Goal: Task Accomplishment & Management: Complete application form

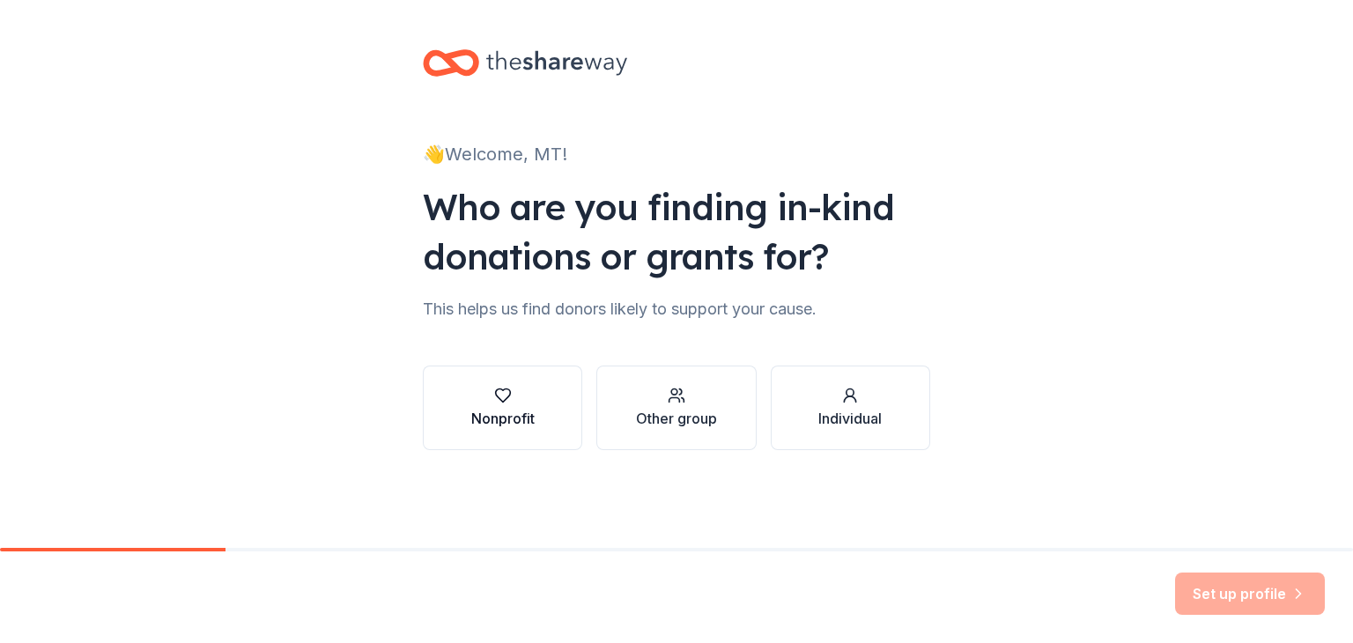
click at [497, 394] on icon "button" at bounding box center [503, 396] width 18 height 18
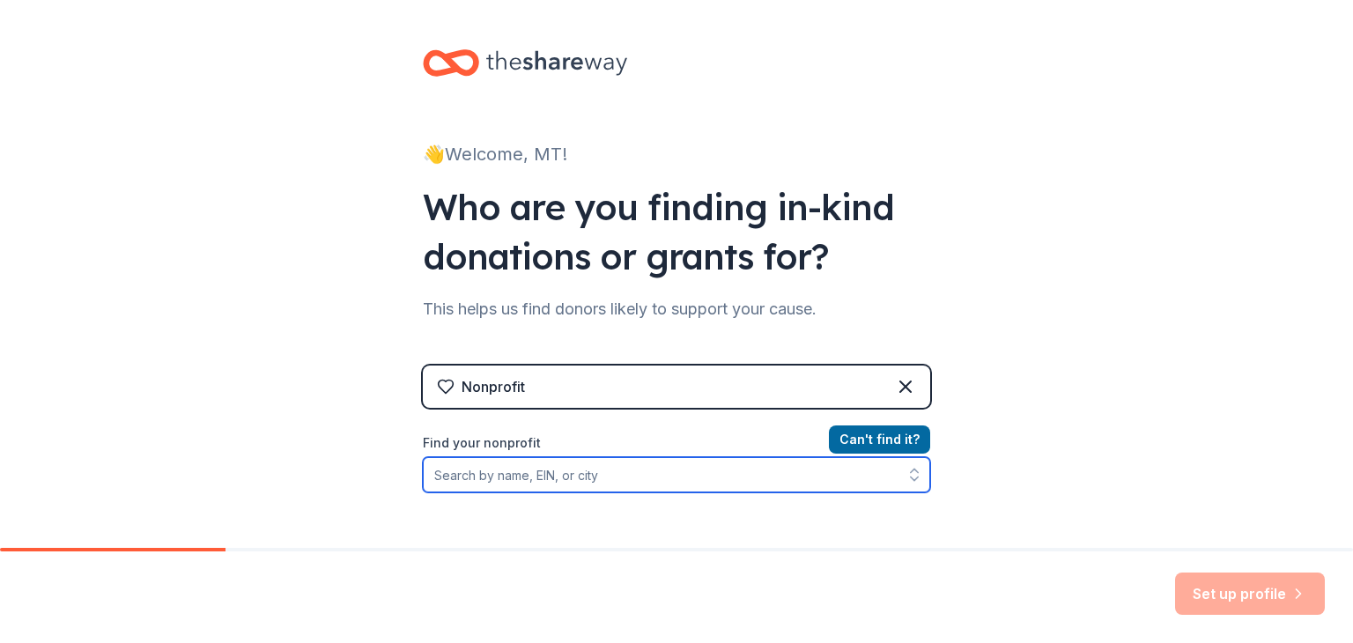
click at [592, 476] on input "Find your nonprofit" at bounding box center [676, 474] width 507 height 35
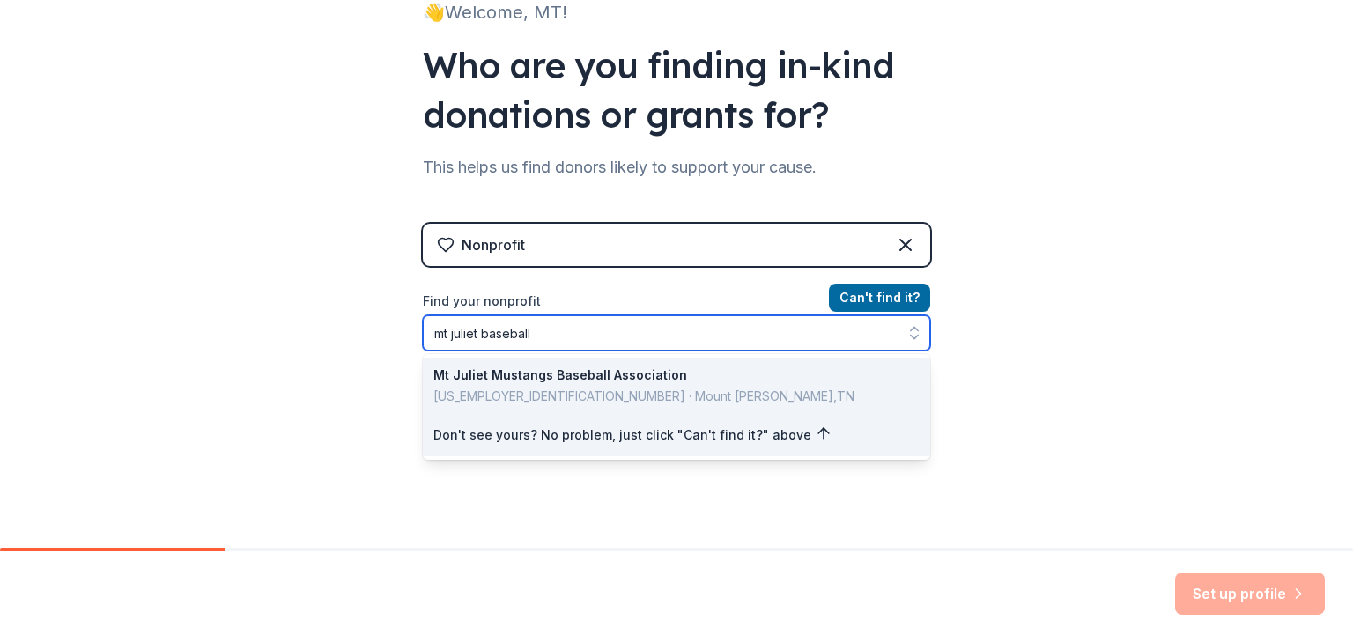
scroll to position [143, 0]
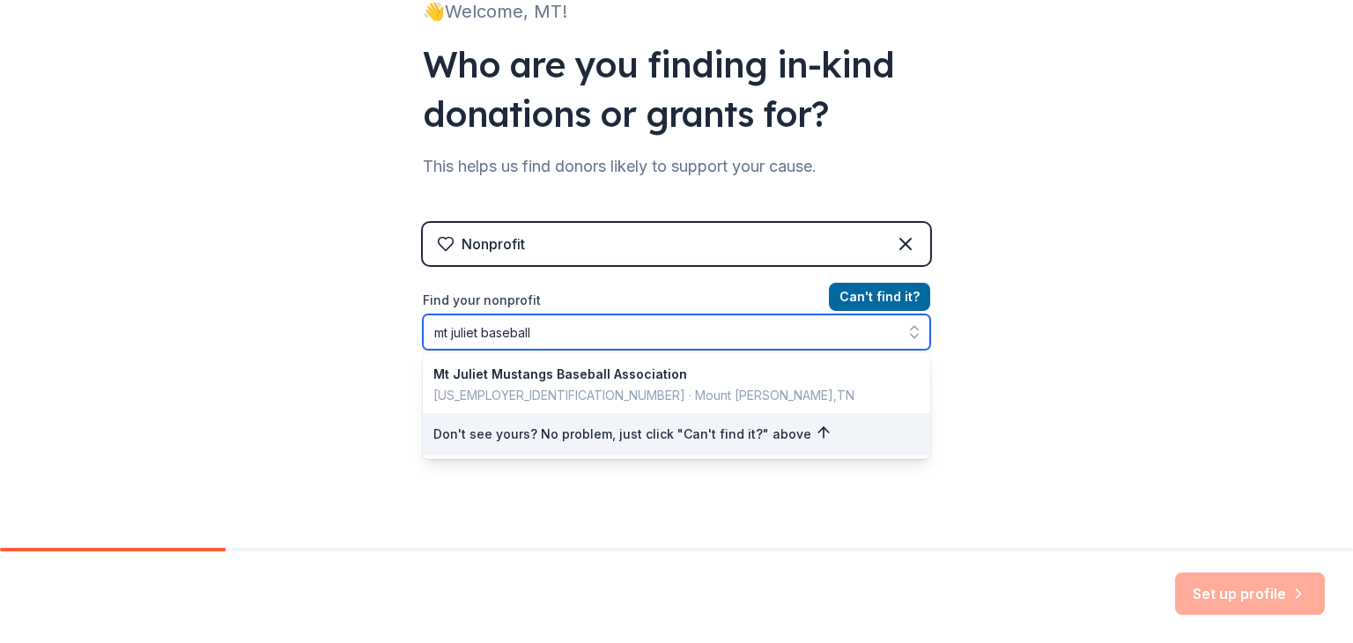
drag, startPoint x: 547, startPoint y: 335, endPoint x: 0, endPoint y: 254, distance: 552.7
click at [0, 254] on div "👋 Welcome, MT! Who are you finding in-kind donations or grants for? This helps …" at bounding box center [676, 233] width 1353 height 753
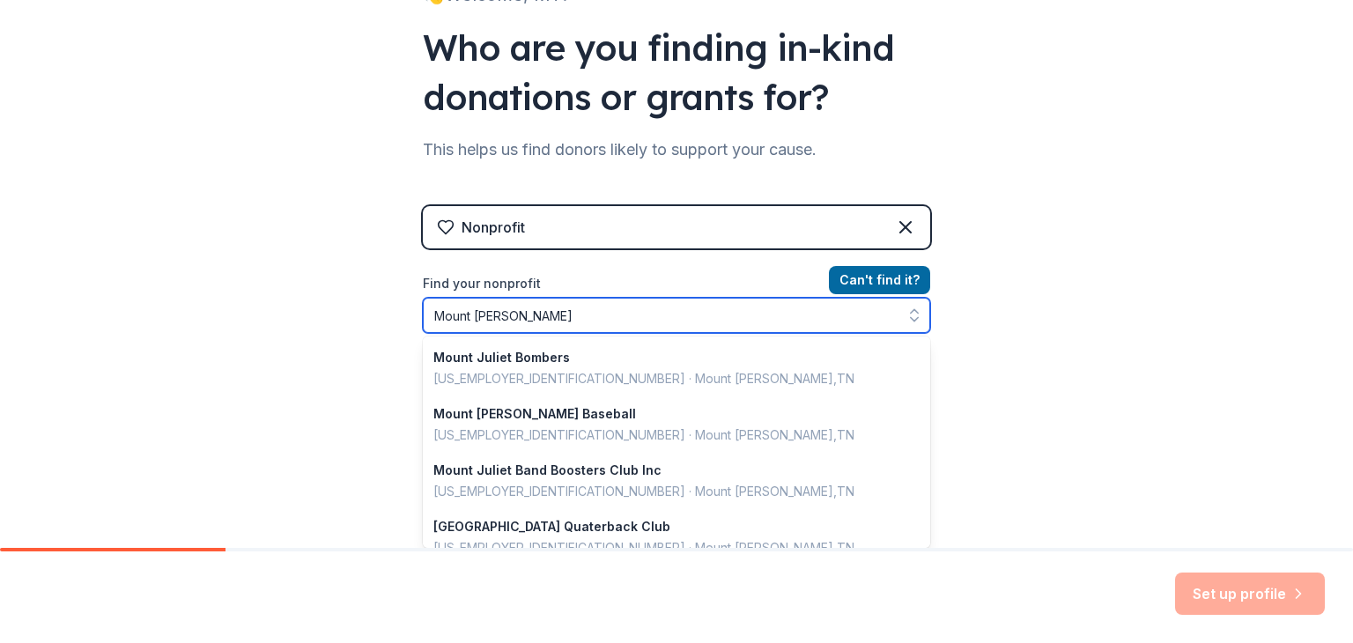
scroll to position [1243, 0]
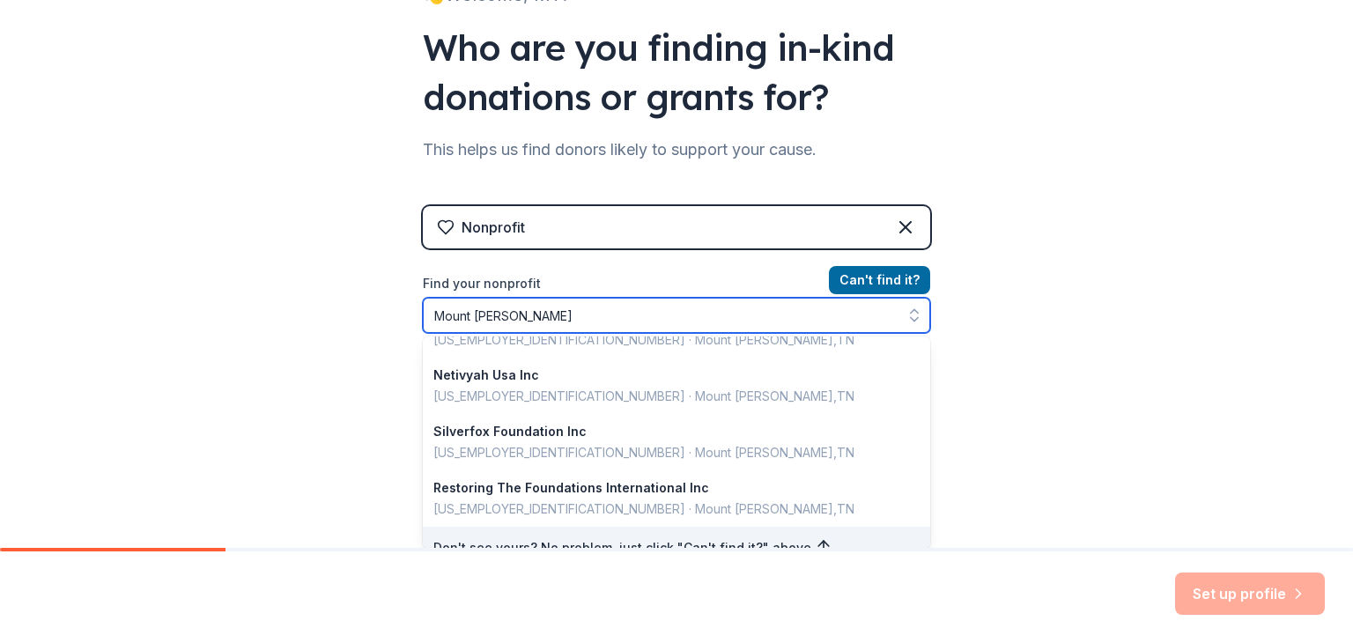
type input "Mount [PERSON_NAME]"
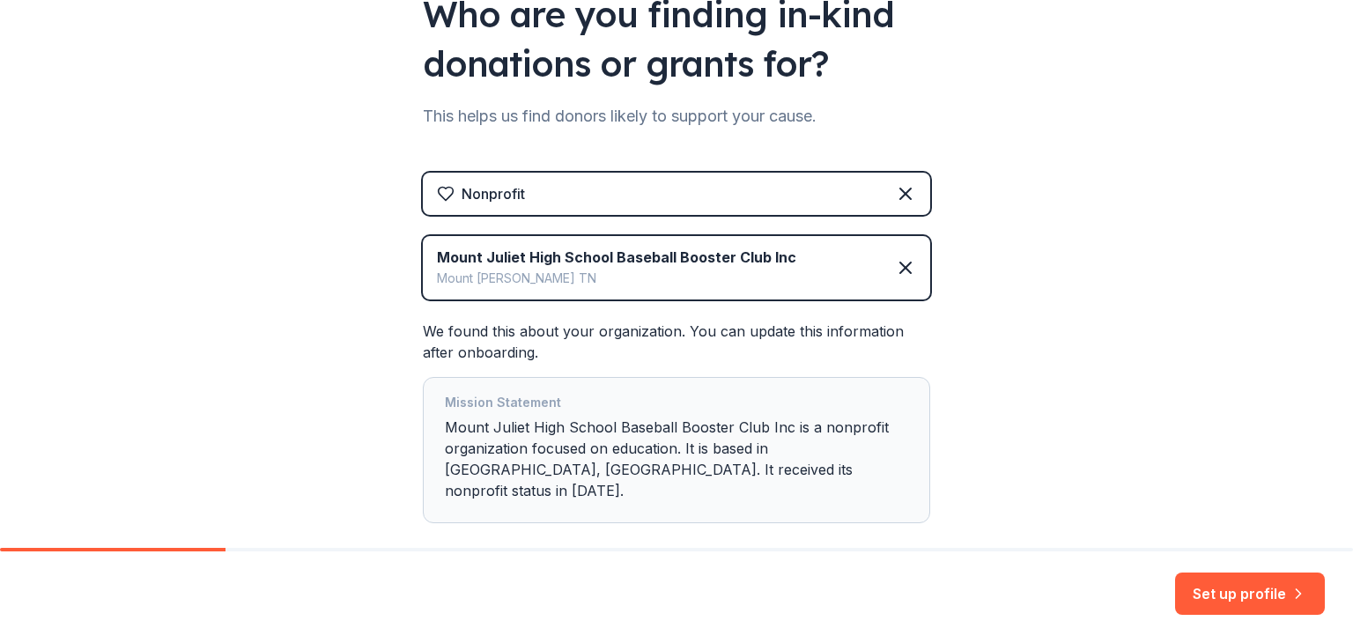
scroll to position [267, 0]
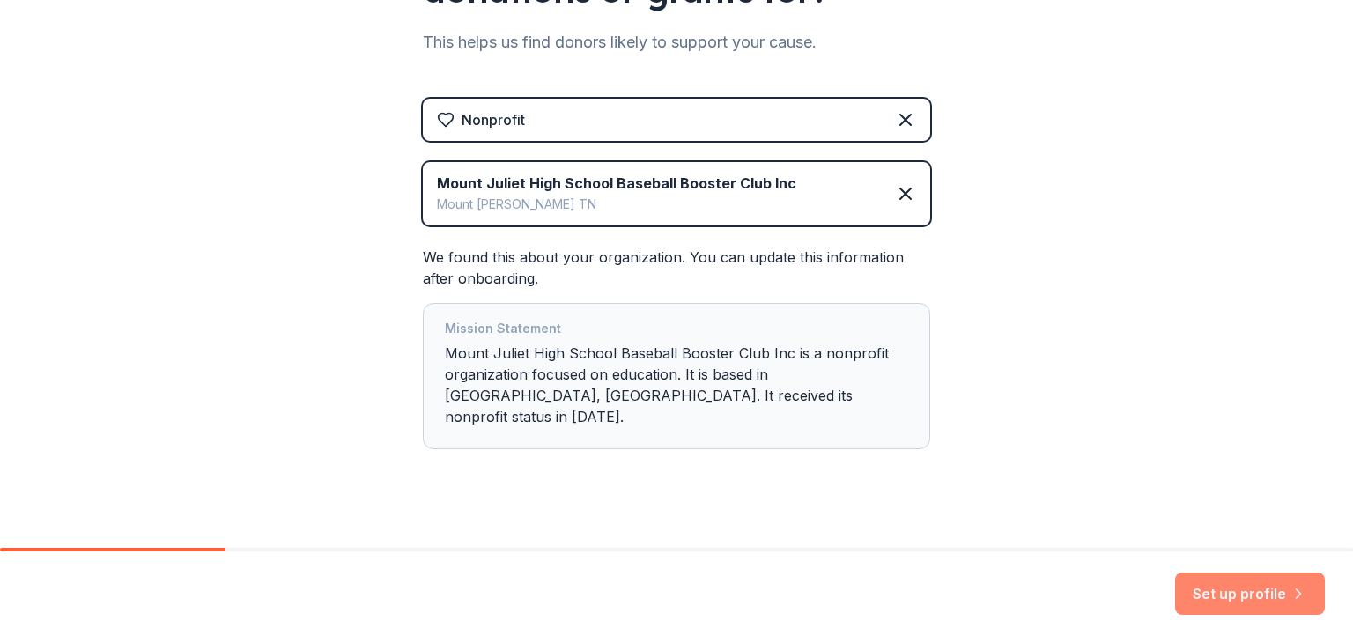
click at [1218, 590] on button "Set up profile" at bounding box center [1250, 593] width 150 height 42
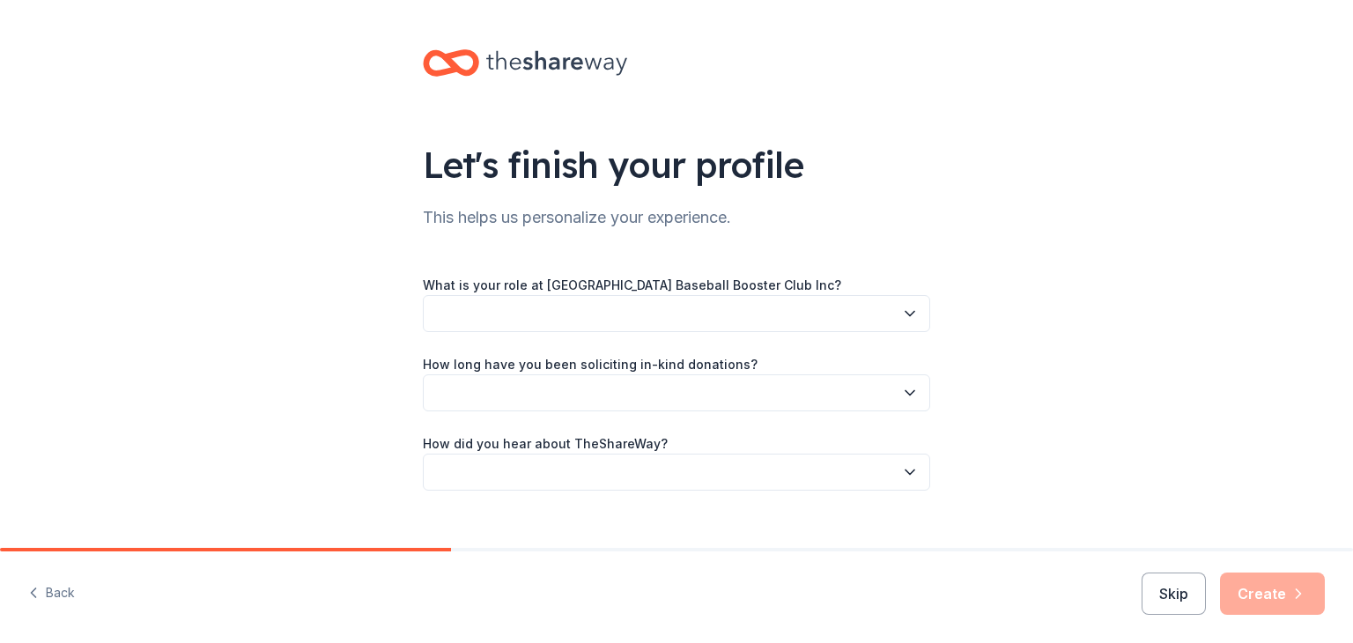
click at [673, 316] on button "button" at bounding box center [676, 313] width 507 height 37
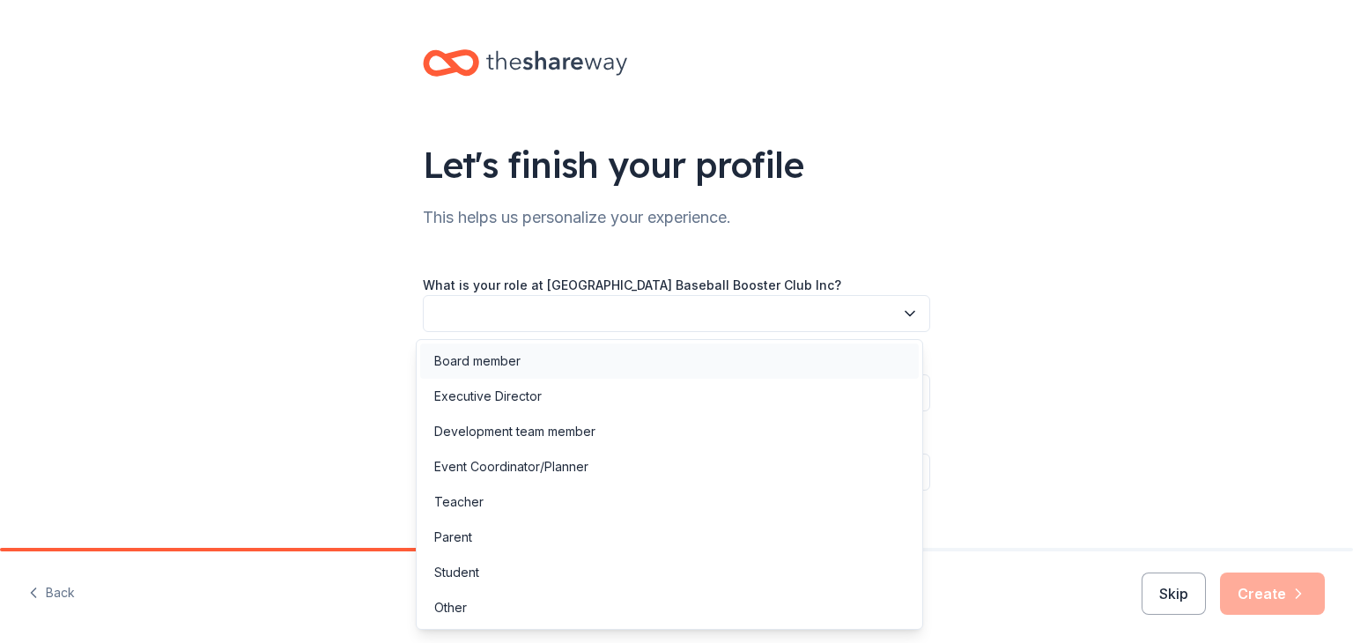
click at [601, 358] on div "Board member" at bounding box center [669, 360] width 498 height 35
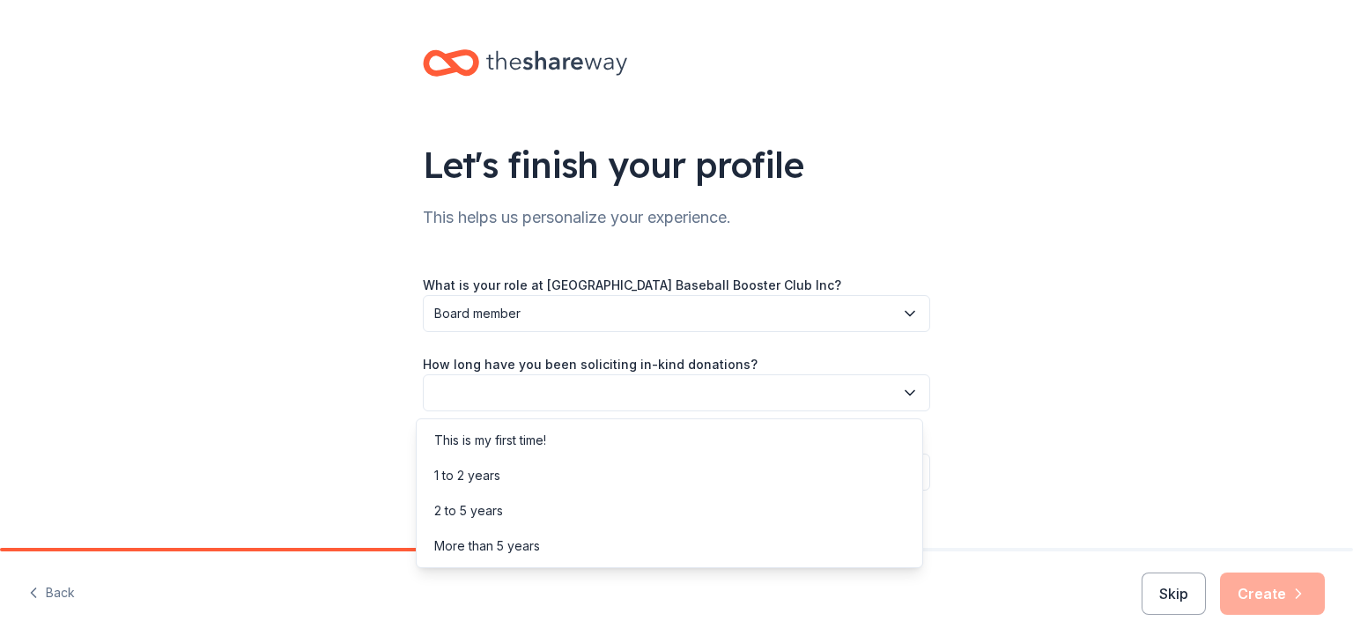
click at [578, 384] on button "button" at bounding box center [676, 392] width 507 height 37
click at [518, 444] on div "This is my first time!" at bounding box center [490, 440] width 112 height 21
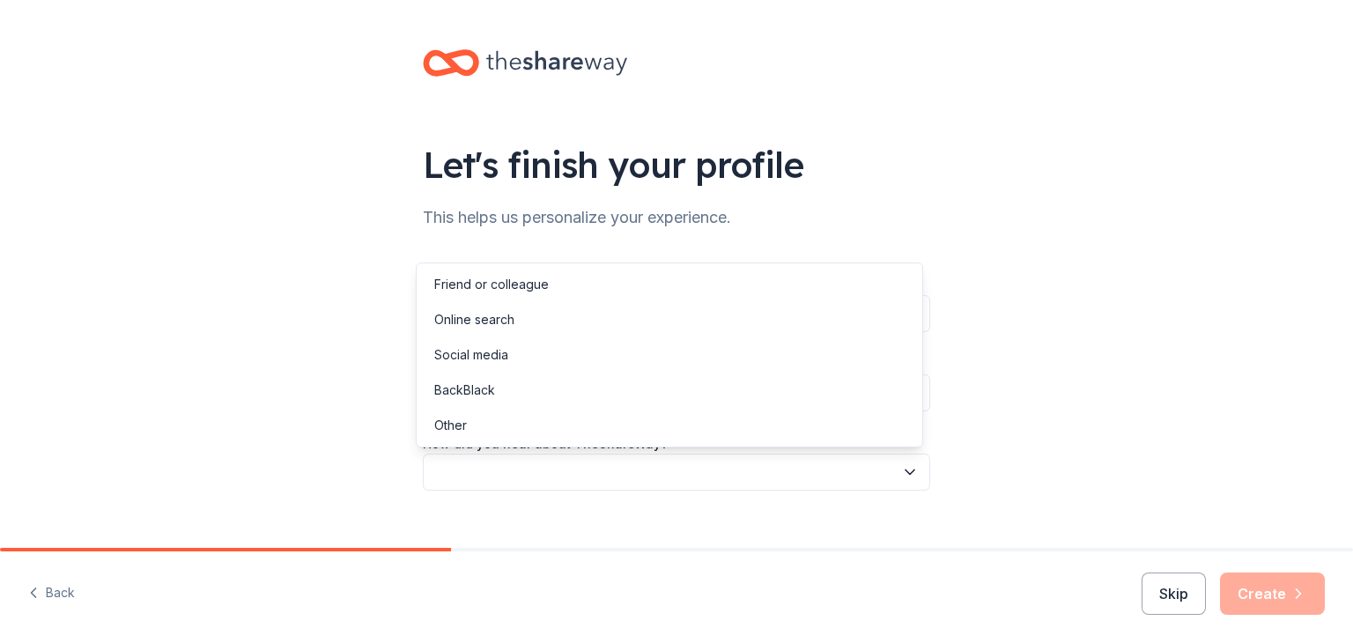
click at [513, 459] on button "button" at bounding box center [676, 472] width 507 height 37
click at [499, 328] on div "Online search" at bounding box center [474, 319] width 80 height 21
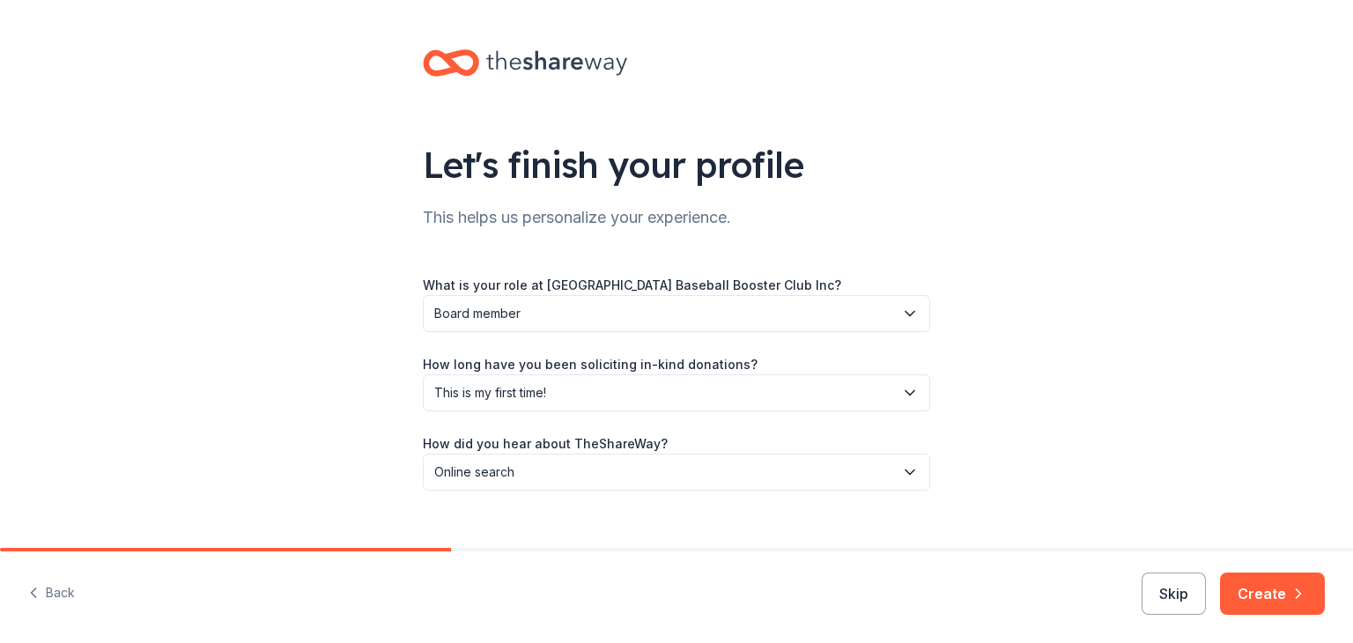
scroll to position [27, 0]
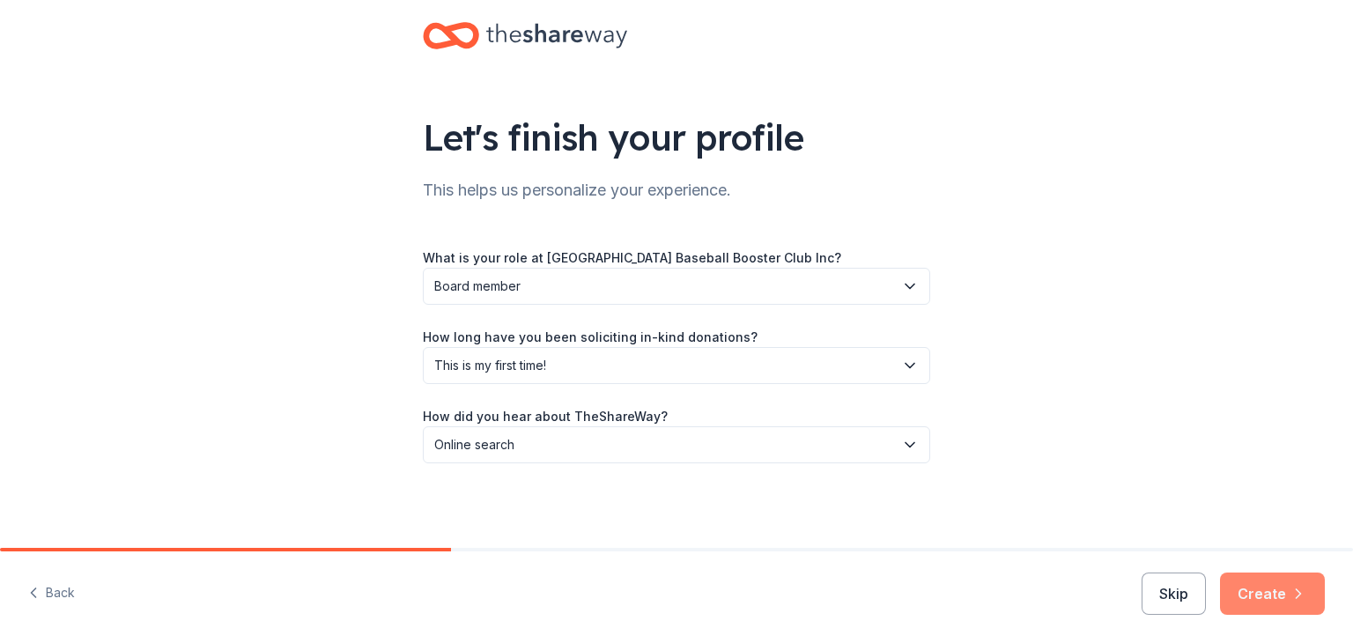
click at [1311, 612] on button "Create" at bounding box center [1272, 593] width 105 height 42
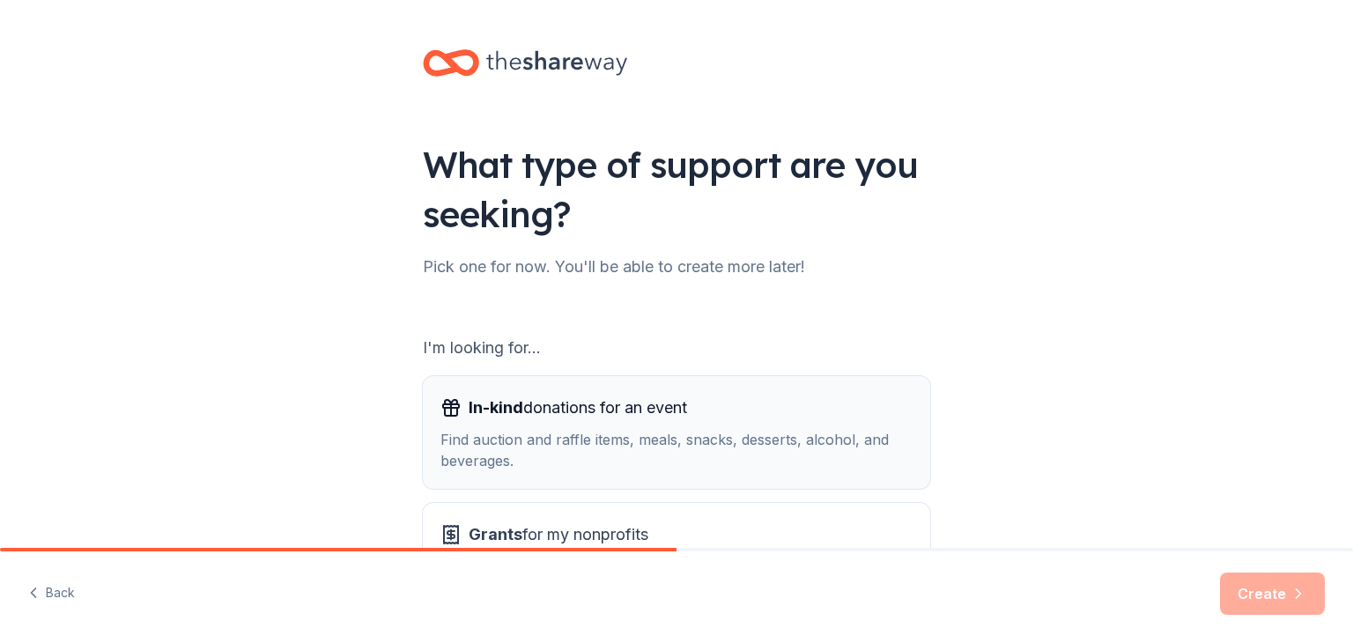
scroll to position [163, 0]
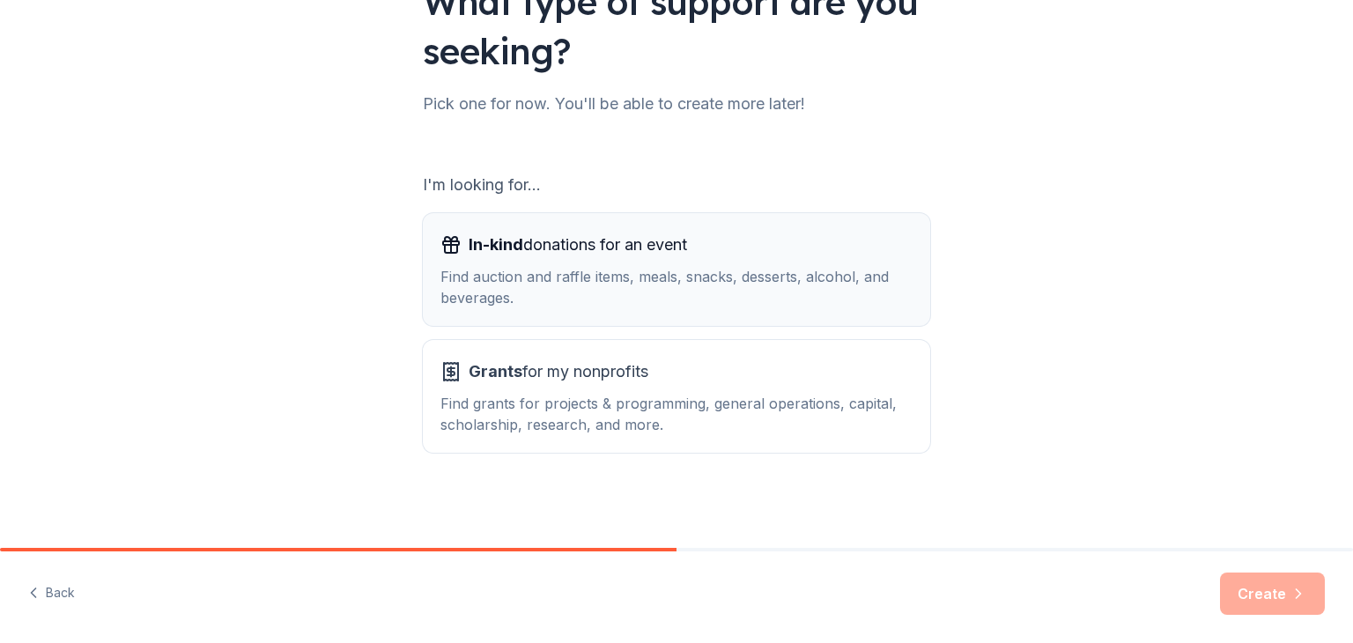
click at [657, 267] on div "Find auction and raffle items, meals, snacks, desserts, alcohol, and beverages." at bounding box center [676, 287] width 472 height 42
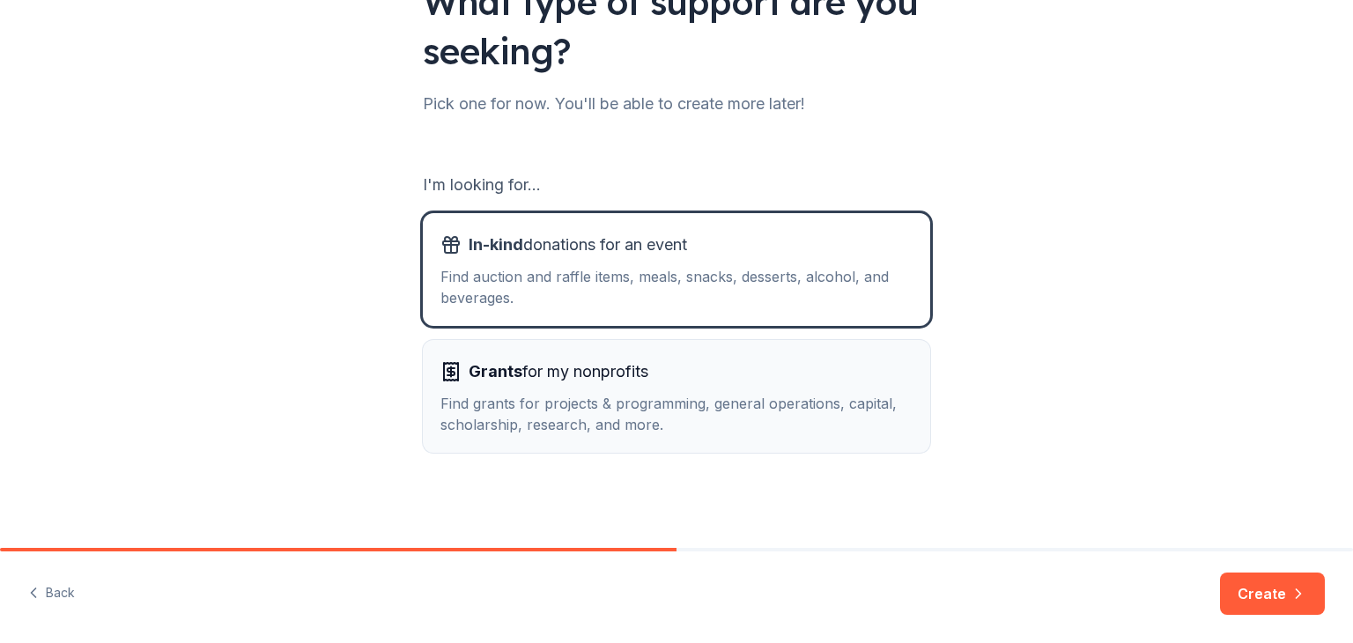
click at [594, 340] on button "Grants for my nonprofits Find grants for projects & programming, general operat…" at bounding box center [676, 396] width 507 height 113
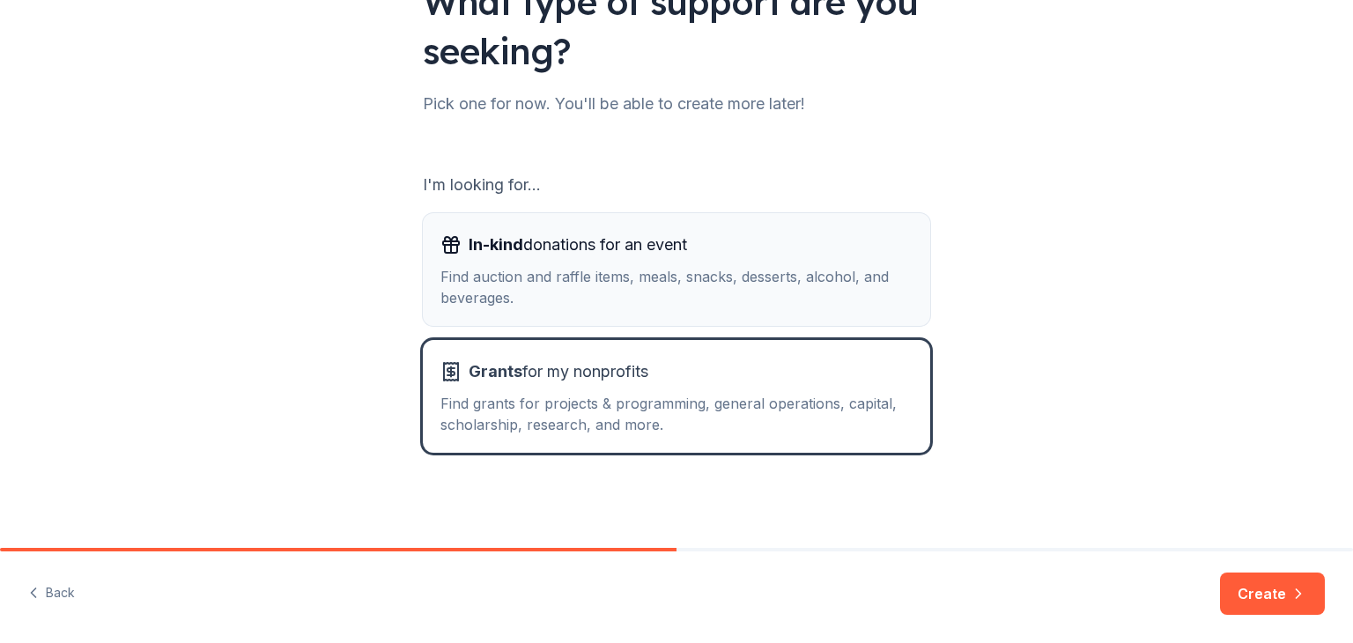
click at [597, 297] on div "Find auction and raffle items, meals, snacks, desserts, alcohol, and beverages." at bounding box center [676, 287] width 472 height 42
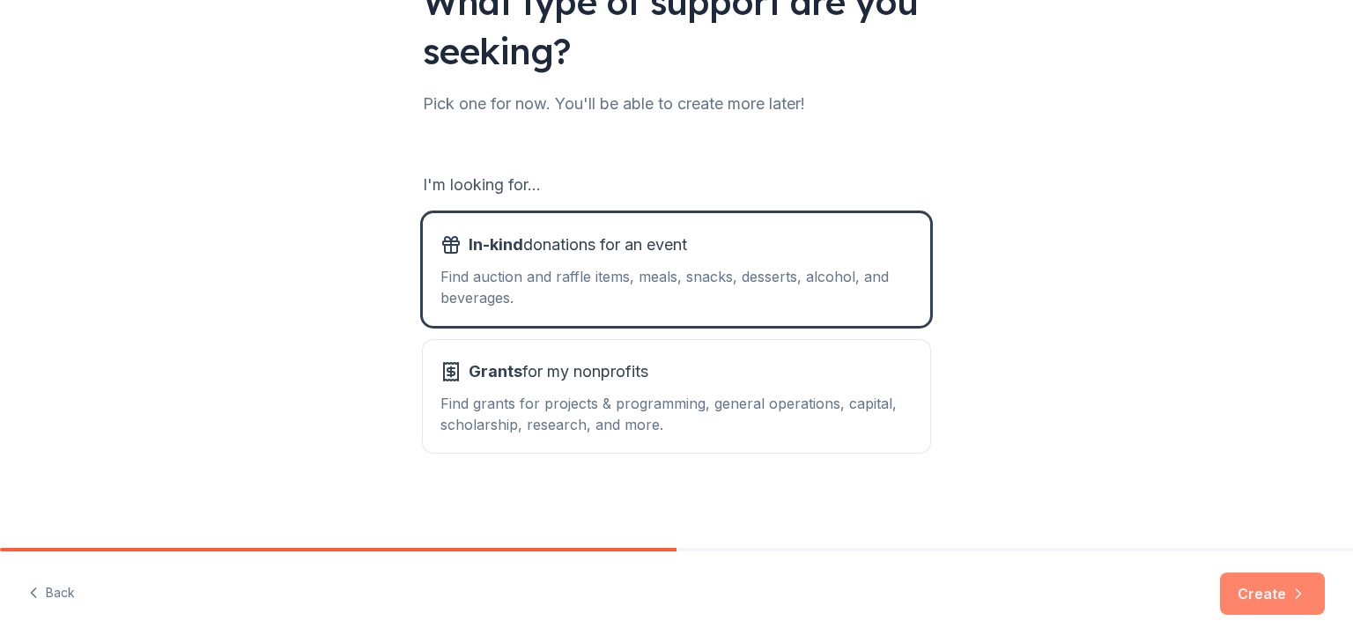
click at [1257, 592] on button "Create" at bounding box center [1272, 593] width 105 height 42
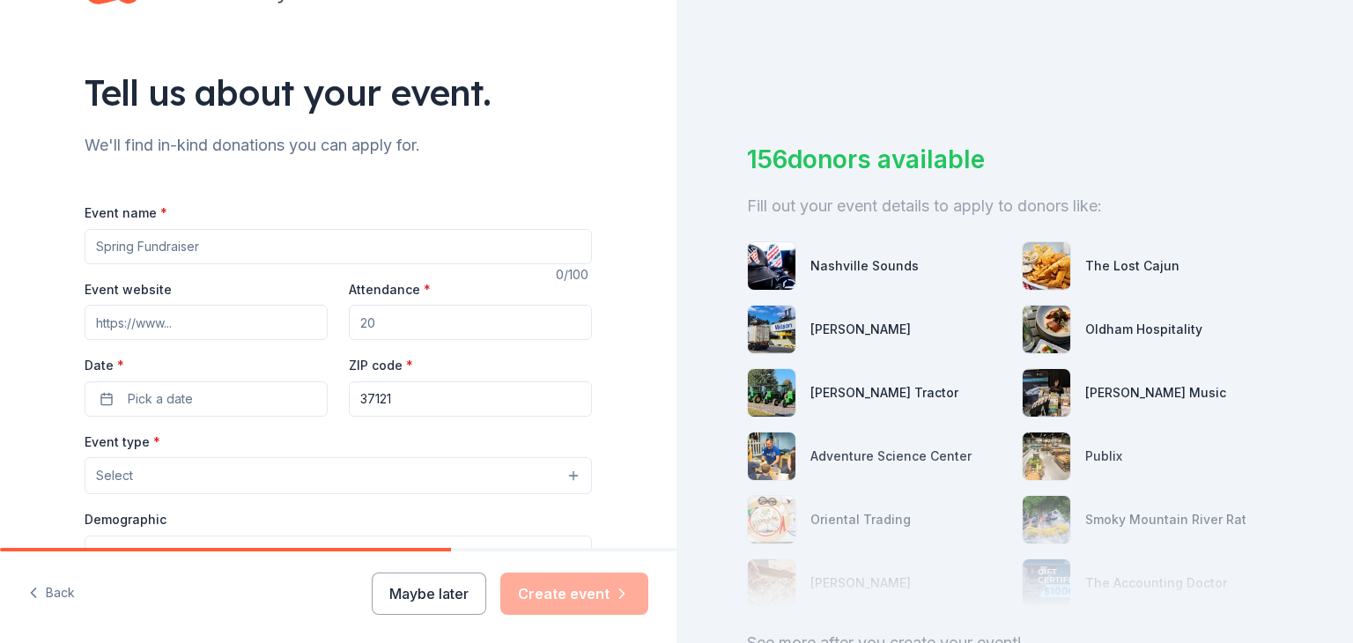
scroll to position [65, 0]
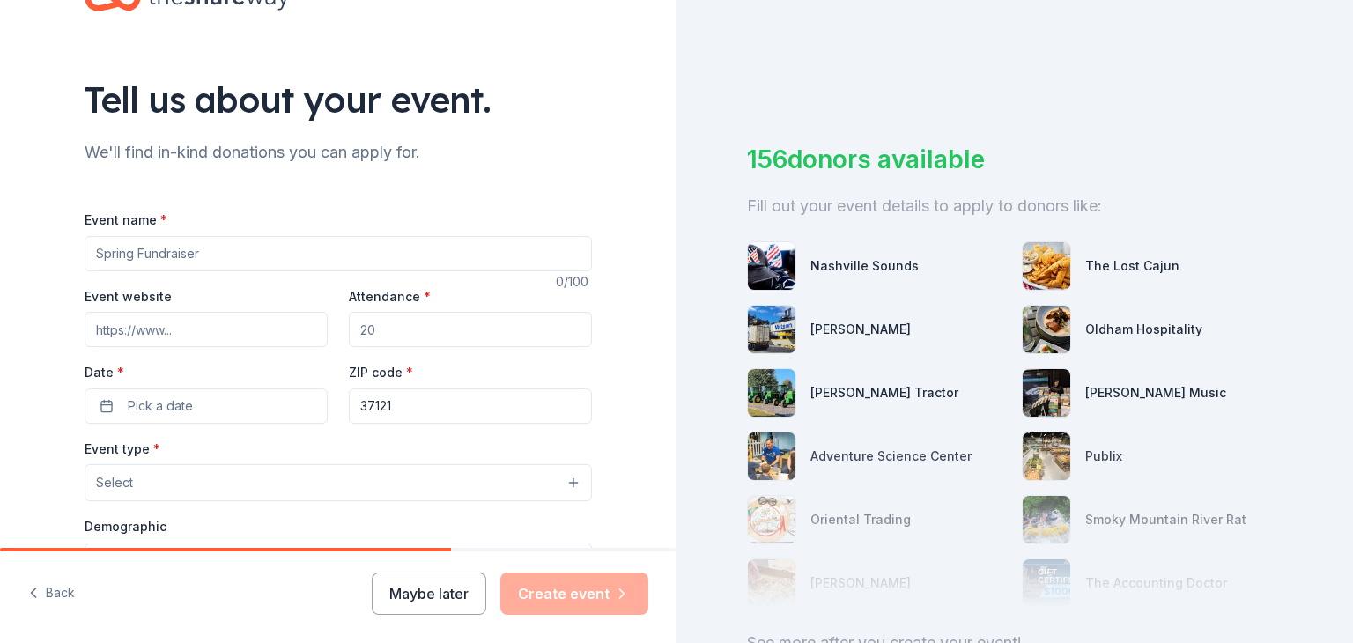
click at [245, 254] on input "Event name *" at bounding box center [338, 253] width 507 height 35
type input "F"
click at [968, 271] on div "Nashville Sounds" at bounding box center [877, 265] width 261 height 49
click at [209, 253] on input "Event name *" at bounding box center [338, 253] width 507 height 35
paste input "FIRE WATCH FOUNDATION PRESENTS BLACK AND GOLD CASINO NIGHT SPONSORHIP PACKAGES …"
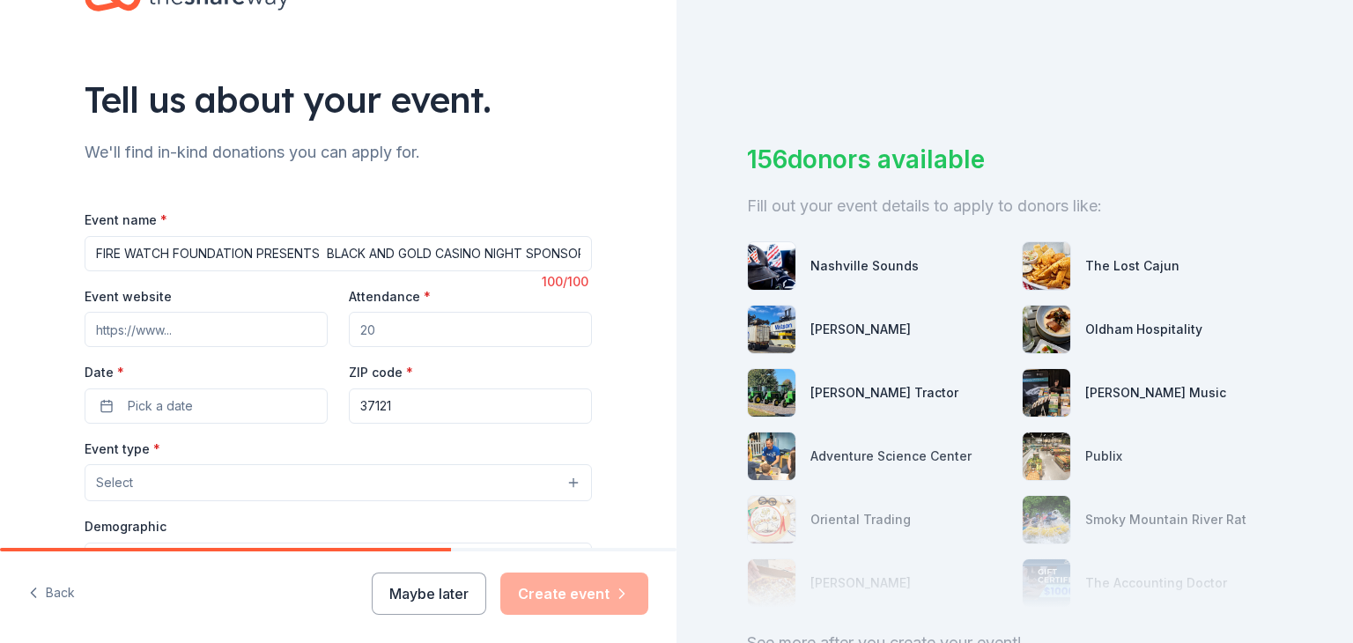
scroll to position [0, 225]
type input "FIRE WATCH FOUNDATION PRESENTS BLACK AND GOLD CASINO NIGHT SPONSORHIP PACKAGES …"
drag, startPoint x: 439, startPoint y: 323, endPoint x: 357, endPoint y: 317, distance: 83.0
click at [357, 317] on input "Attendance *" at bounding box center [470, 329] width 243 height 35
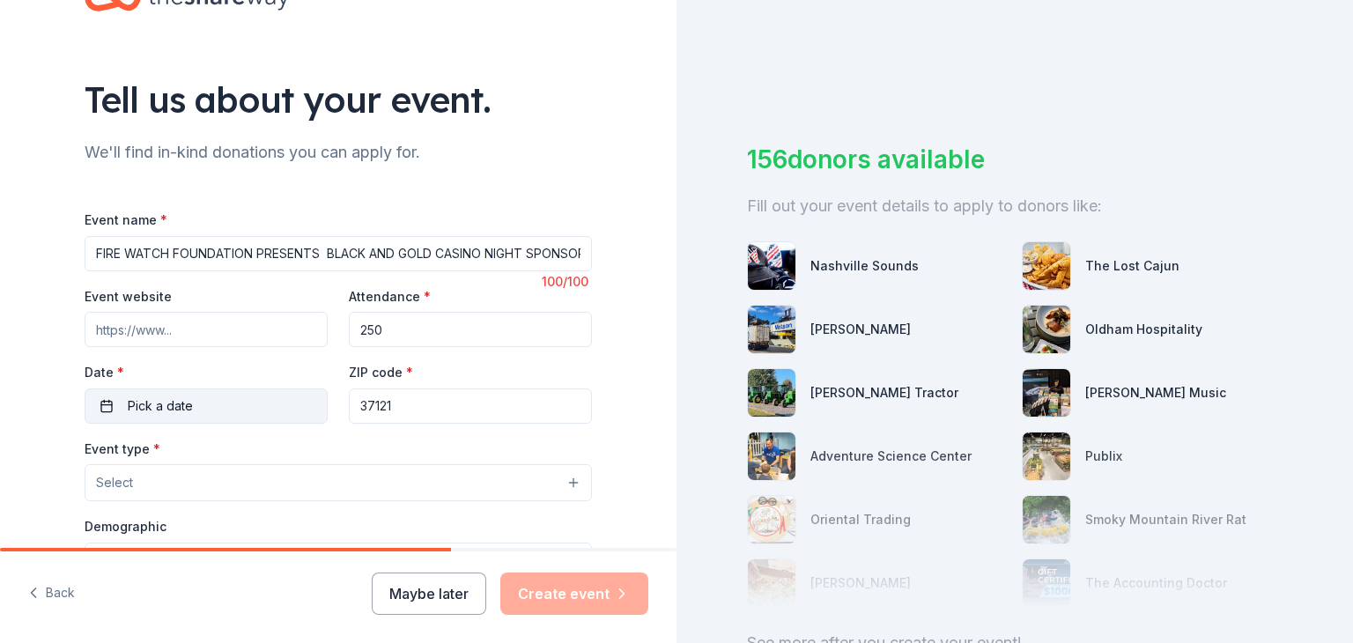
type input "250"
click at [232, 411] on button "Pick a date" at bounding box center [206, 405] width 243 height 35
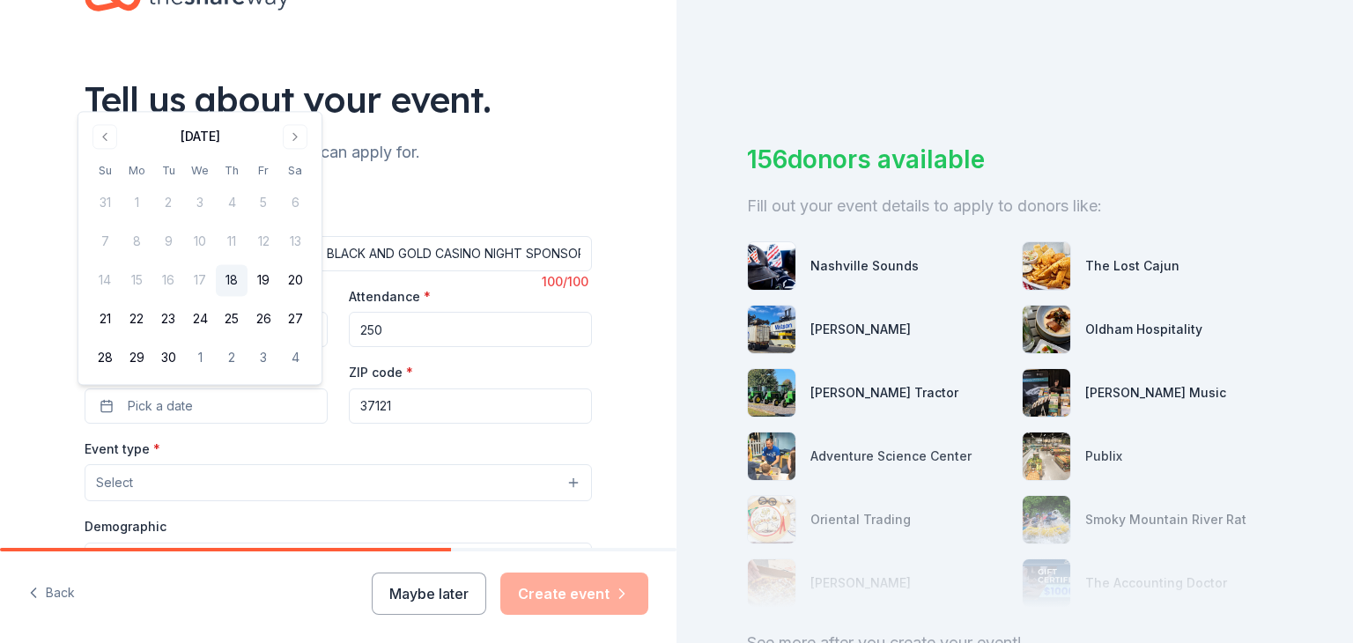
click at [296, 152] on div "[DATE] Su Mo Tu We Th Fr Sa 31 1 2 3 4 5 6 7 8 9 10 11 12 13 14 15 16 17 18 19 …" at bounding box center [200, 247] width 222 height 251
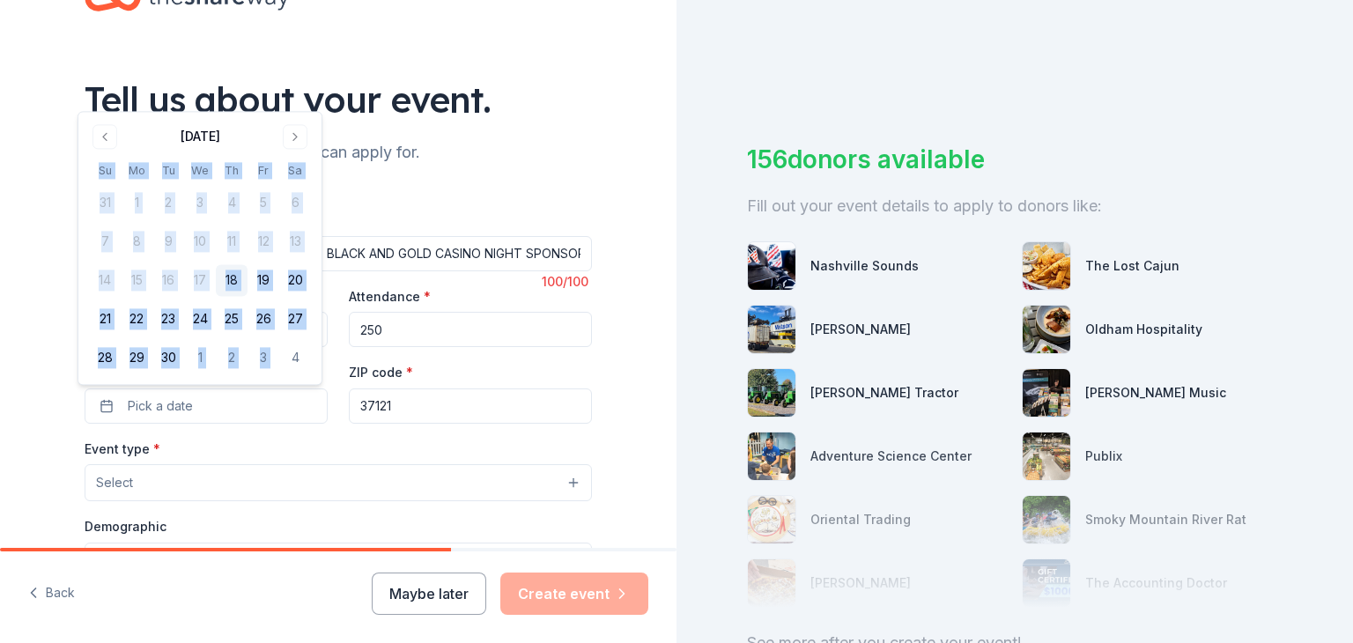
click at [296, 152] on div "[DATE] Su Mo Tu We Th Fr Sa 31 1 2 3 4 5 6 7 8 9 10 11 12 13 14 15 16 17 18 19 …" at bounding box center [200, 247] width 222 height 251
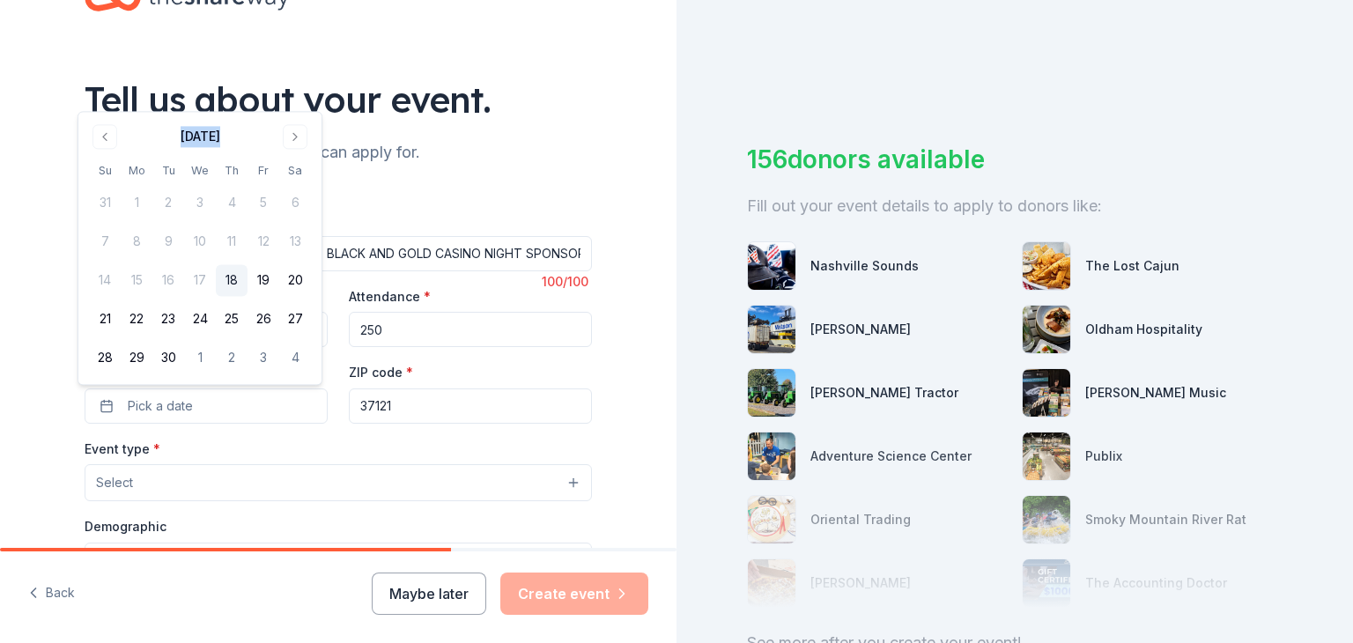
click at [296, 152] on div "[DATE] Su Mo Tu We Th Fr Sa 31 1 2 3 4 5 6 7 8 9 10 11 12 13 14 15 16 17 18 19 …" at bounding box center [200, 247] width 222 height 251
click at [295, 138] on button "Go to next month" at bounding box center [295, 136] width 25 height 25
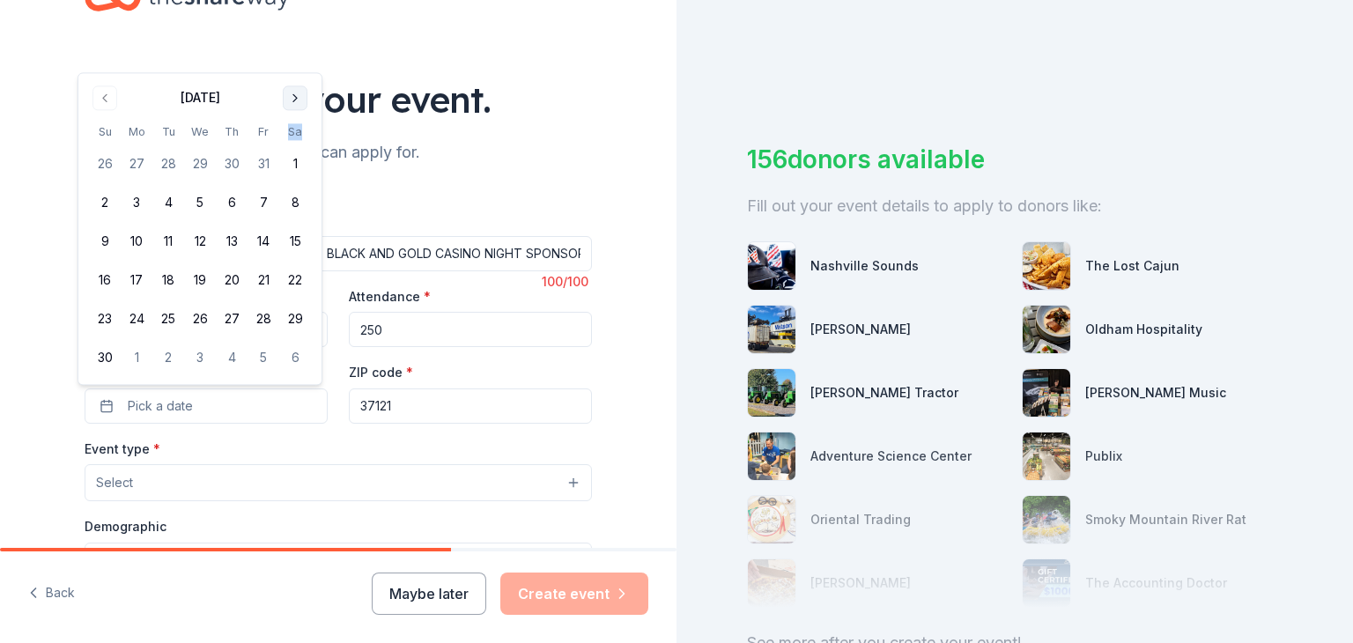
click at [295, 138] on th "Sa" at bounding box center [295, 131] width 32 height 18
click at [296, 117] on div "[DATE] Su Mo Tu We Th Fr Sa 26 27 28 29 30 31 1 2 3 4 5 6 7 8 9 10 11 12 13 14 …" at bounding box center [200, 229] width 222 height 290
click at [293, 90] on button "Go to next month" at bounding box center [295, 97] width 25 height 25
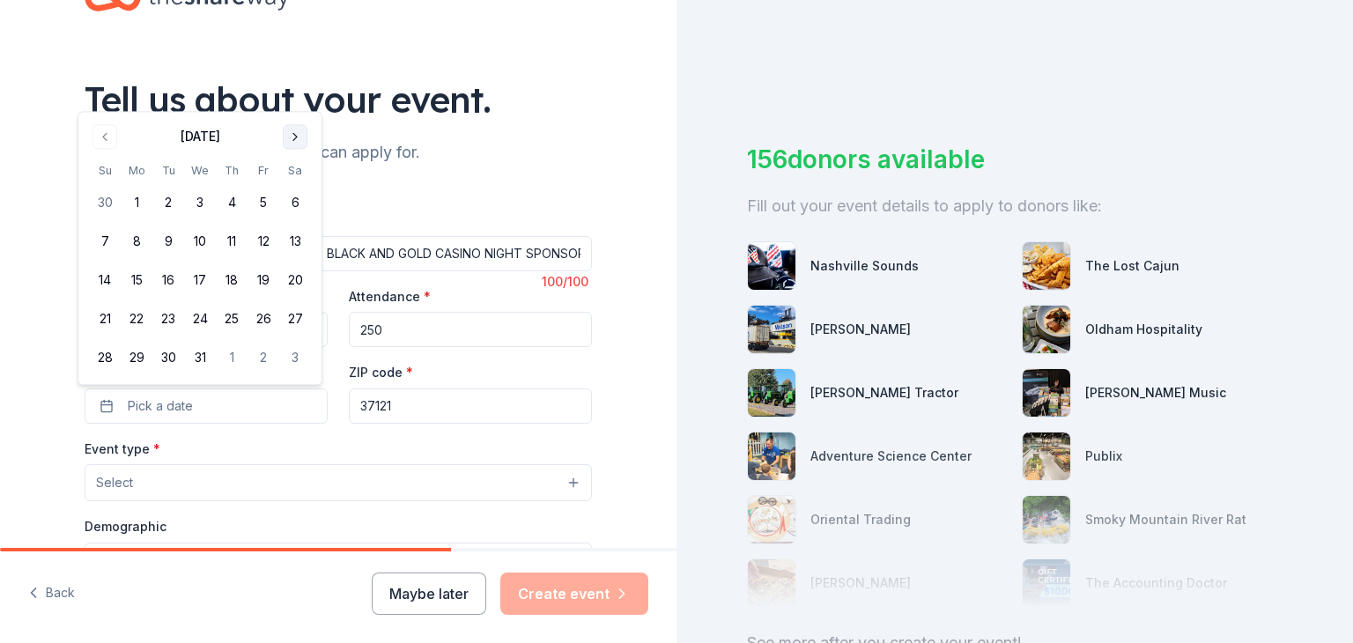
click at [291, 144] on button "Go to next month" at bounding box center [295, 136] width 25 height 25
click at [303, 358] on button "31" at bounding box center [295, 359] width 32 height 32
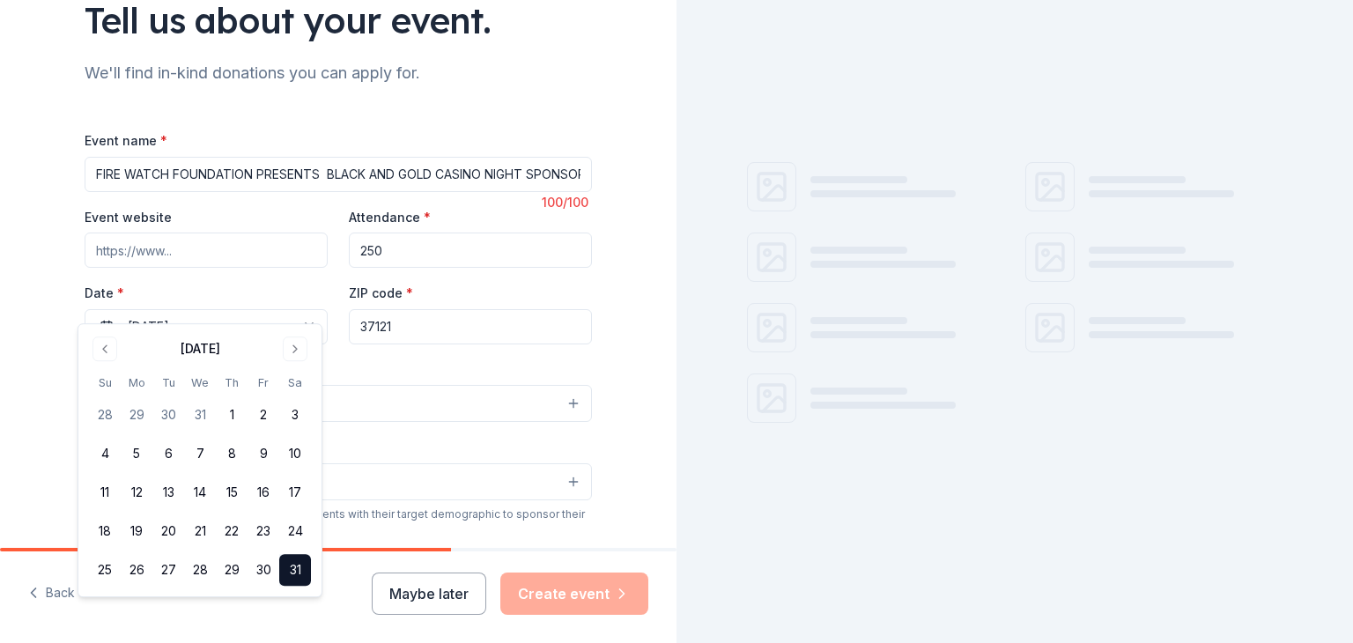
scroll to position [172, 0]
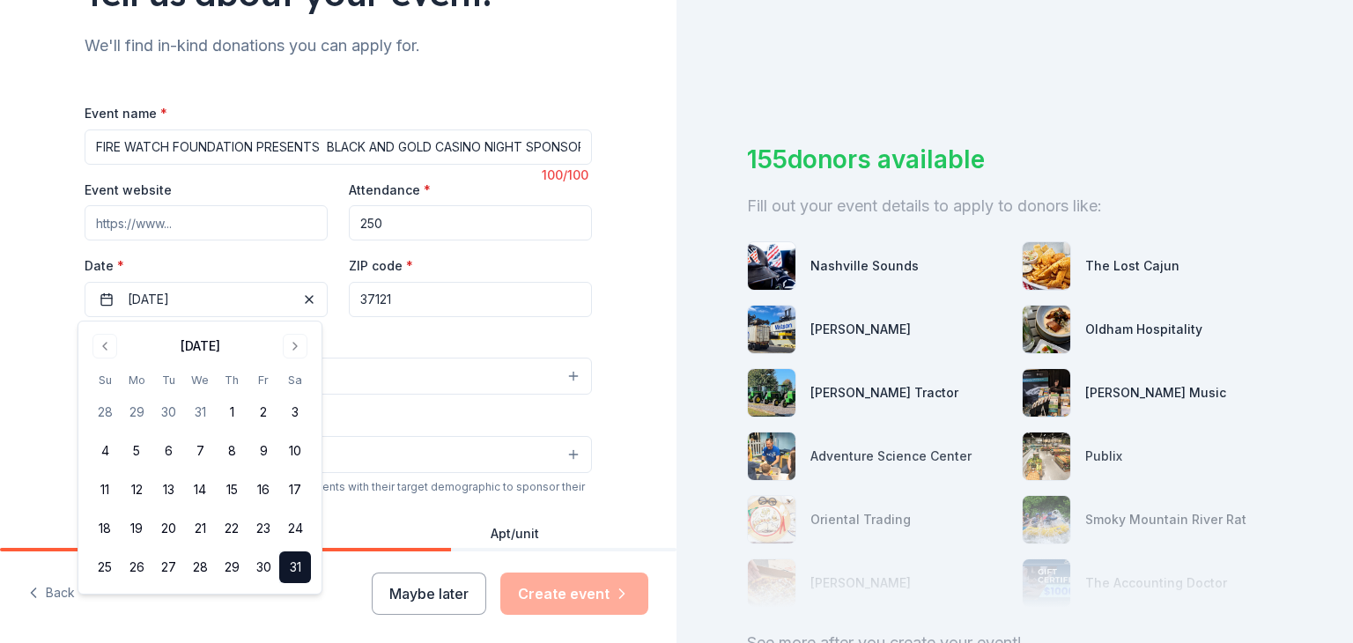
click at [395, 333] on div "Event type * Select" at bounding box center [338, 363] width 507 height 64
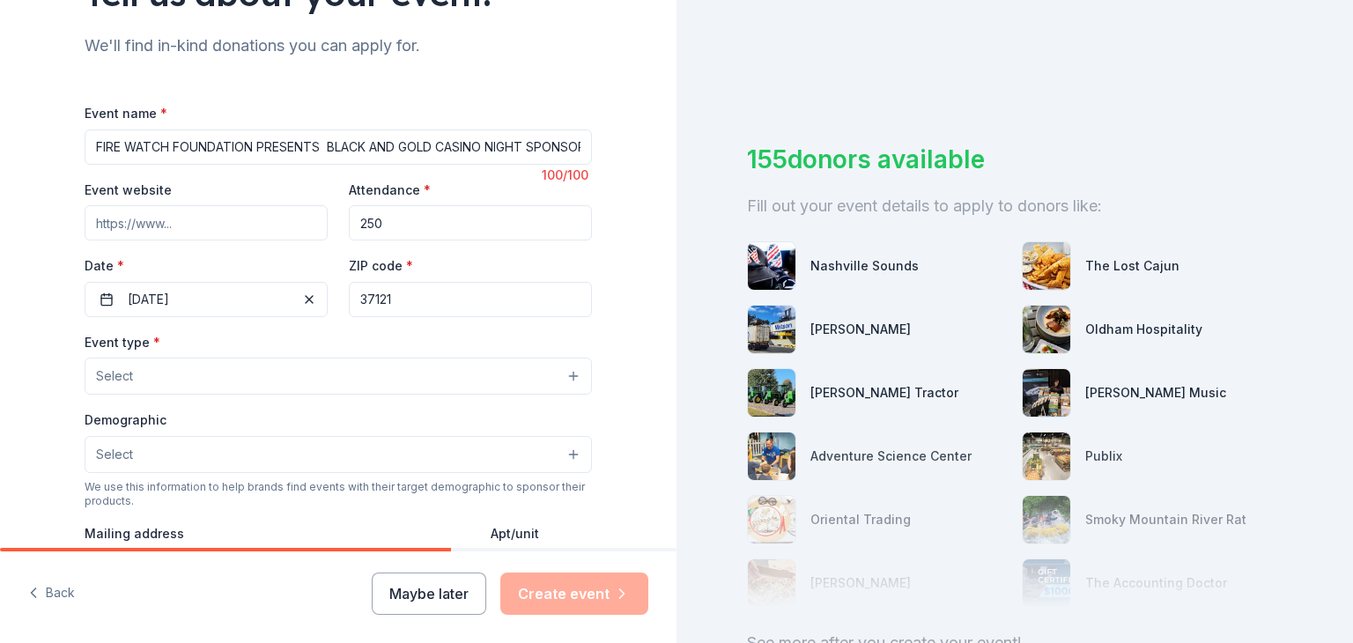
scroll to position [218, 0]
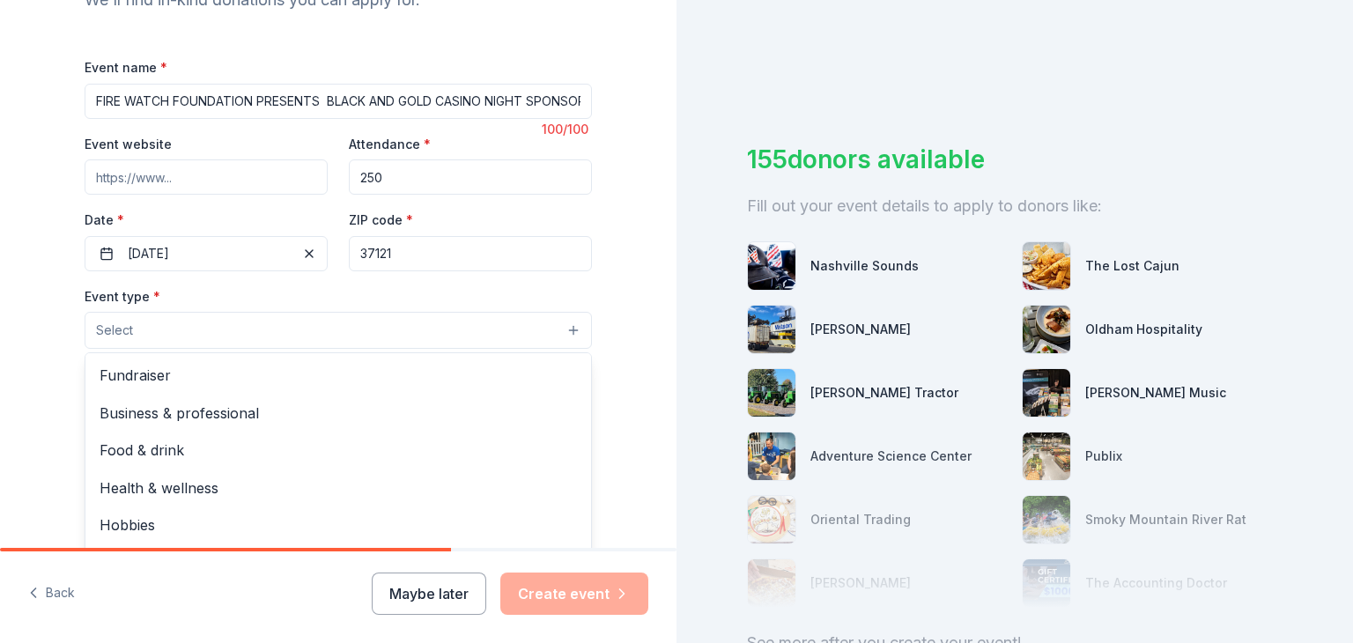
click at [268, 346] on button "Select" at bounding box center [338, 330] width 507 height 37
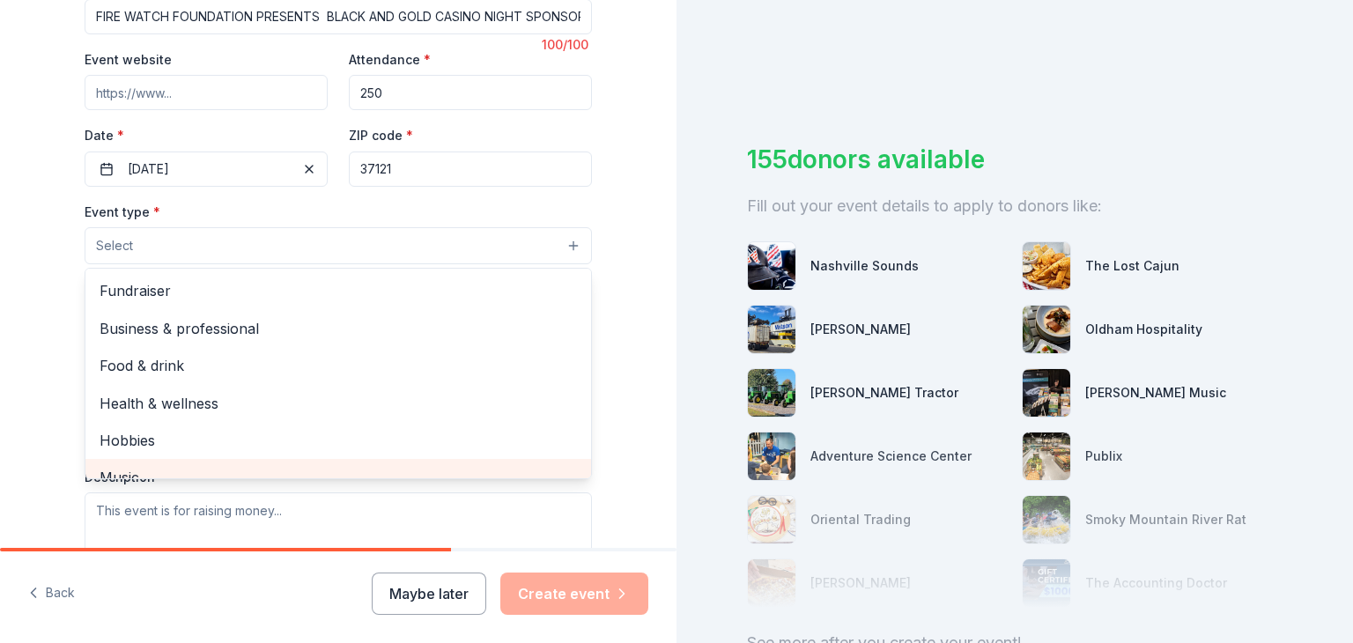
scroll to position [232, 0]
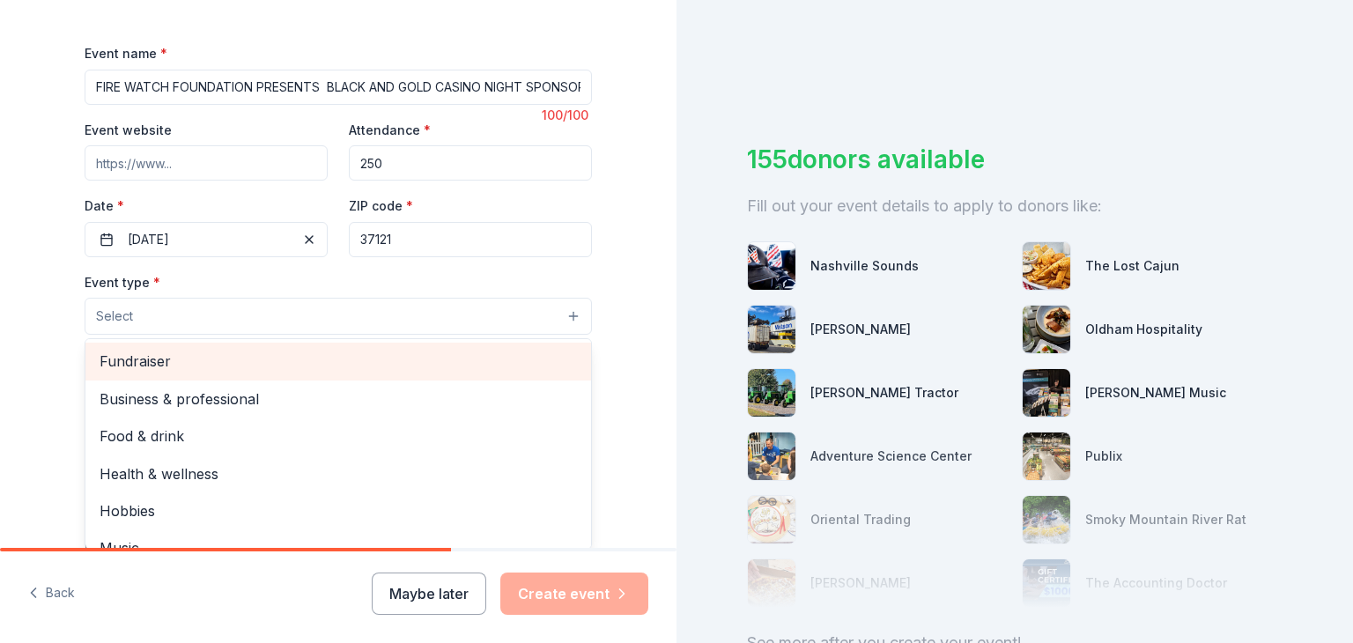
click at [166, 358] on span "Fundraiser" at bounding box center [338, 361] width 477 height 23
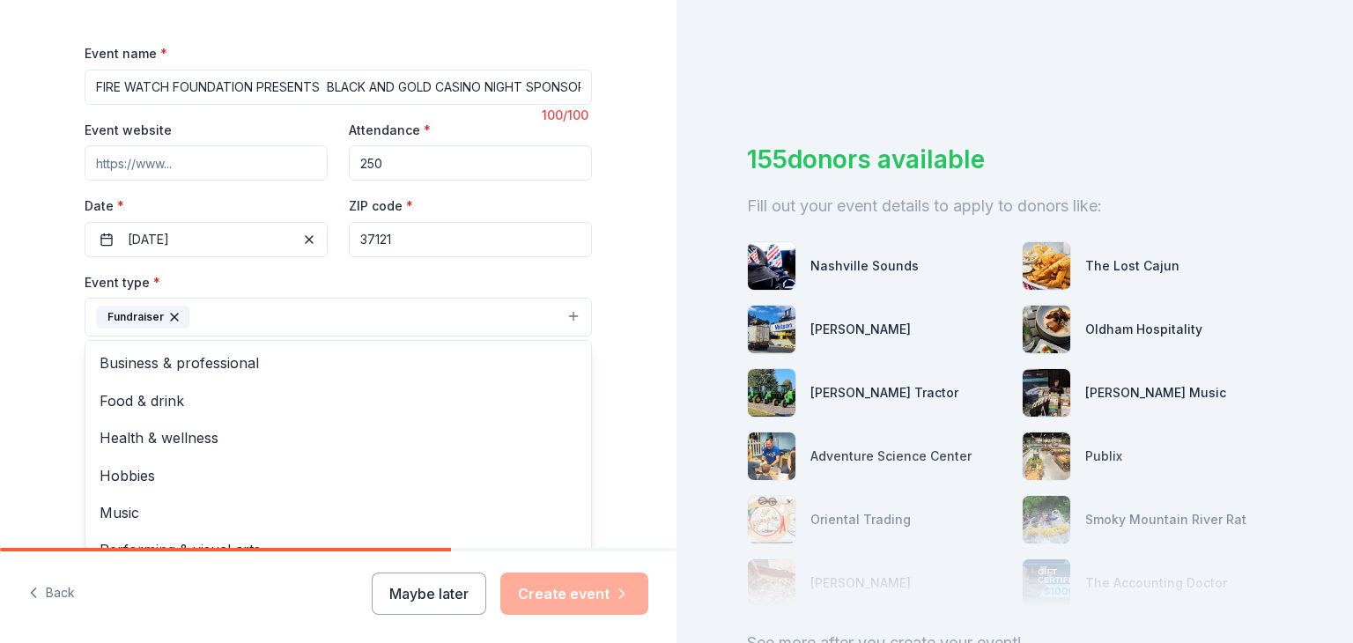
click at [59, 346] on div "Tell us about your event. We'll find in-kind donations you can apply for. Event…" at bounding box center [338, 355] width 564 height 1174
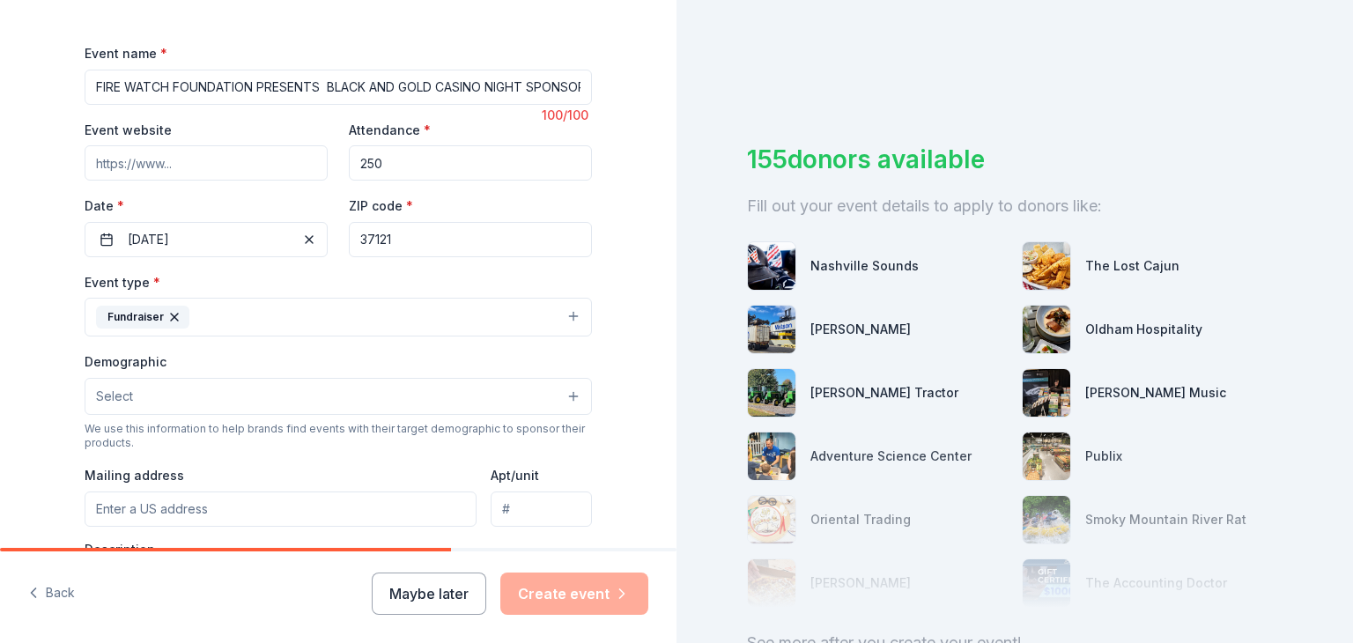
click at [187, 402] on button "Select" at bounding box center [338, 396] width 507 height 37
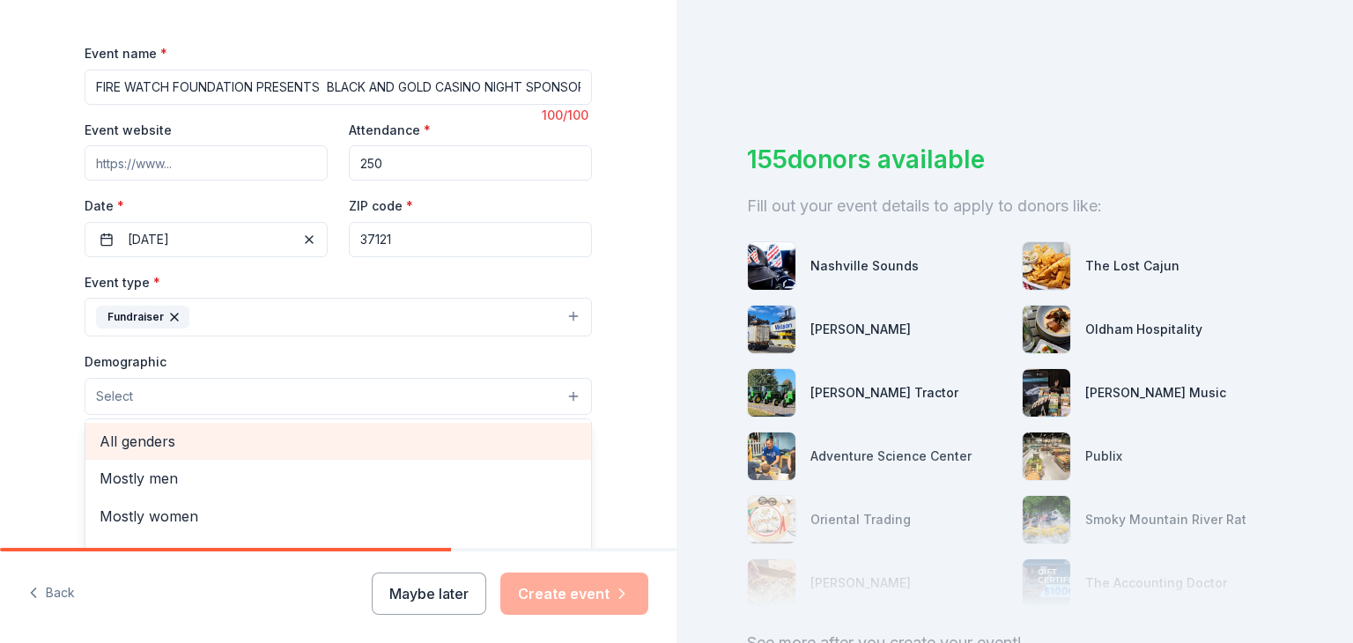
click at [153, 448] on span "All genders" at bounding box center [338, 441] width 477 height 23
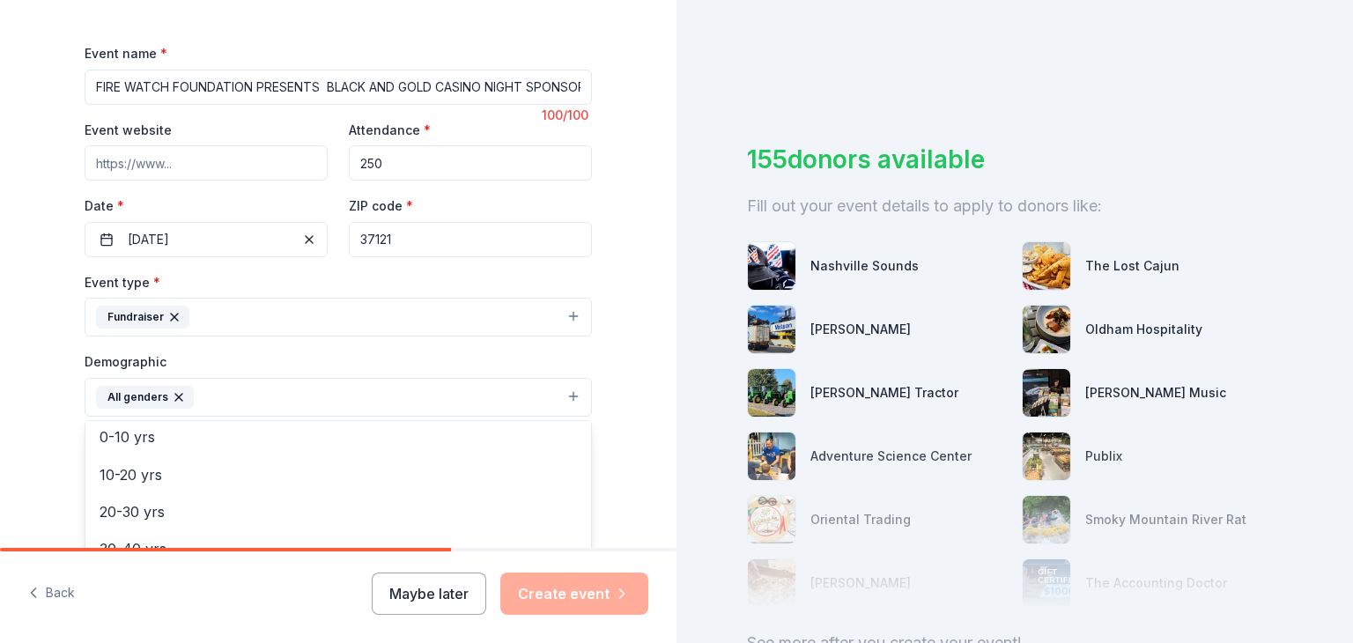
scroll to position [99, 0]
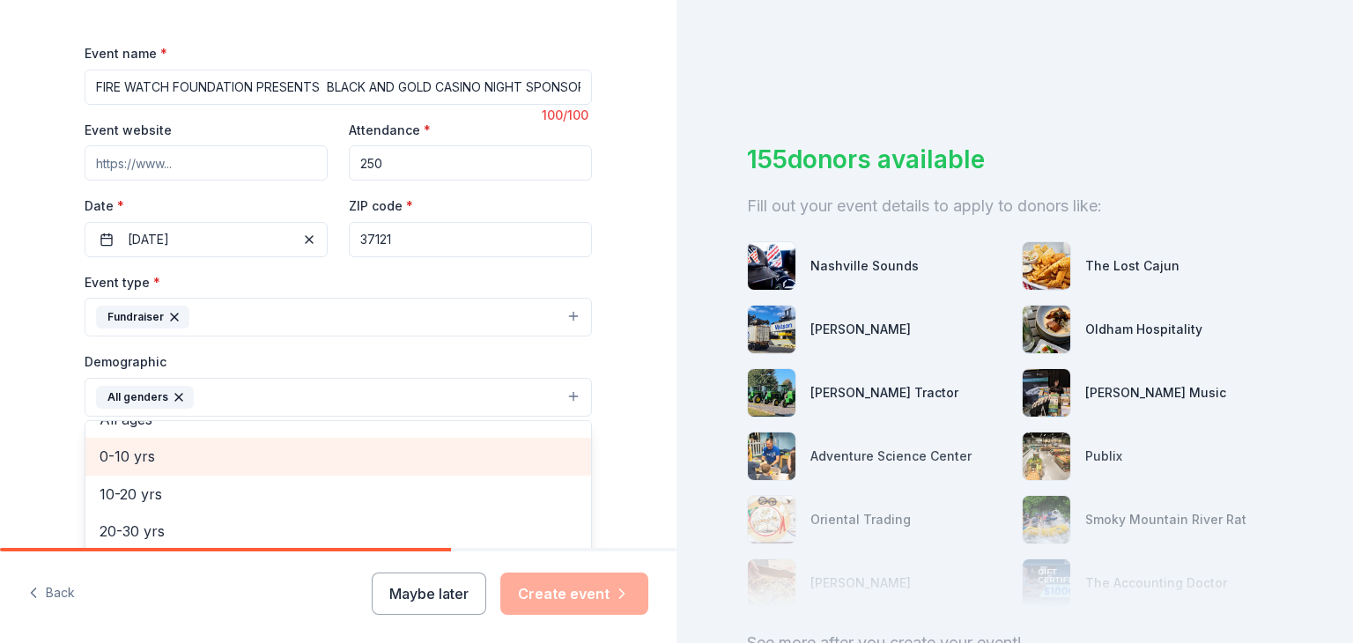
click at [153, 448] on span "0-10 yrs" at bounding box center [338, 456] width 477 height 23
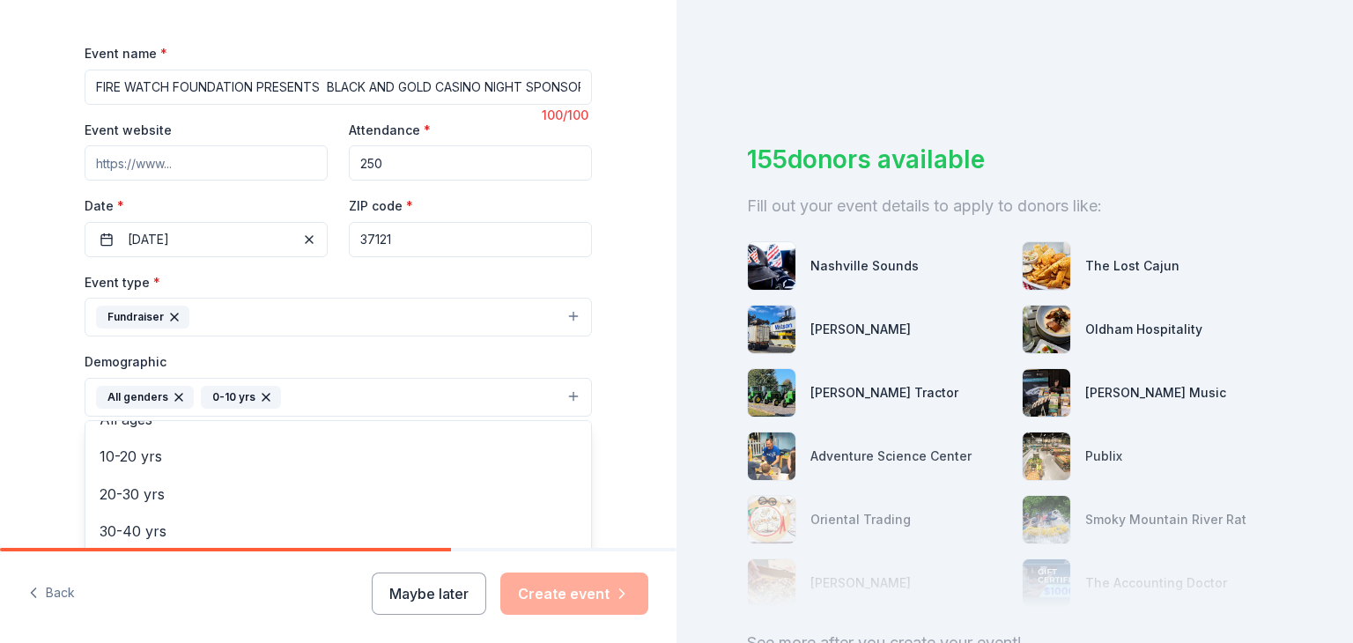
click at [259, 402] on icon "button" at bounding box center [266, 397] width 14 height 14
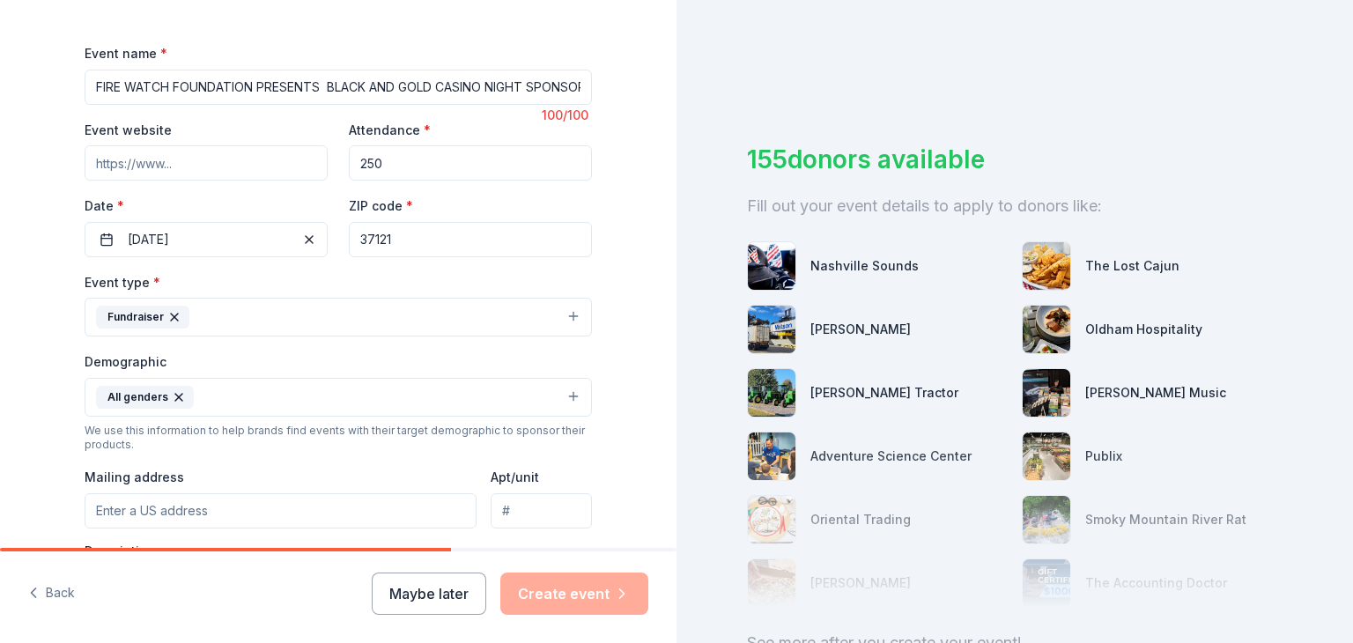
click at [56, 410] on div "Tell us about your event. We'll find in-kind donations you can apply for. Event…" at bounding box center [338, 356] width 564 height 1176
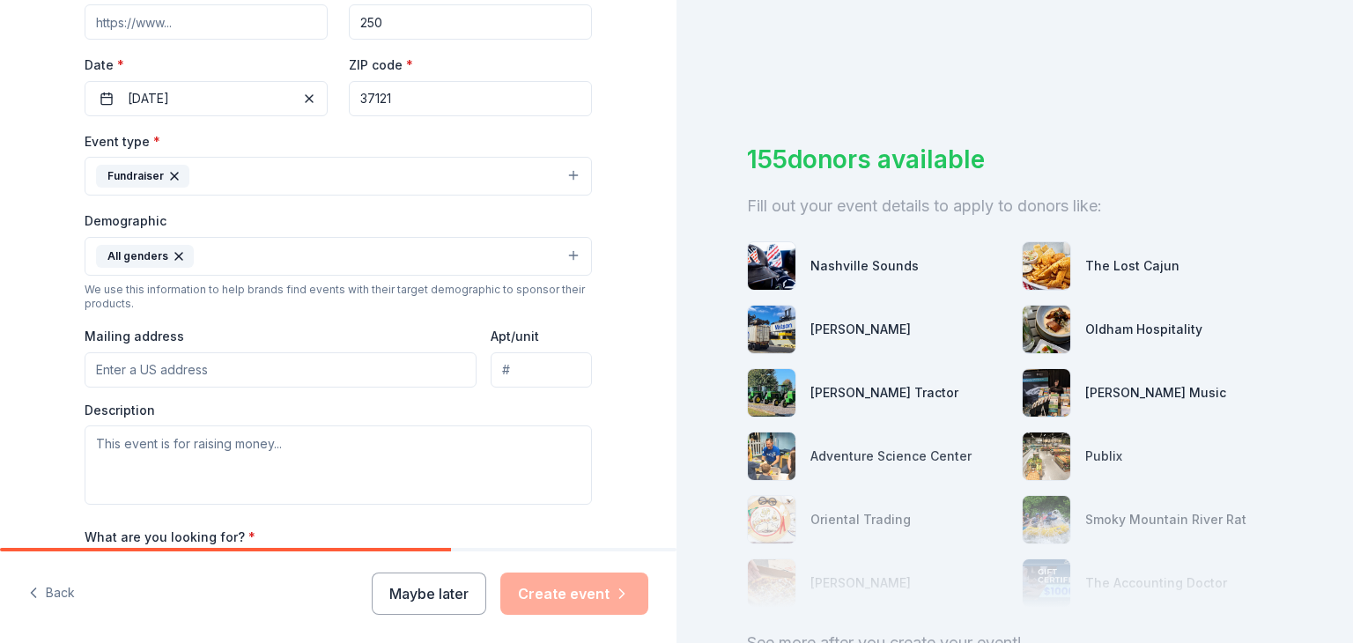
scroll to position [373, 0]
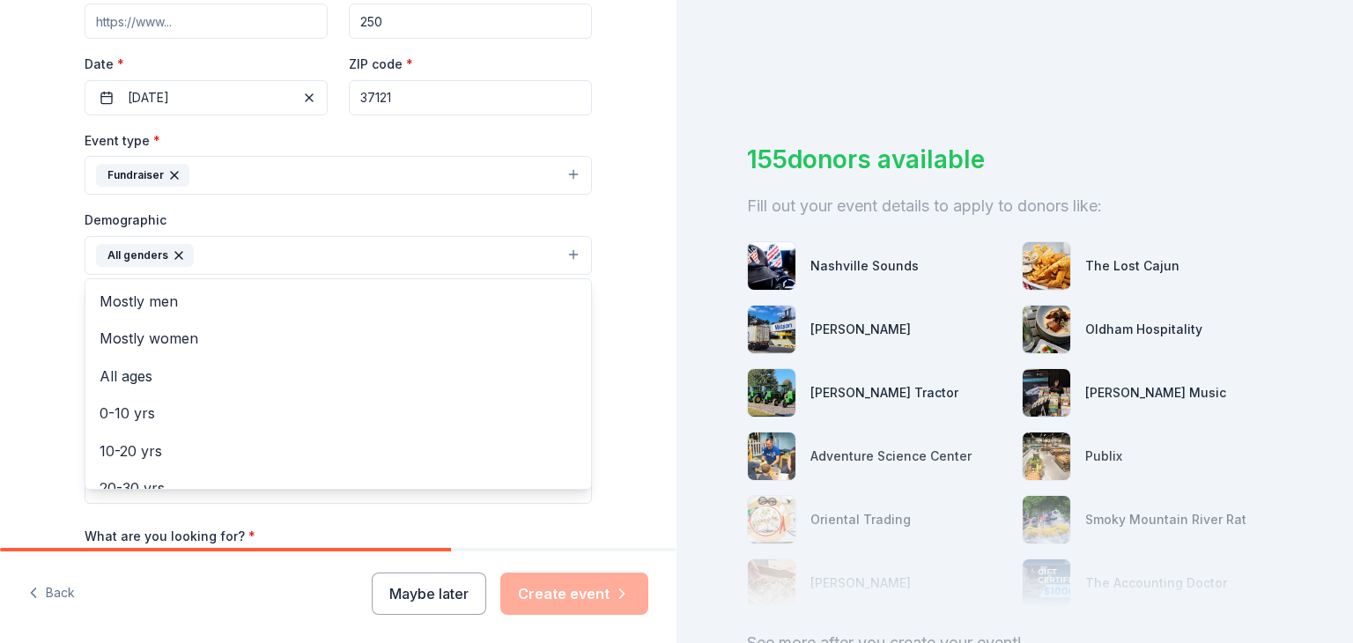
click at [237, 262] on button "All genders" at bounding box center [338, 255] width 507 height 39
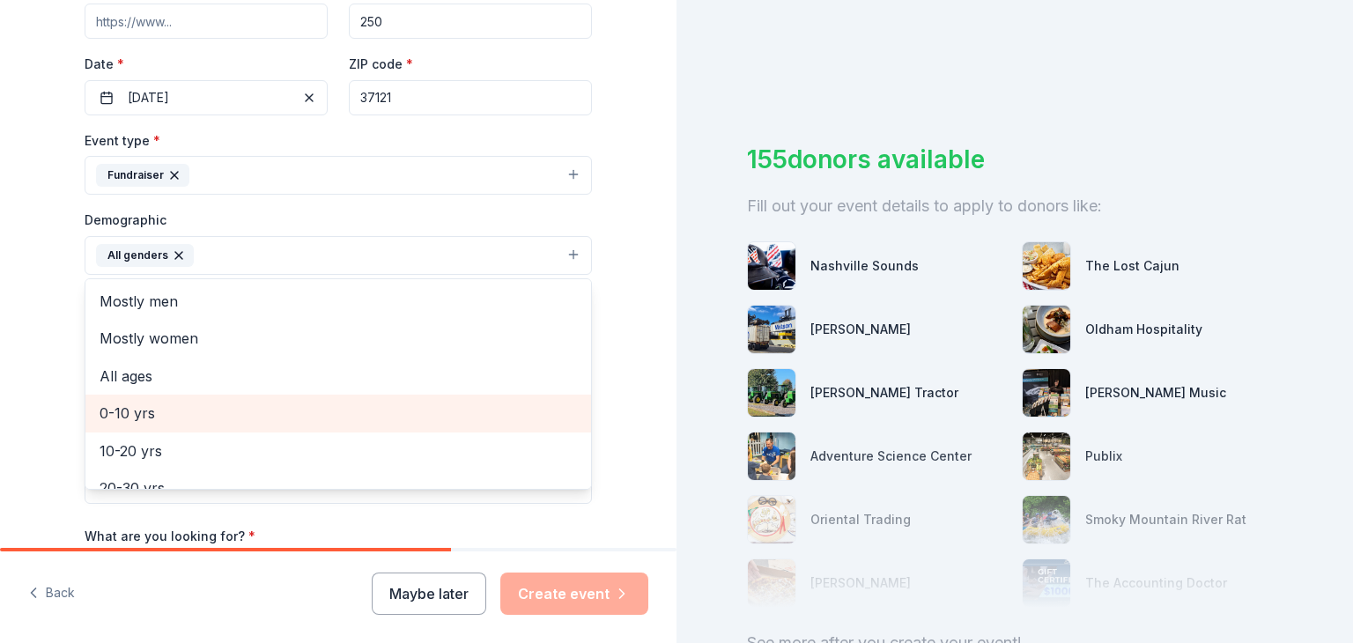
scroll to position [104, 0]
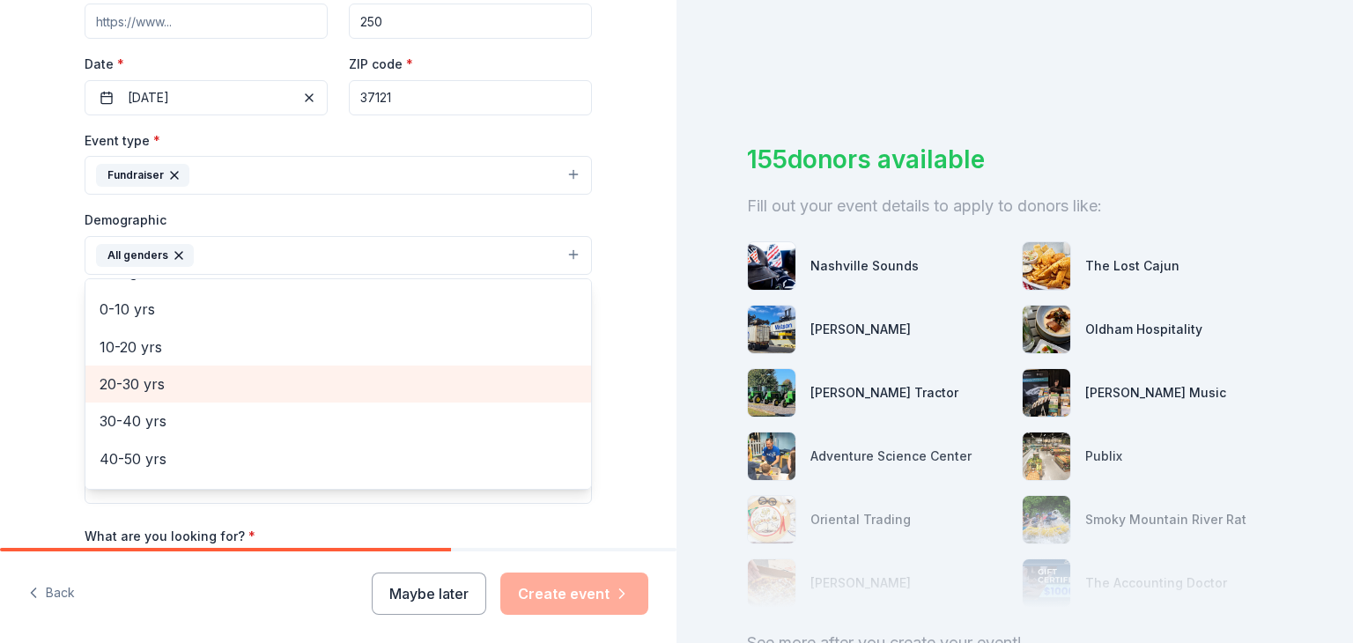
click at [149, 381] on span "20-30 yrs" at bounding box center [338, 383] width 477 height 23
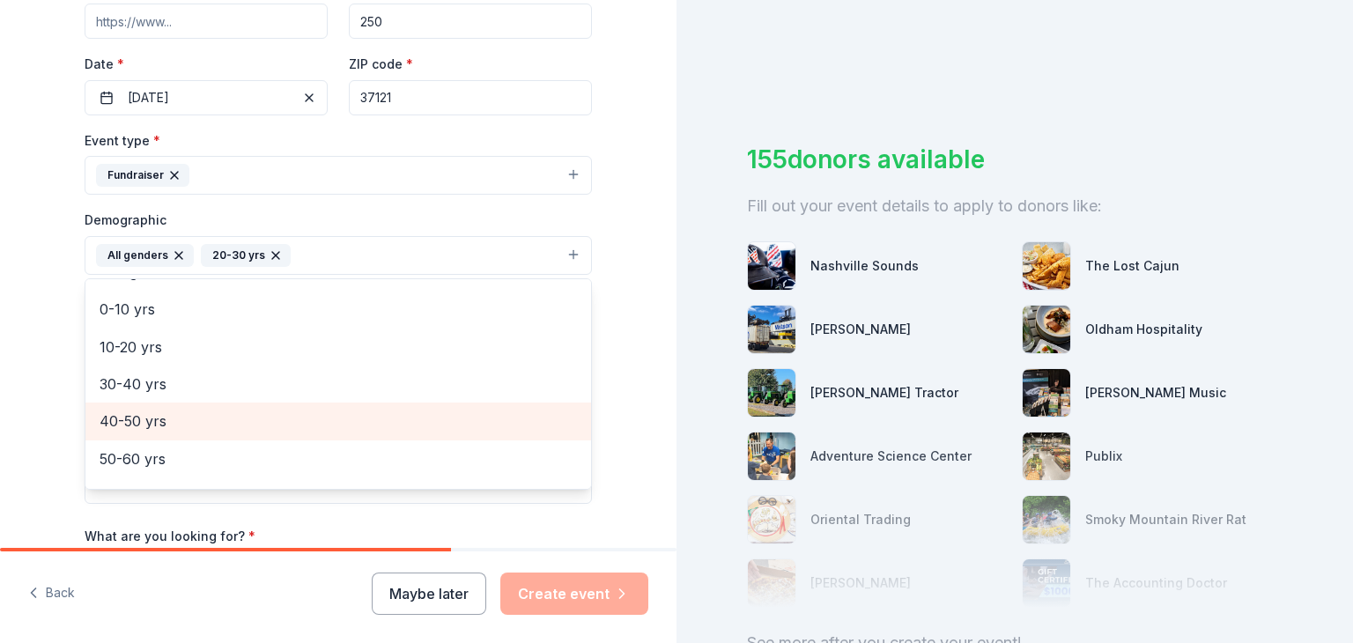
click at [133, 421] on span "40-50 yrs" at bounding box center [338, 420] width 477 height 23
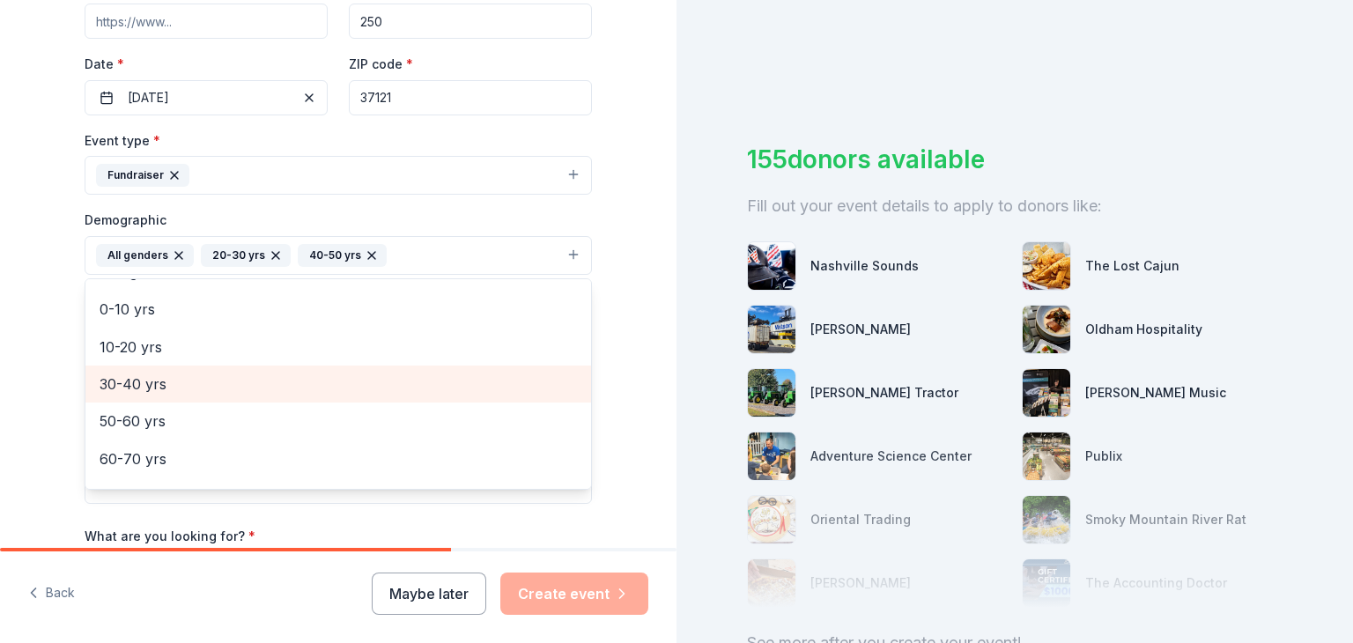
click at [149, 388] on span "30-40 yrs" at bounding box center [338, 383] width 477 height 23
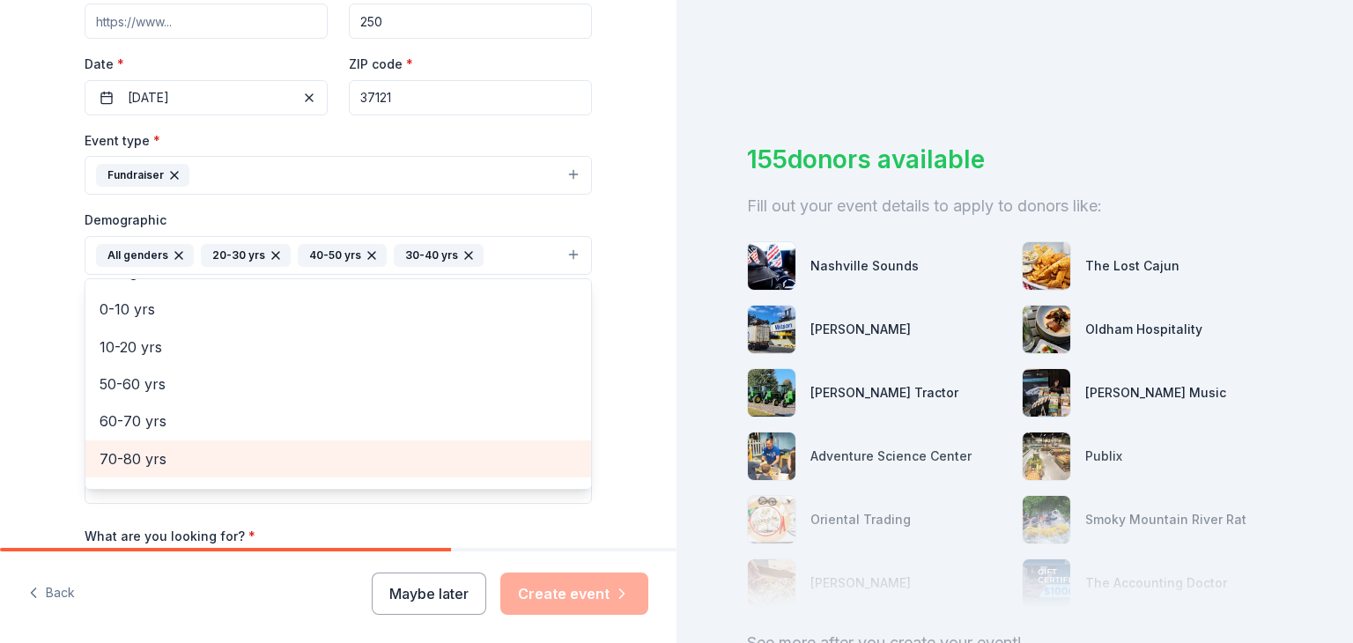
click at [149, 462] on span "70-80 yrs" at bounding box center [338, 458] width 477 height 23
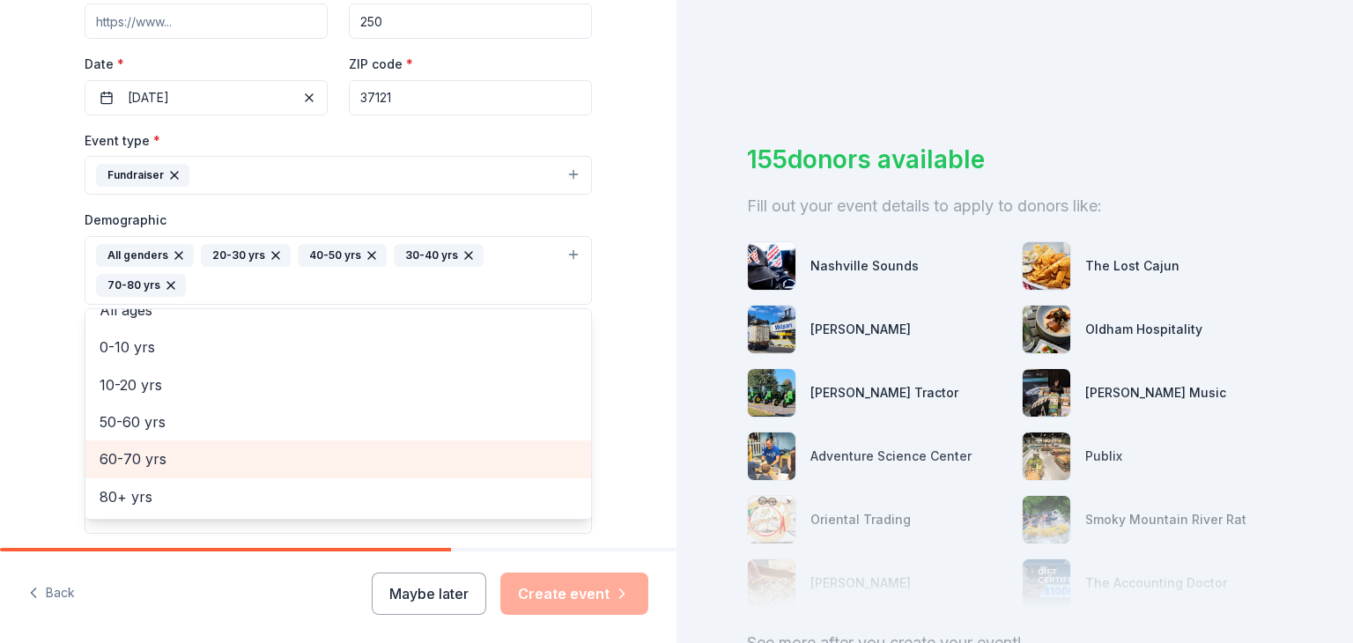
scroll to position [95, 0]
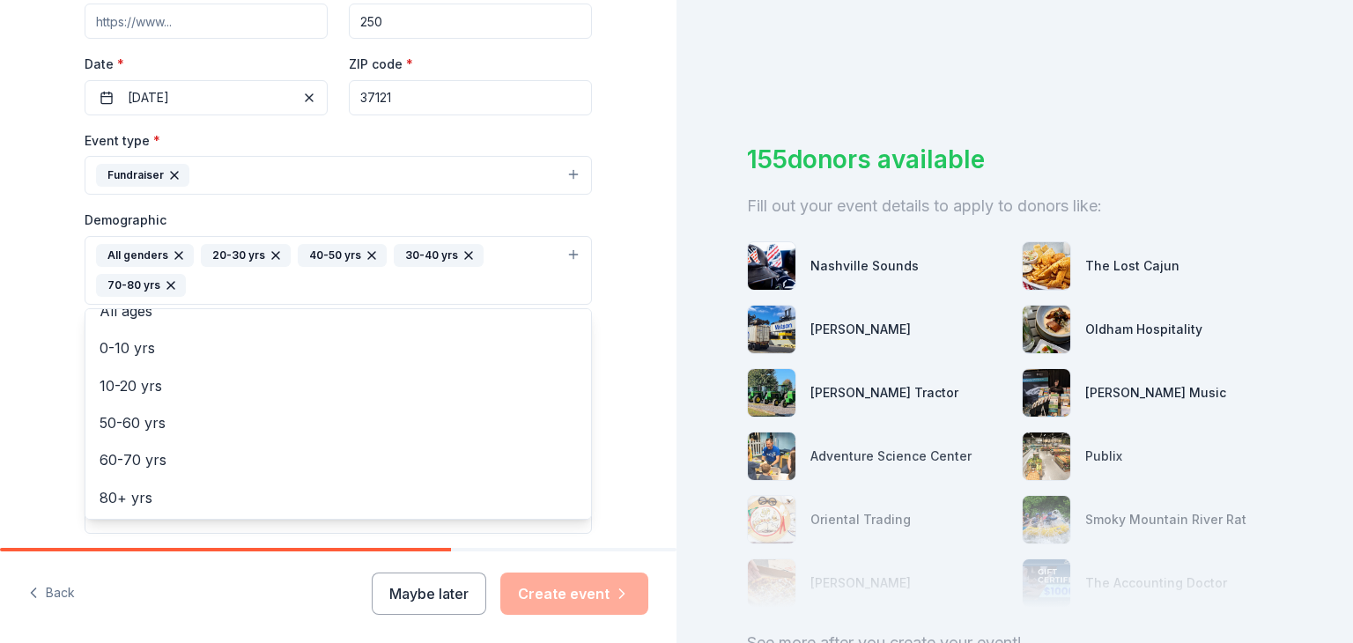
click at [26, 440] on div "Tell us about your event. We'll find in-kind donations you can apply for. Event…" at bounding box center [338, 230] width 676 height 1206
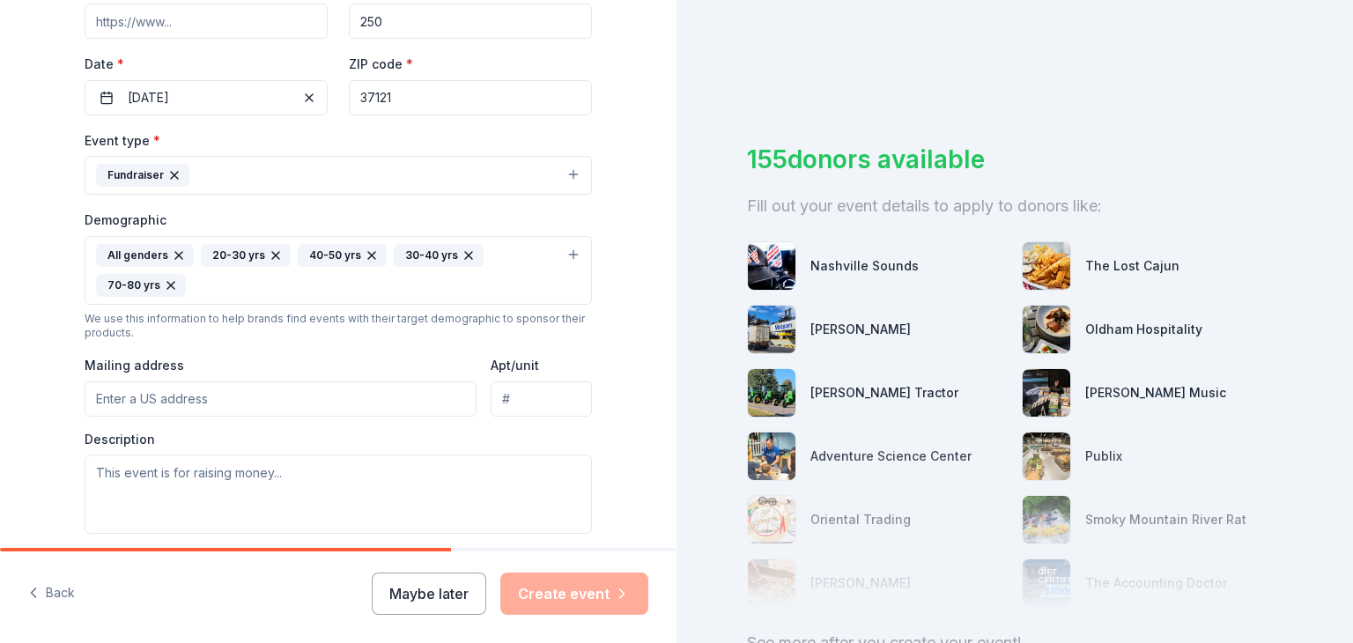
click at [168, 390] on input "Mailing address" at bounding box center [281, 398] width 392 height 35
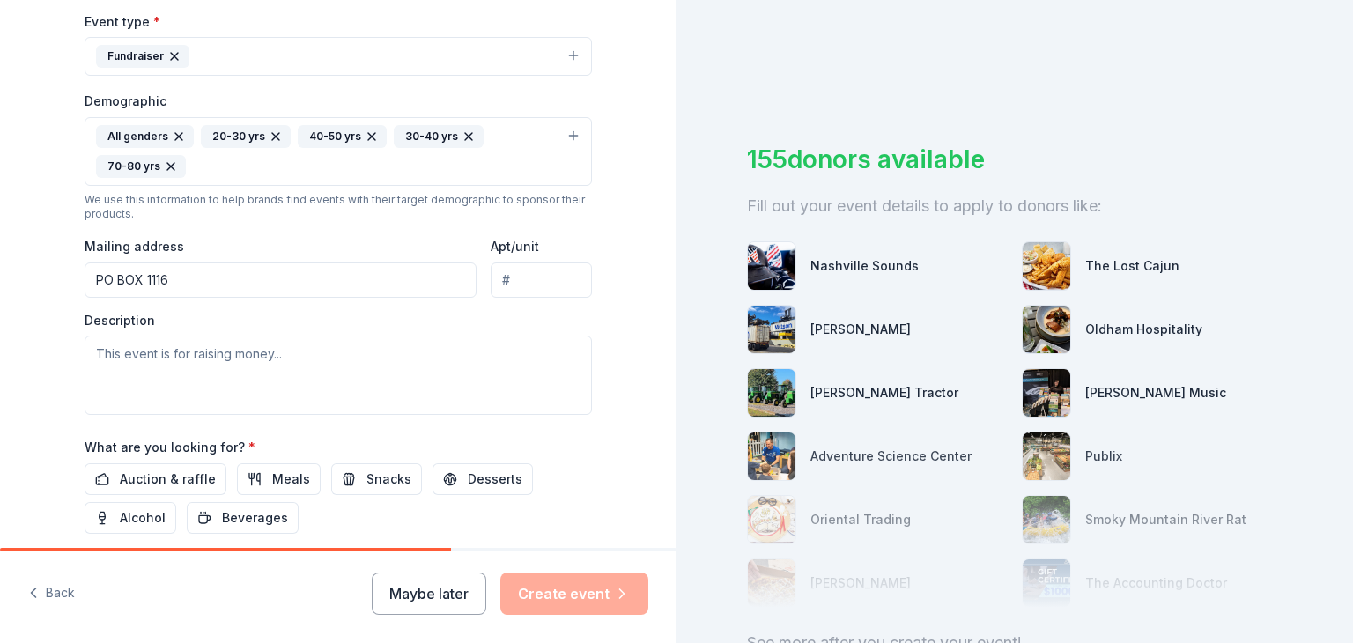
scroll to position [492, 0]
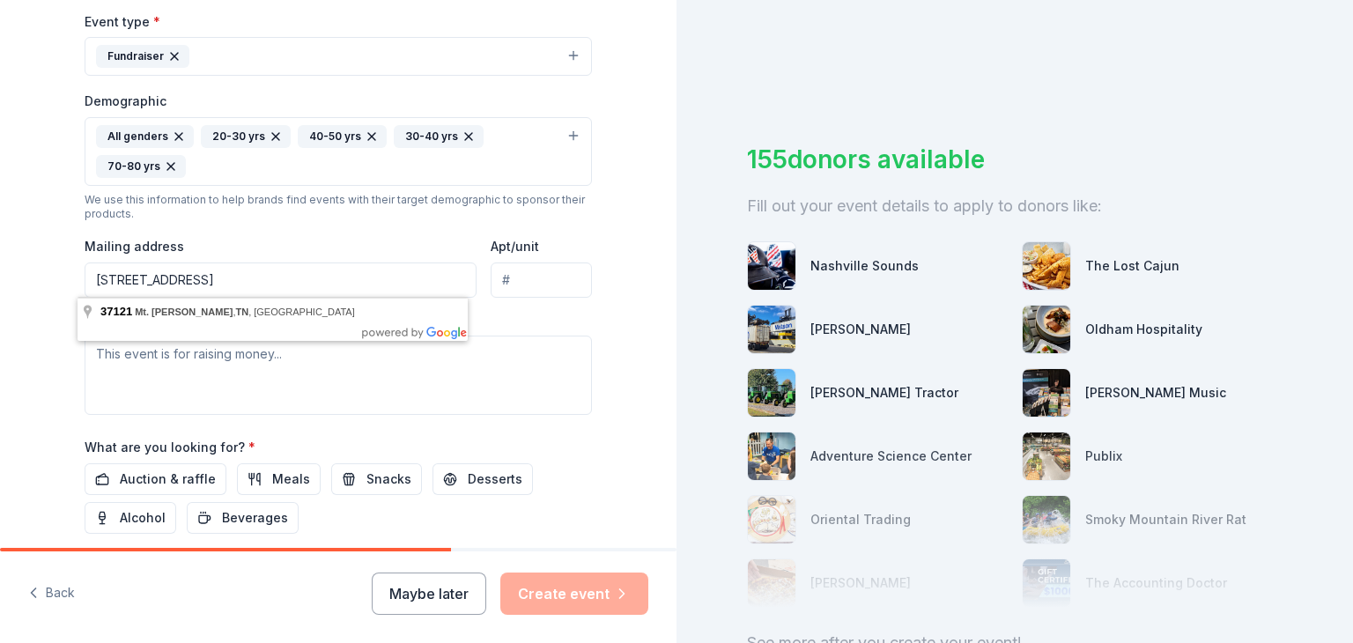
type input "[STREET_ADDRESS]"
click at [317, 226] on div "Event type * Fundraiser Demographic All genders 20-30 yrs 40-50 yrs 30-40 yrs 7…" at bounding box center [338, 213] width 507 height 404
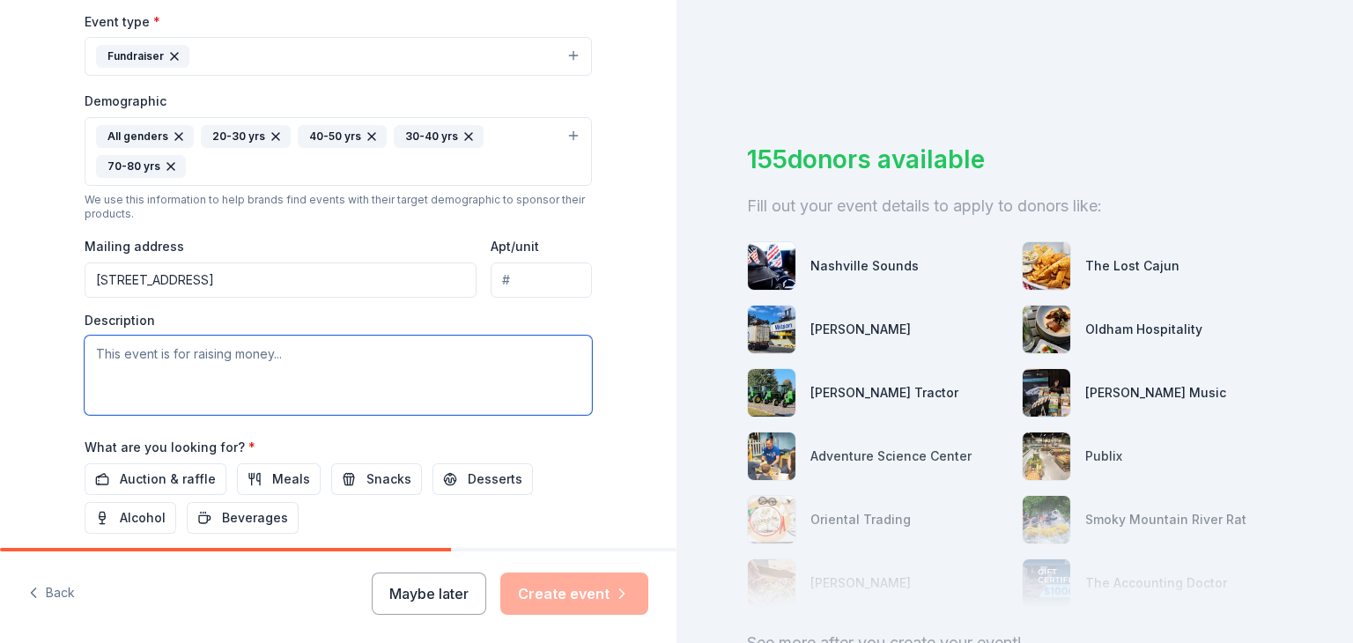
click at [232, 365] on textarea at bounding box center [338, 375] width 507 height 79
click at [33, 420] on div "Tell us about your event. We'll find in-kind donations you can apply for. Event…" at bounding box center [338, 111] width 676 height 1206
click at [123, 363] on textarea at bounding box center [338, 375] width 507 height 79
click at [123, 363] on textarea "F" at bounding box center [338, 375] width 507 height 79
type textarea "F"
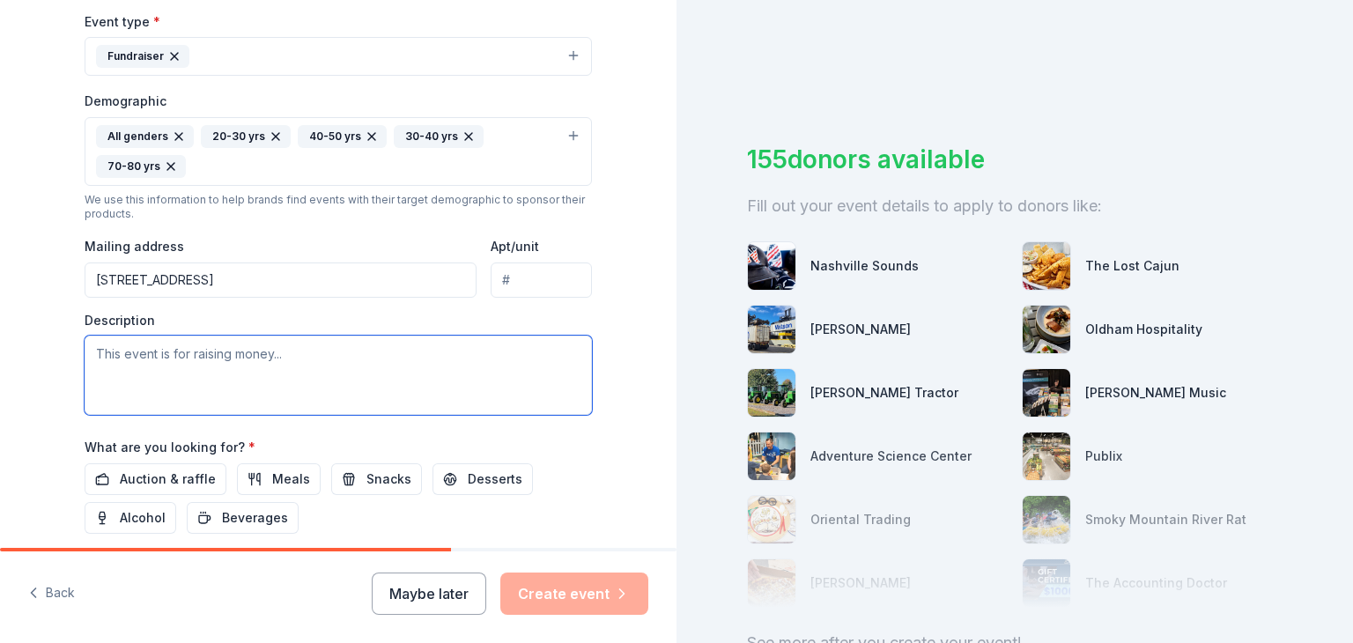
paste textarea "Proceeds from the event benefit the Blue Devil Football Foundation, enabling us…"
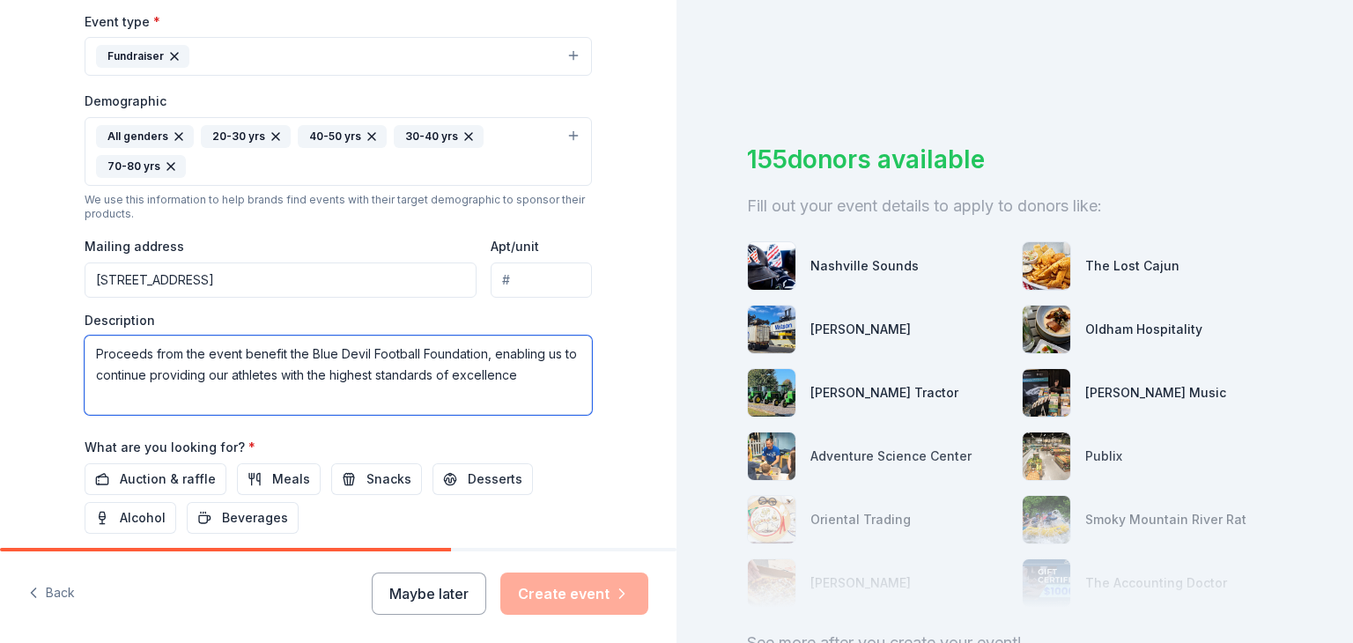
click at [86, 346] on textarea "Proceeds from the event benefit the Blue Devil Football Foundation, enabling us…" at bounding box center [338, 375] width 507 height 79
drag, startPoint x: 363, startPoint y: 370, endPoint x: 269, endPoint y: 365, distance: 93.5
click at [269, 365] on textarea "Casino Night fundraise with Fire Watch Foundation sponsoring Proceeds from the …" at bounding box center [338, 375] width 507 height 79
click at [569, 352] on textarea "Casino Night fundraise with Fire Watch Foundation sponsoring Proceeds from the …" at bounding box center [338, 375] width 507 height 79
click at [458, 350] on textarea "Casino Night fundraise with Fire Watch Foundation sponsoring Proceeds from the …" at bounding box center [338, 375] width 507 height 79
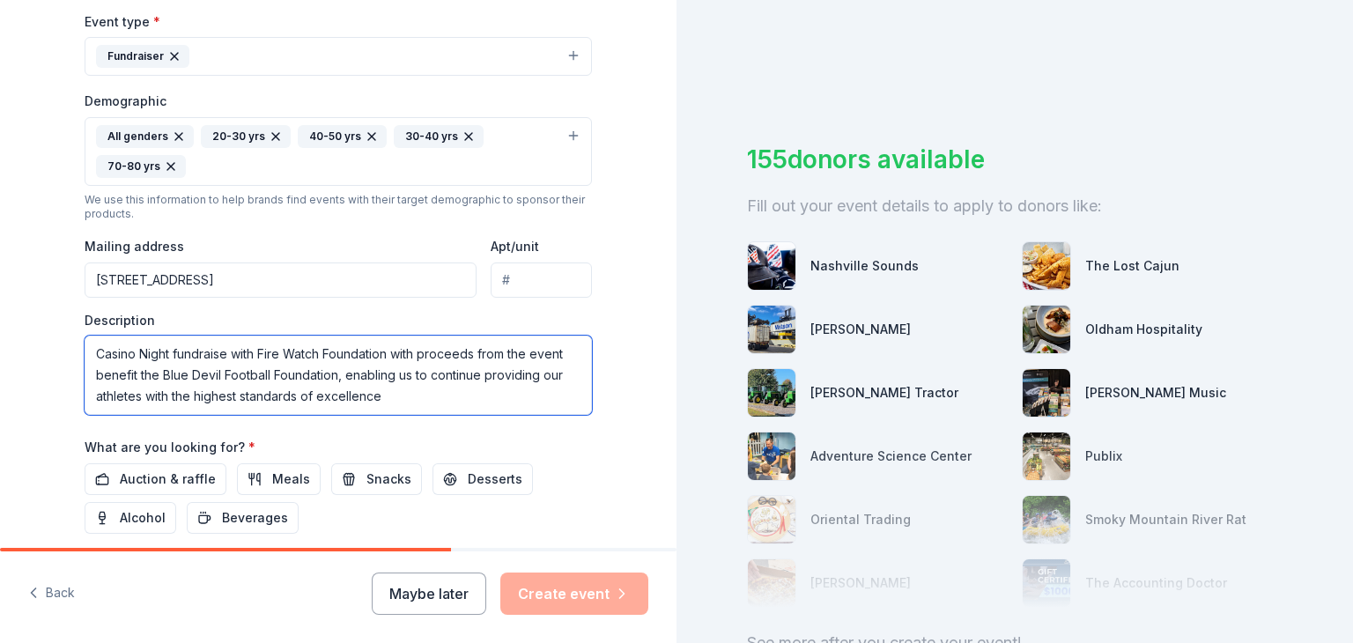
drag, startPoint x: 309, startPoint y: 376, endPoint x: 156, endPoint y: 374, distance: 153.2
click at [156, 374] on textarea "Casino Night fundraise with Fire Watch Foundation with proceeds from the event …" at bounding box center [338, 375] width 507 height 79
click at [138, 398] on textarea "Casino Night fundraise with Fire Watch Foundation with proceeds from the event …" at bounding box center [338, 375] width 507 height 79
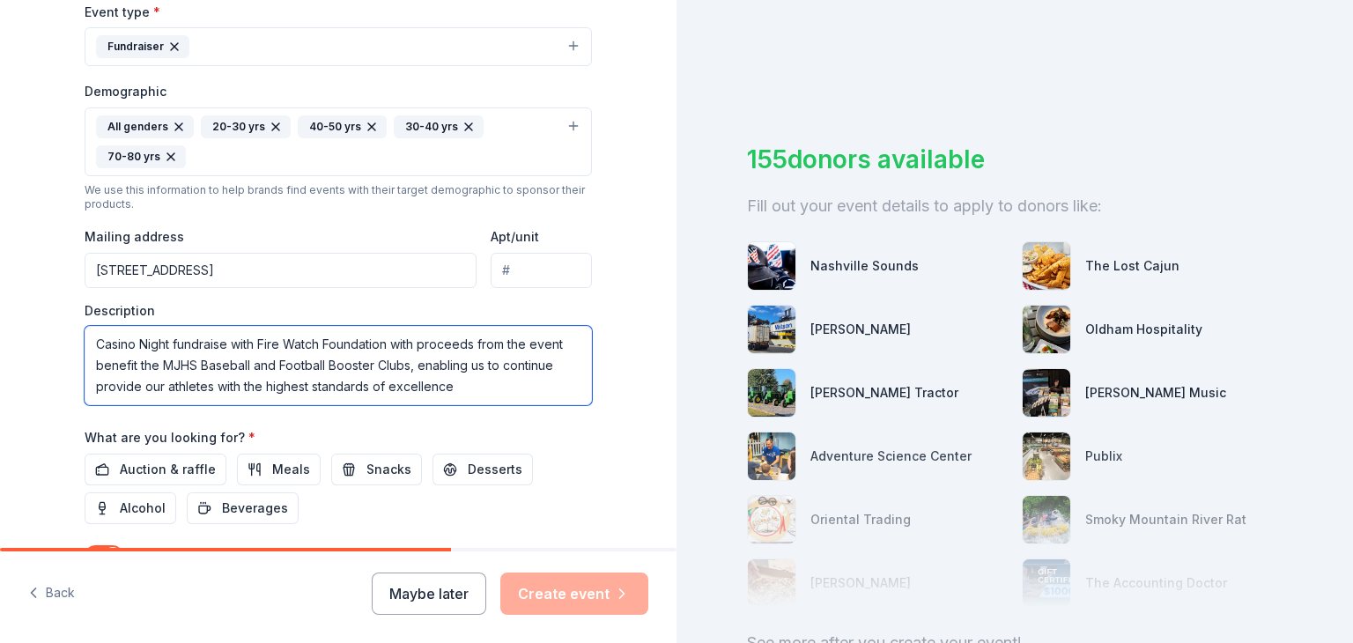
scroll to position [503, 0]
click at [447, 385] on textarea "Casino Night fundraise with Fire Watch Foundation with proceeds from the event …" at bounding box center [338, 364] width 507 height 79
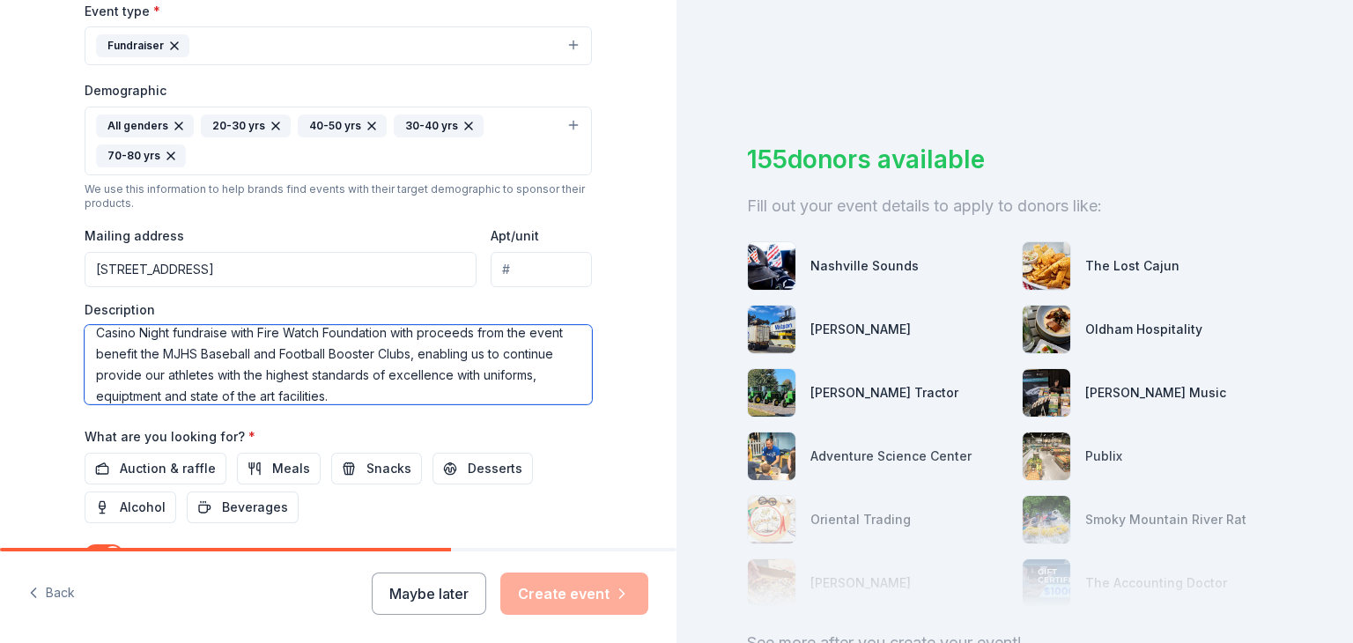
click at [122, 393] on textarea "Casino Night fundraise with Fire Watch Foundation with proceeds from the event …" at bounding box center [338, 364] width 507 height 79
click at [342, 396] on textarea "Casino Night fundraise with Fire Watch Foundation with proceeds from the event …" at bounding box center [338, 364] width 507 height 79
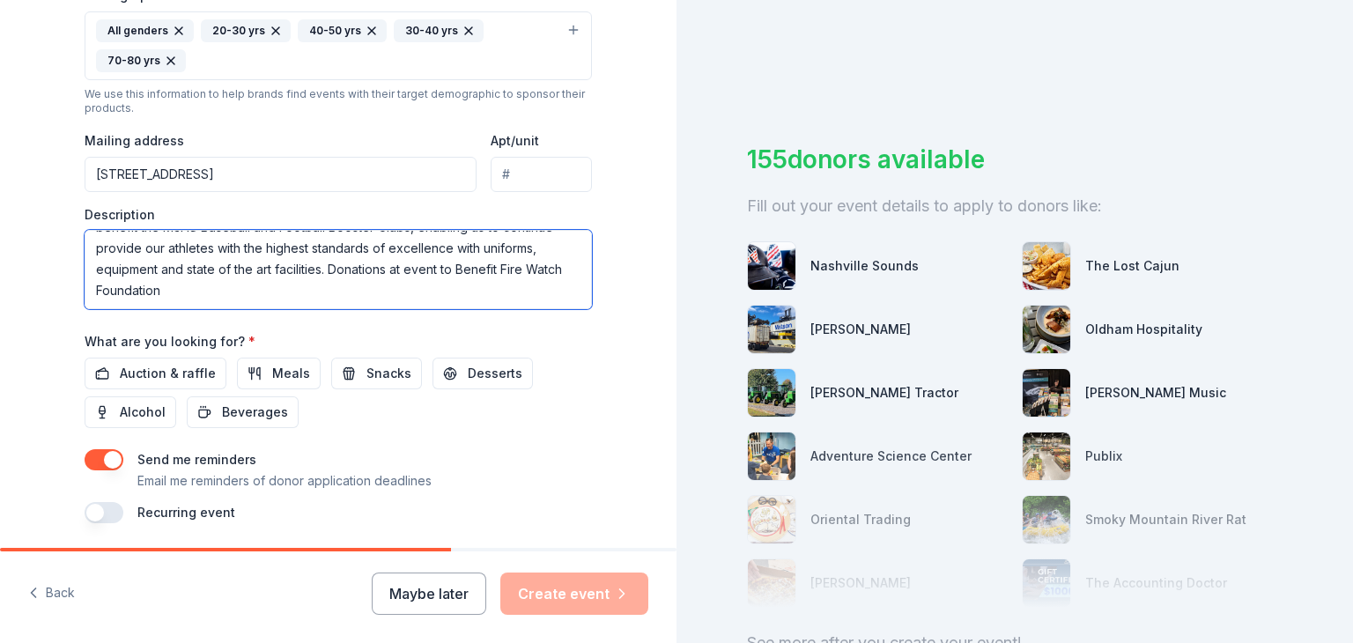
scroll to position [657, 0]
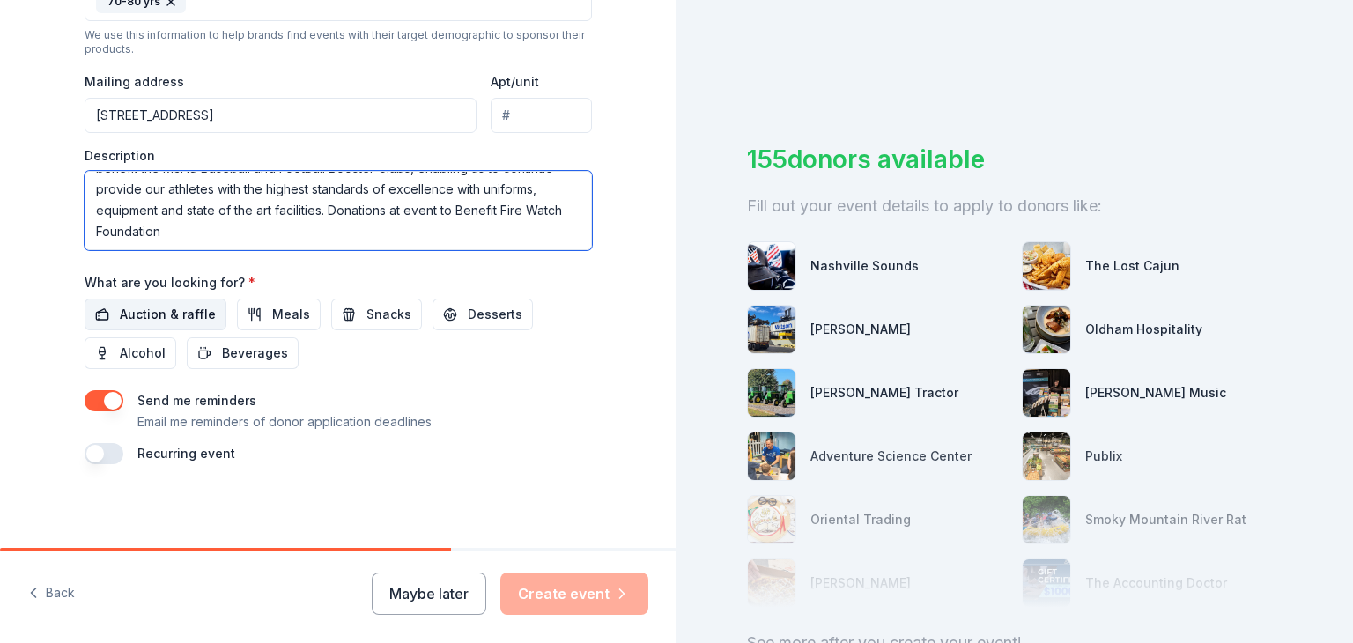
type textarea "Casino Night fundraise with Fire Watch Foundation with proceeds from the event …"
click at [156, 306] on span "Auction & raffle" at bounding box center [168, 314] width 96 height 21
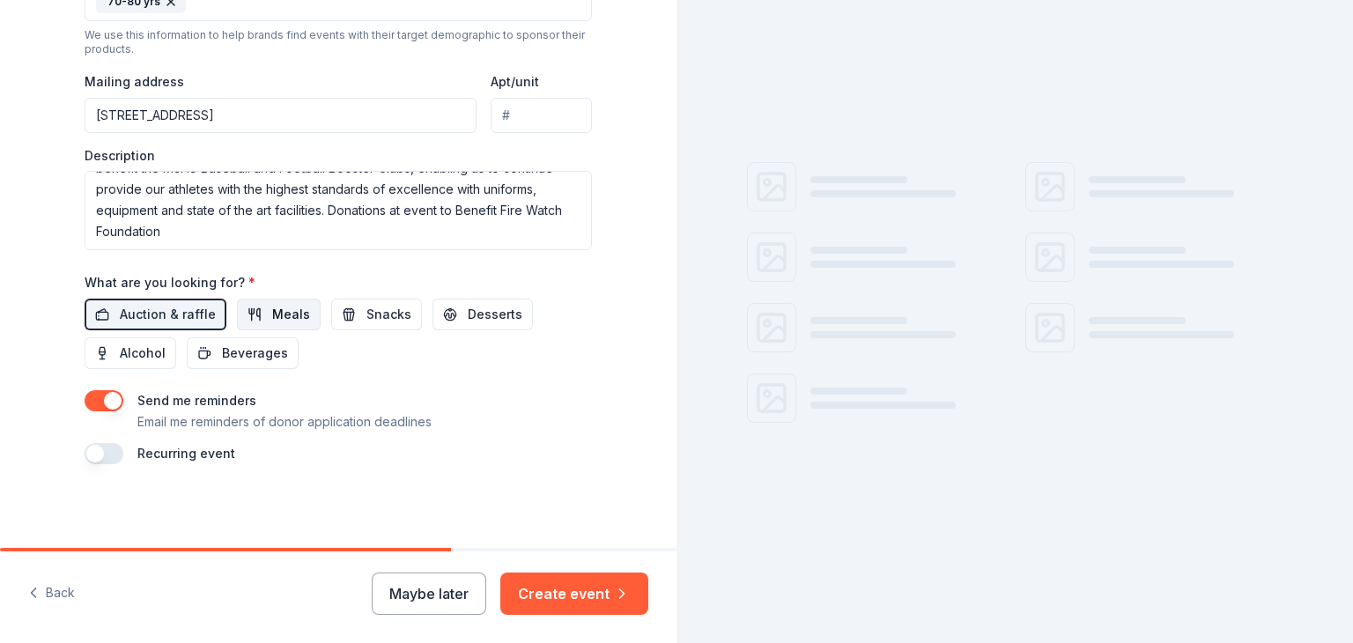
click at [303, 308] on button "Meals" at bounding box center [279, 315] width 84 height 32
click at [334, 316] on button "Snacks" at bounding box center [376, 315] width 91 height 32
click at [468, 318] on span "Desserts" at bounding box center [495, 314] width 55 height 21
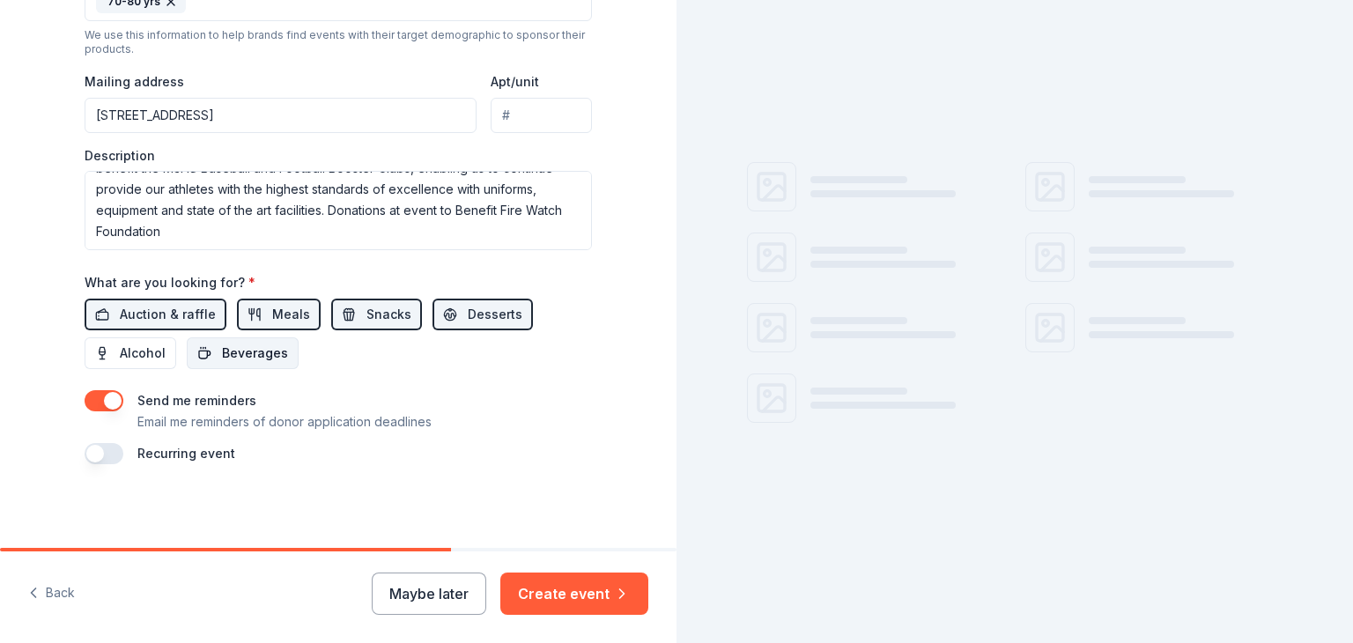
click at [241, 351] on span "Beverages" at bounding box center [255, 353] width 66 height 21
click at [159, 347] on button "Alcohol" at bounding box center [131, 353] width 92 height 32
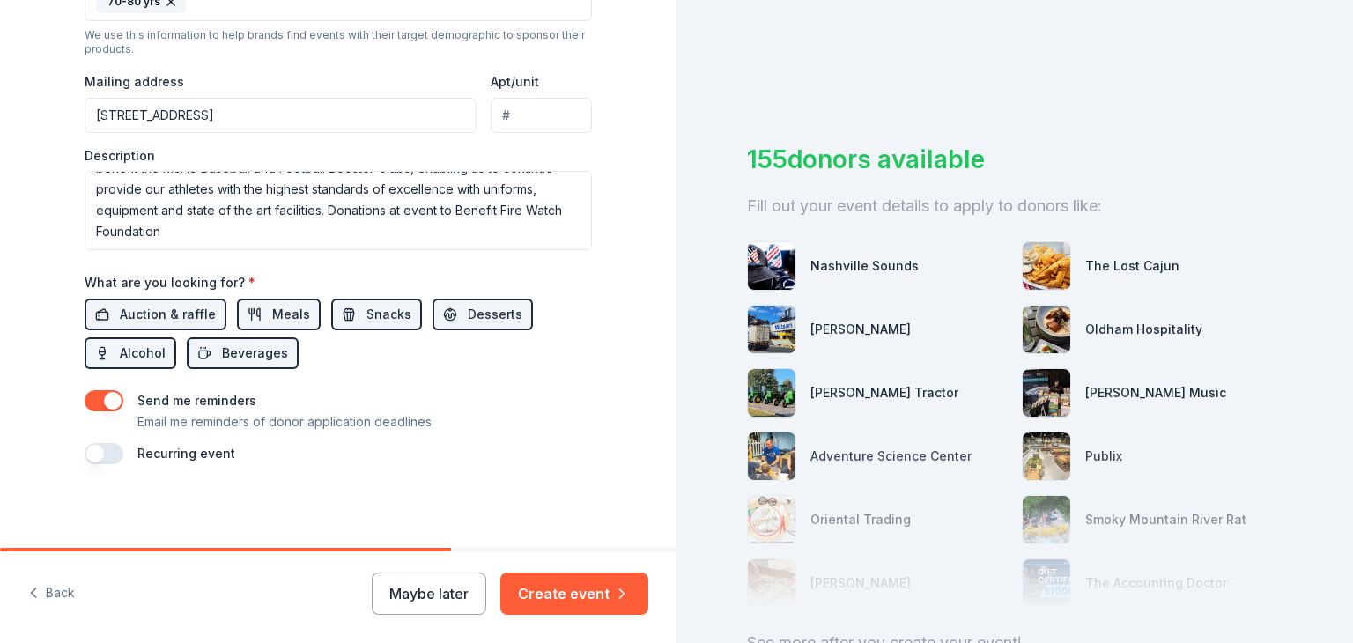
click at [189, 457] on label "Recurring event" at bounding box center [186, 453] width 98 height 15
click at [85, 452] on button "button" at bounding box center [104, 453] width 39 height 21
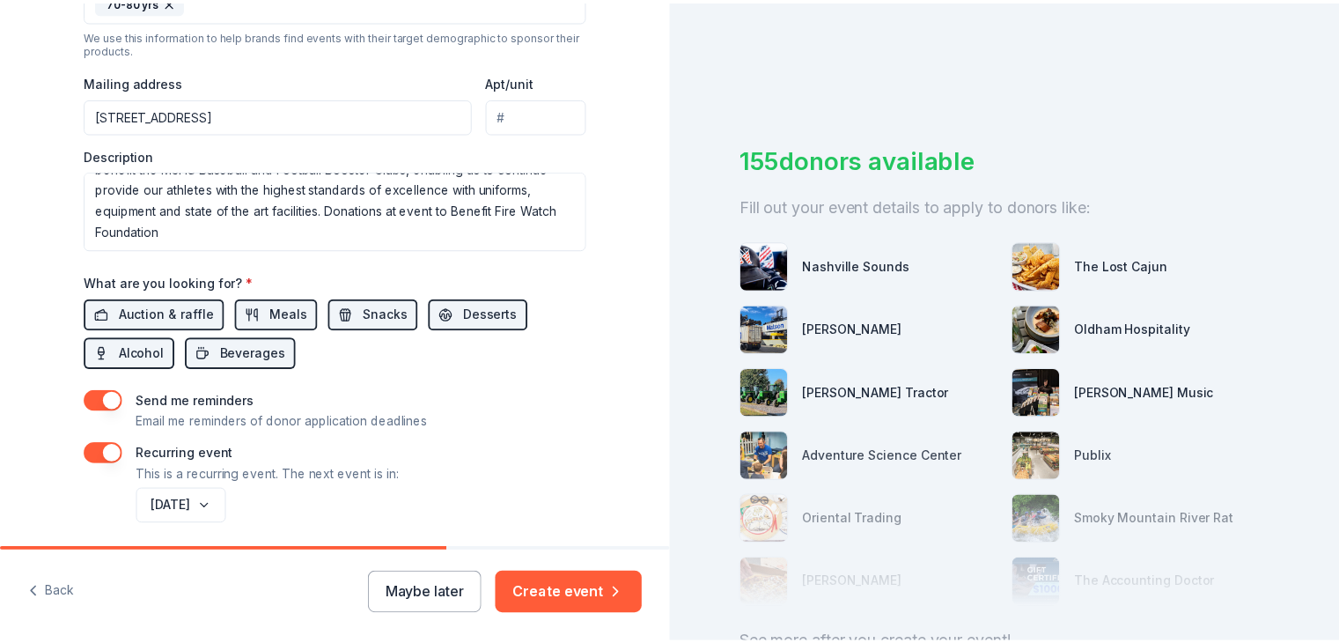
scroll to position [720, 0]
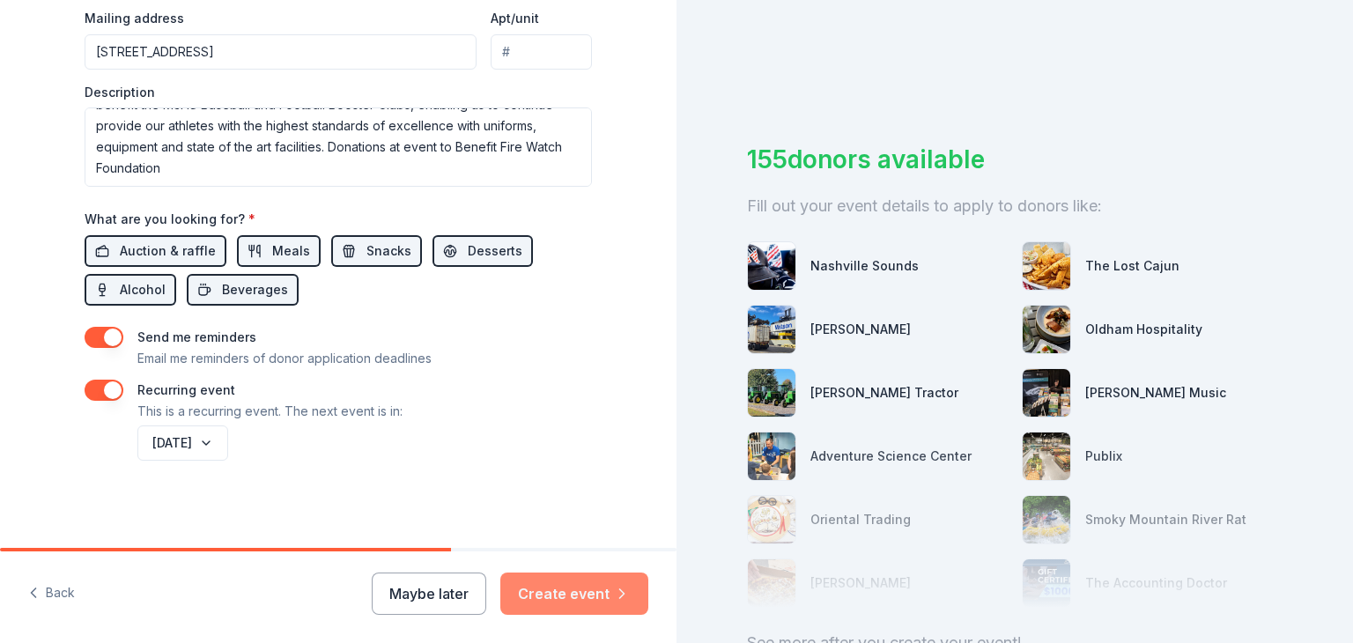
click at [564, 586] on button "Create event" at bounding box center [574, 593] width 148 height 42
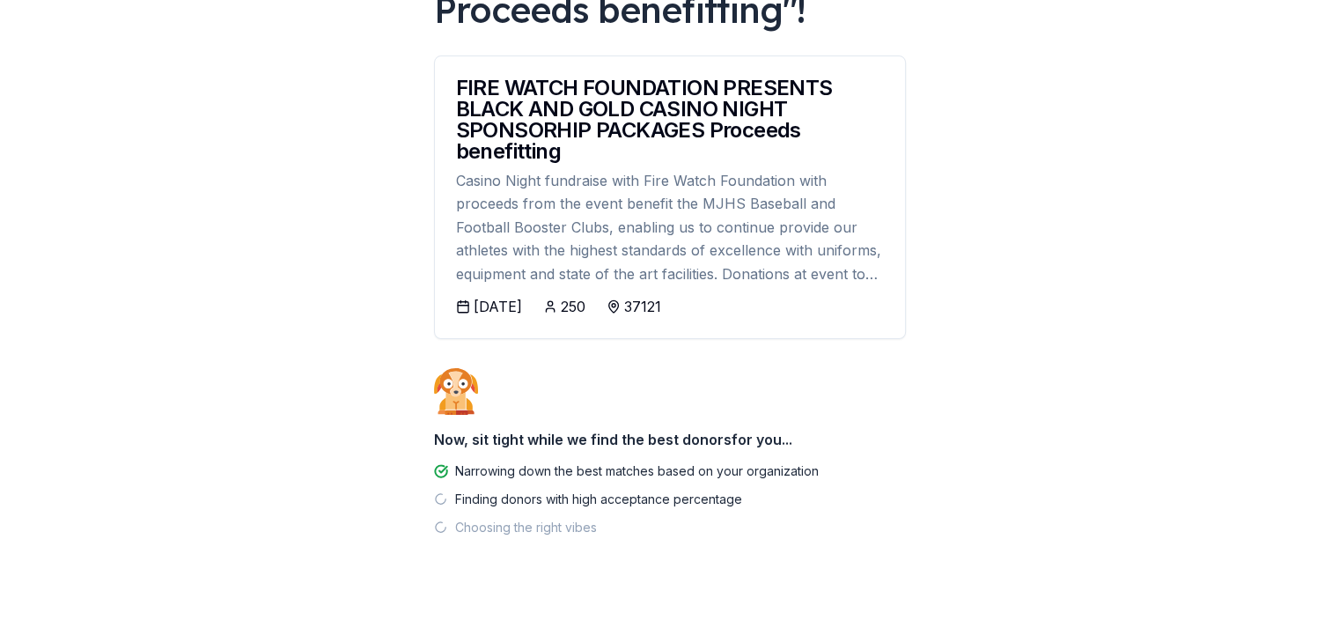
scroll to position [385, 0]
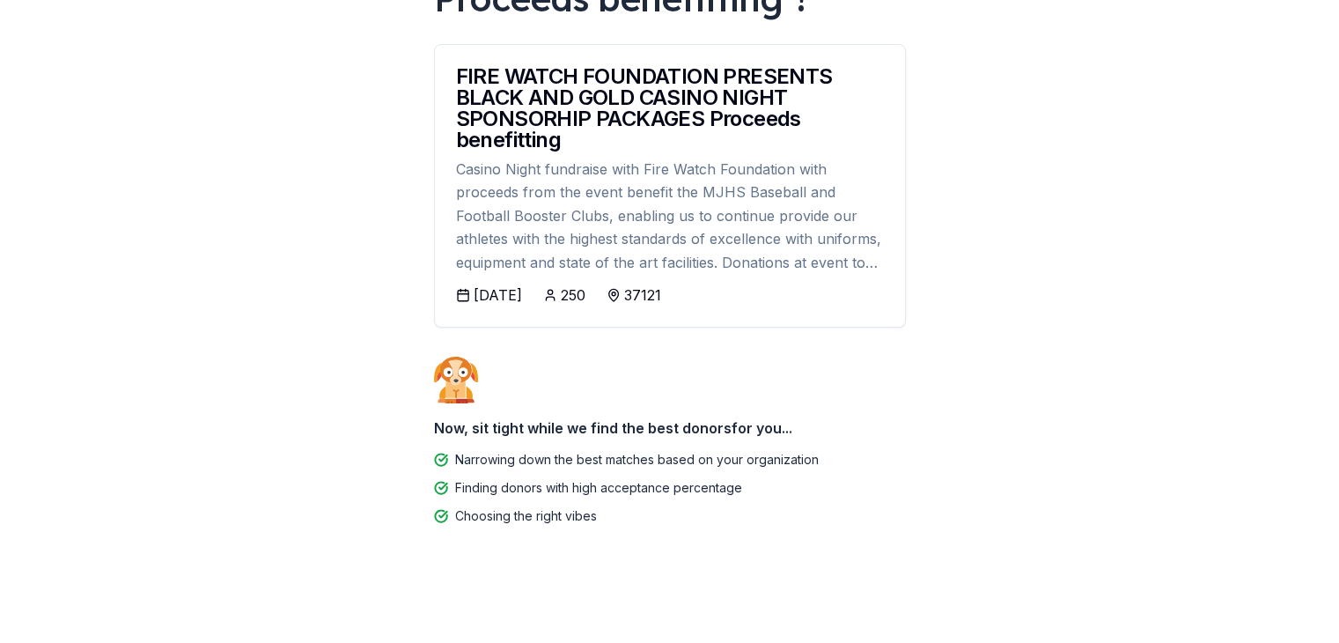
click at [626, 251] on div "Casino Night fundraise with Fire Watch Foundation with proceeds from the event …" at bounding box center [670, 216] width 428 height 116
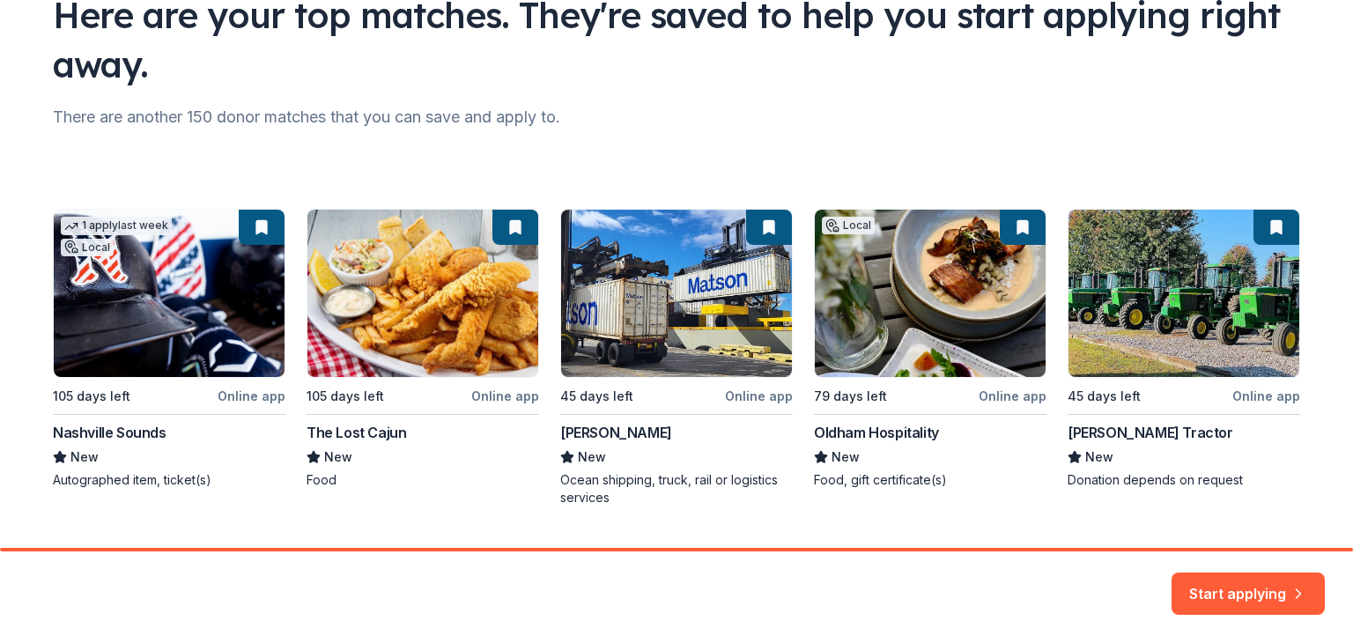
scroll to position [168, 0]
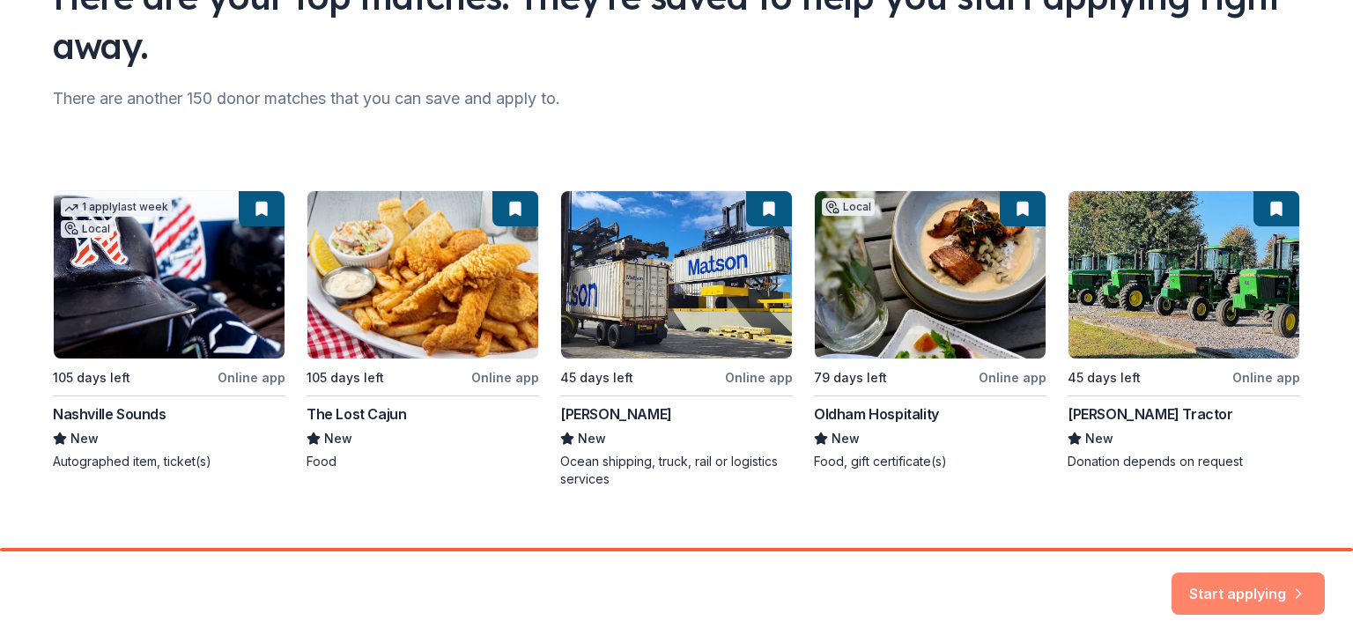
click at [1215, 582] on button "Start applying" at bounding box center [1247, 587] width 153 height 42
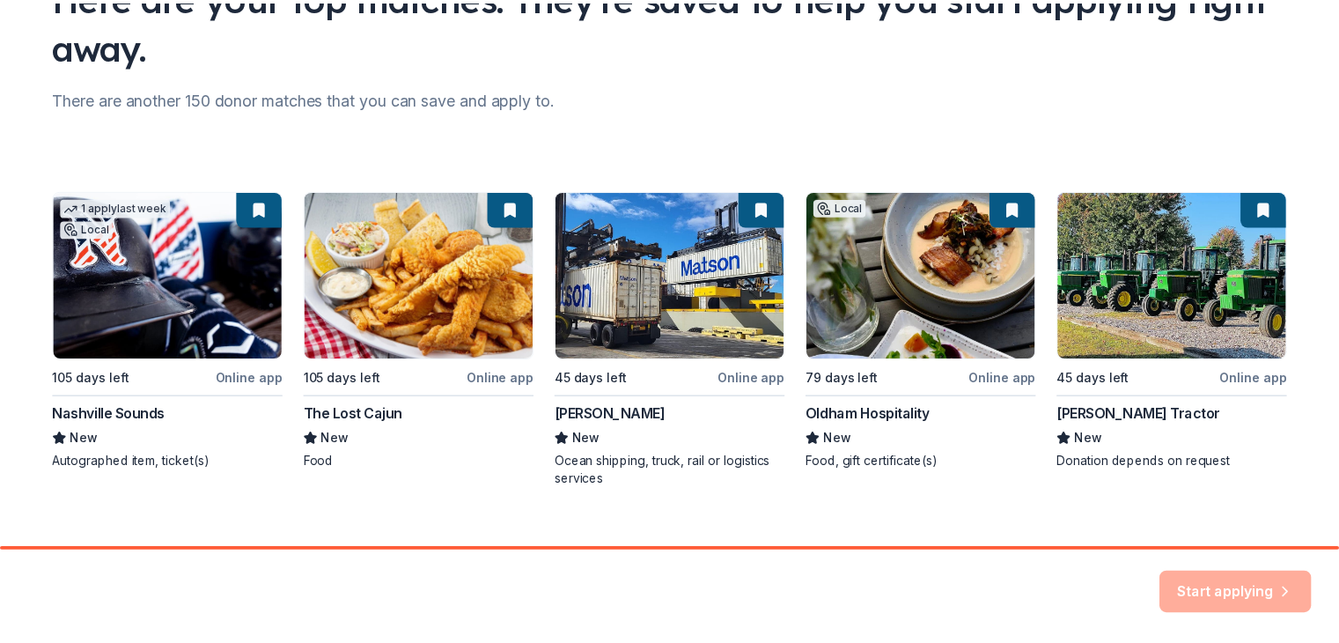
scroll to position [193, 0]
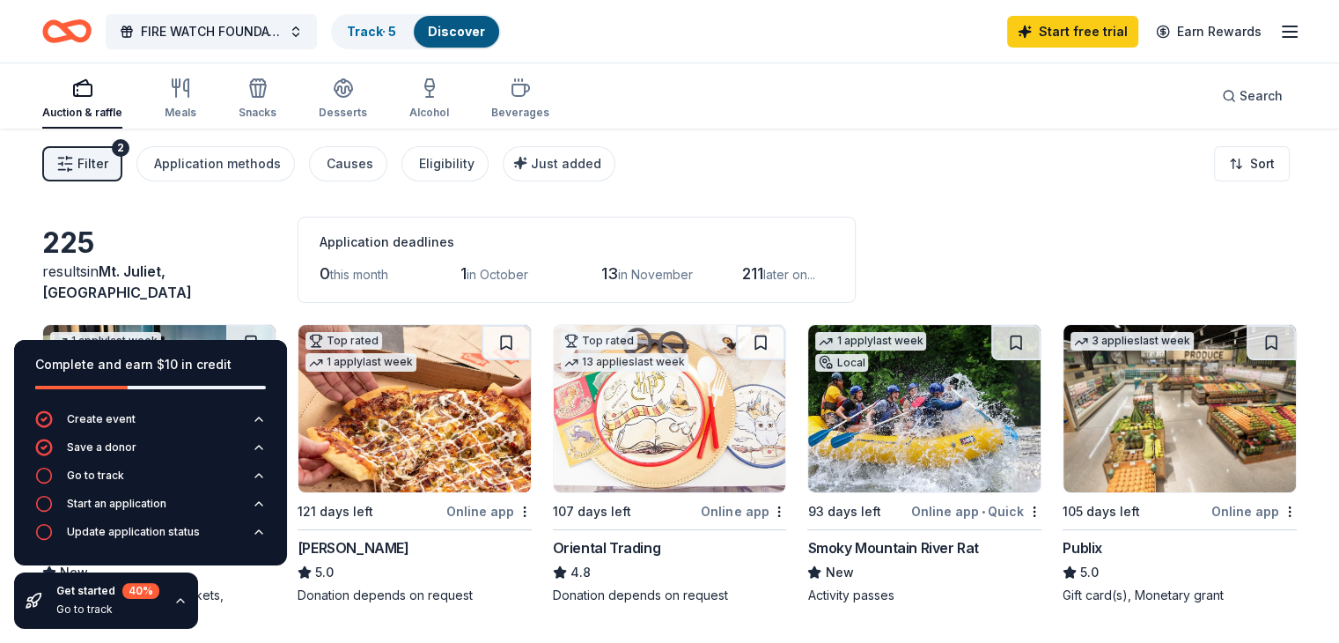
click at [982, 187] on div "Filter 2 Application methods Causes Eligibility Just added Sort" at bounding box center [669, 164] width 1339 height 70
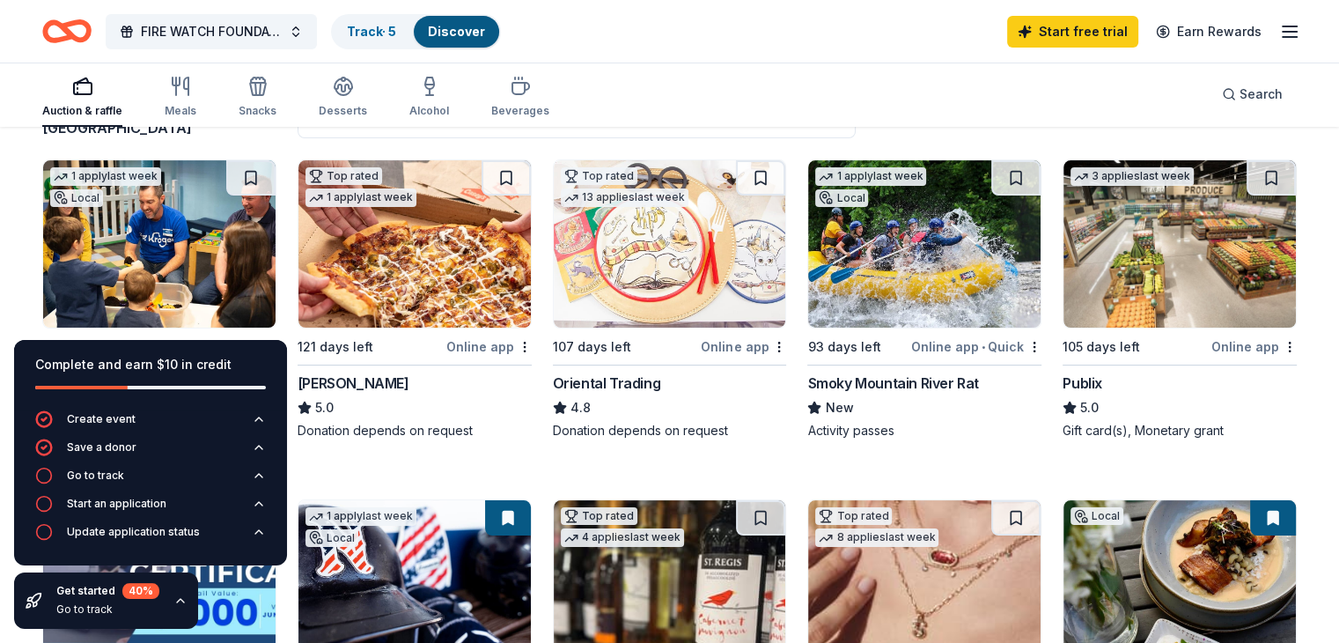
scroll to position [174, 0]
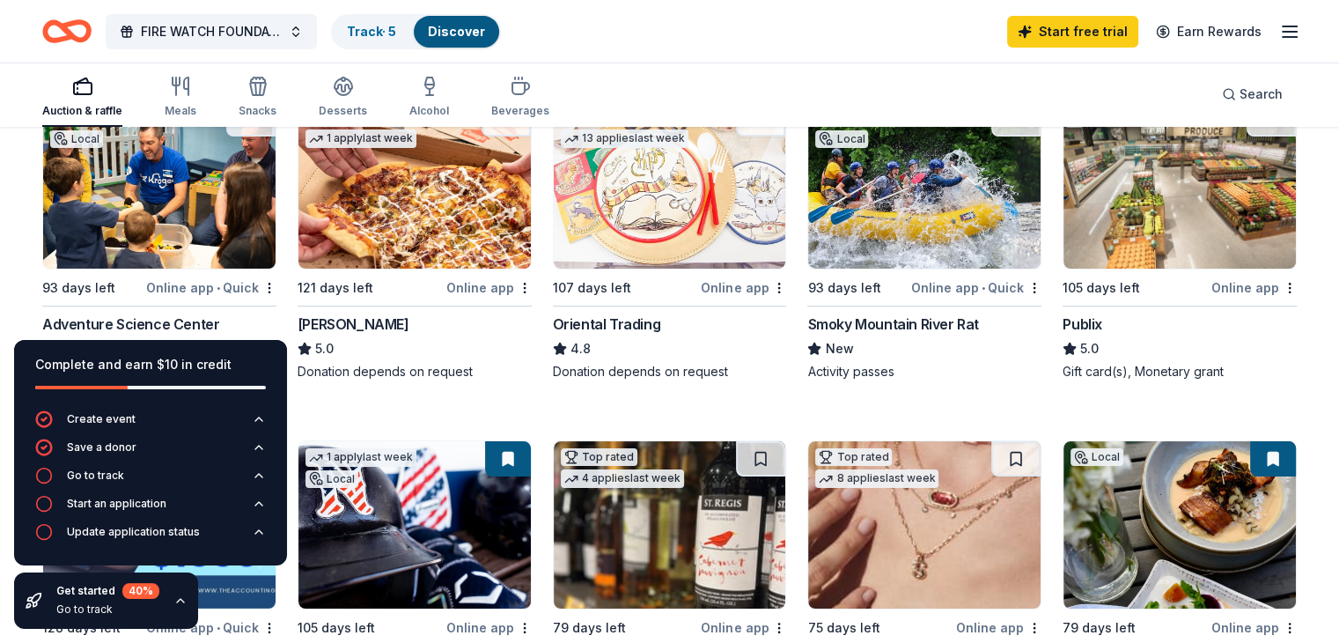
click at [169, 364] on div "Complete and earn $10 in credit" at bounding box center [150, 364] width 231 height 21
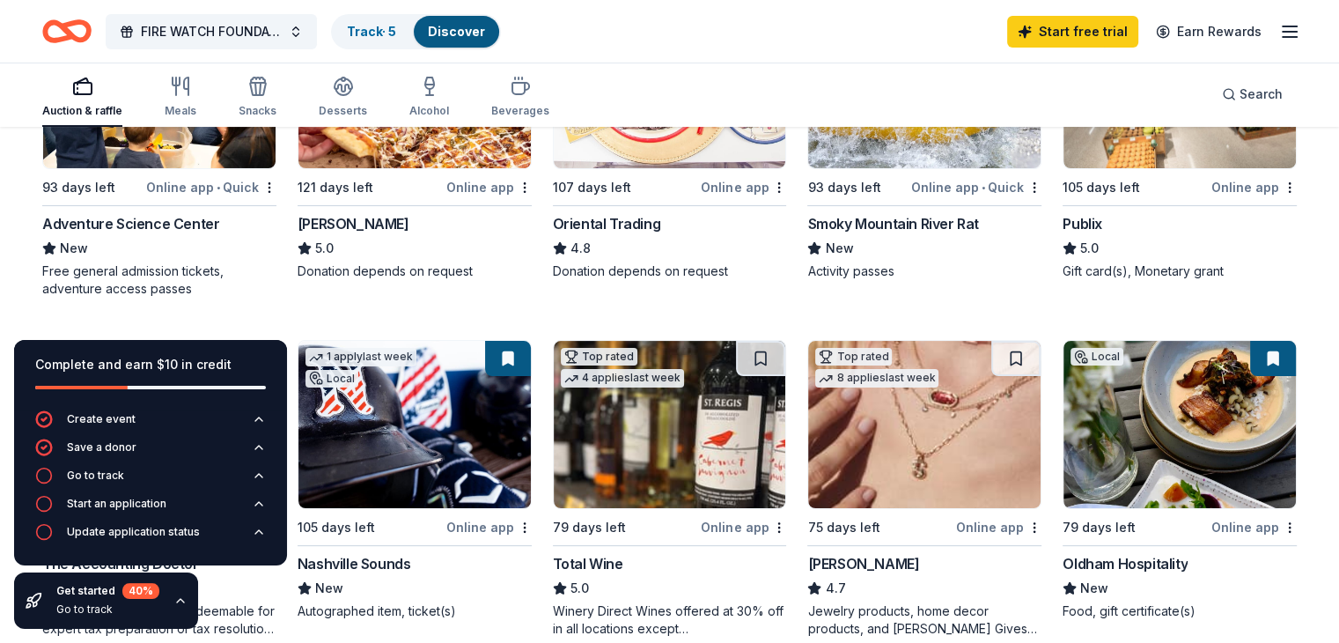
scroll to position [324, 0]
click at [223, 185] on div "Online app • Quick" at bounding box center [211, 187] width 130 height 22
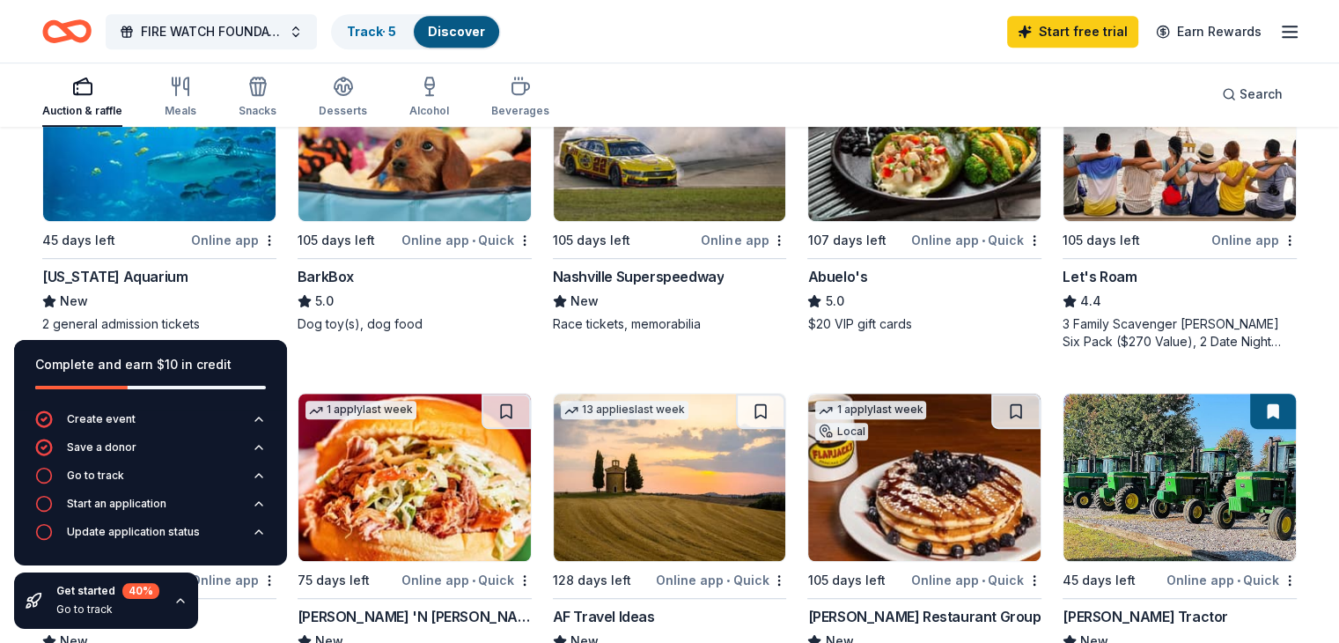
scroll to position [954, 0]
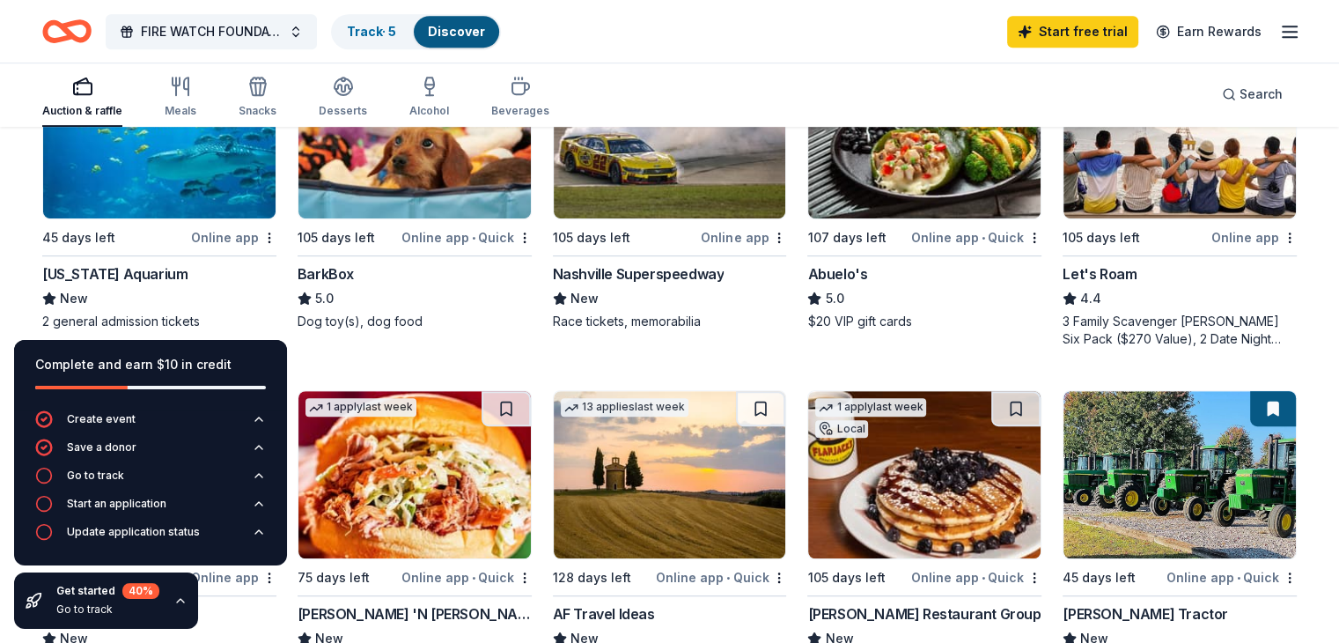
click at [631, 191] on img at bounding box center [670, 134] width 232 height 167
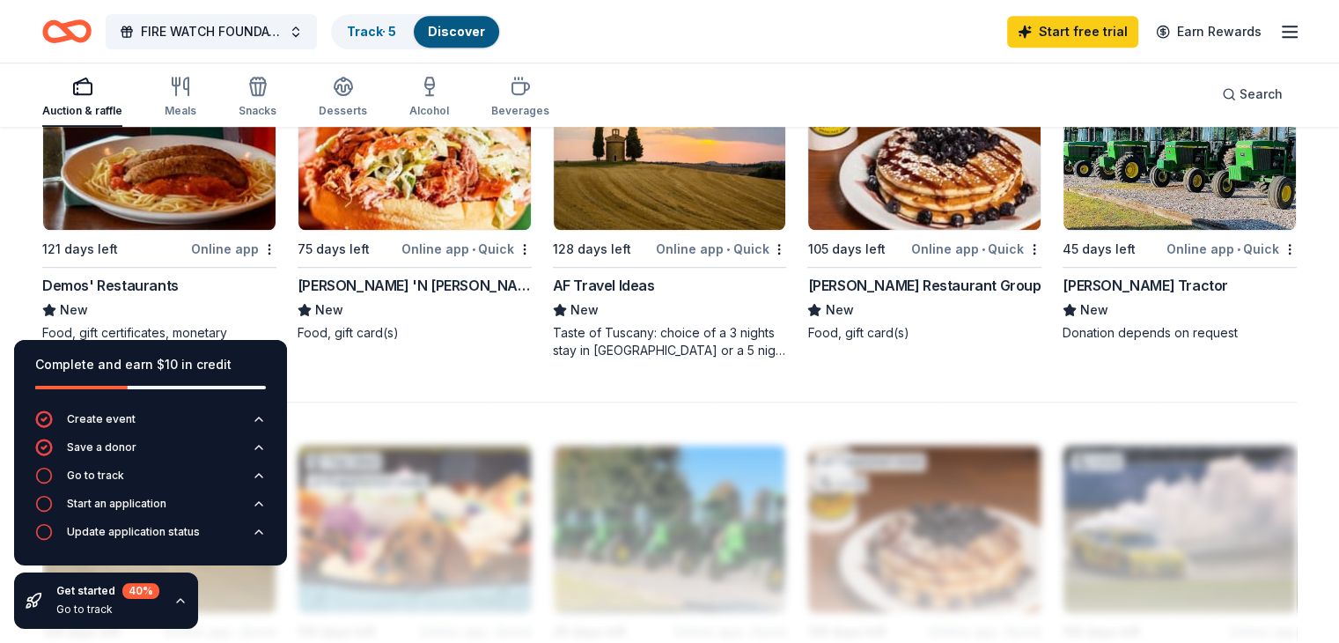
scroll to position [1282, 0]
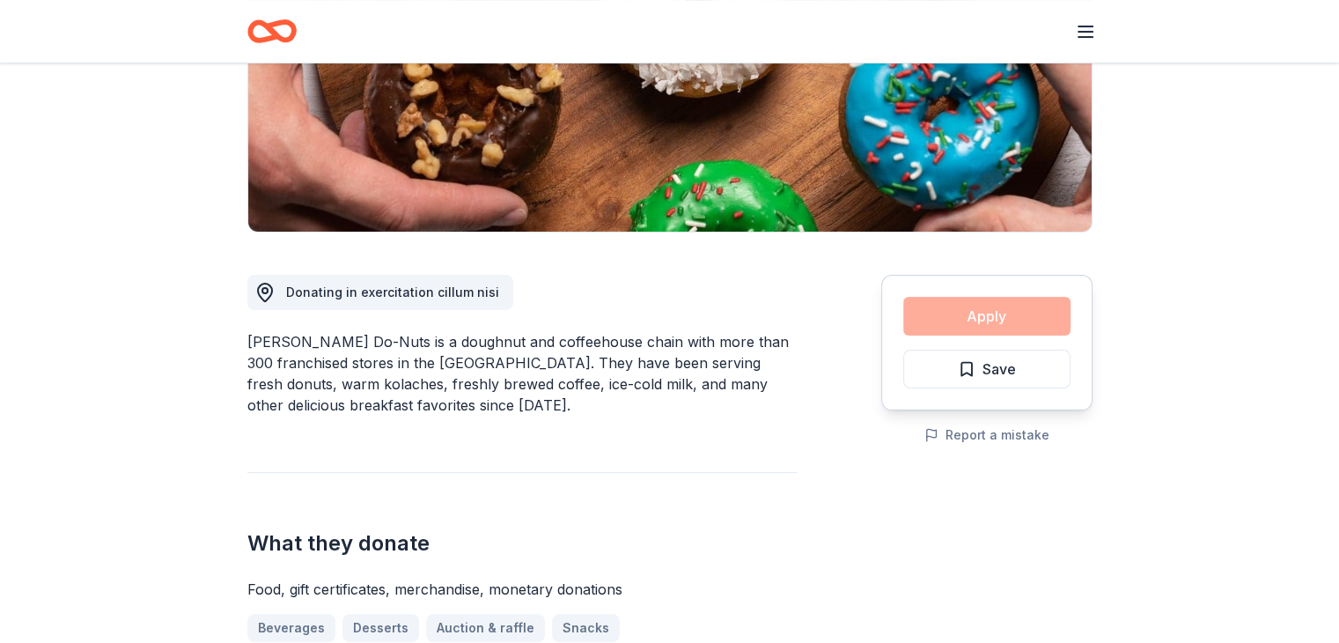
scroll to position [303, 0]
